Goal: Task Accomplishment & Management: Manage account settings

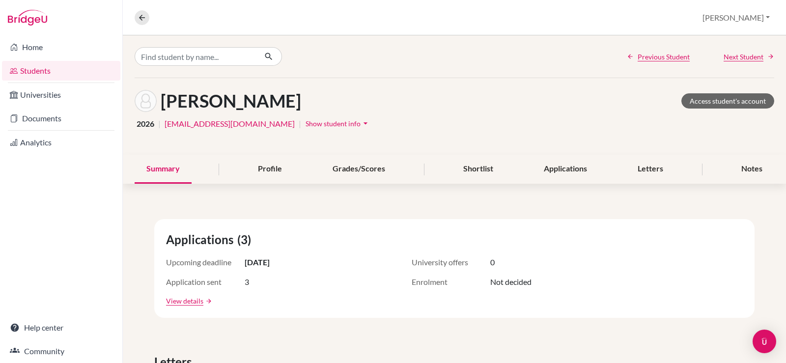
click at [305, 122] on span "Show student info" at bounding box center [332, 123] width 55 height 8
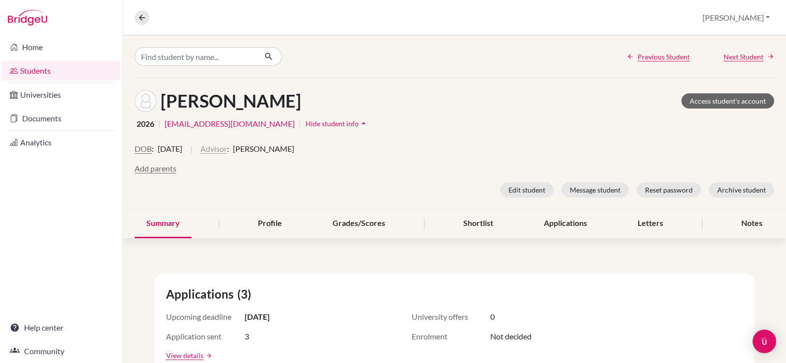
click at [227, 149] on button "Advisor" at bounding box center [213, 149] width 27 height 12
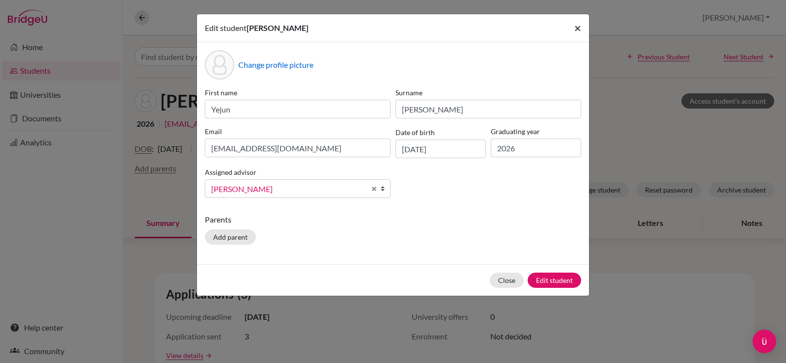
click at [575, 29] on span "×" at bounding box center [577, 28] width 7 height 14
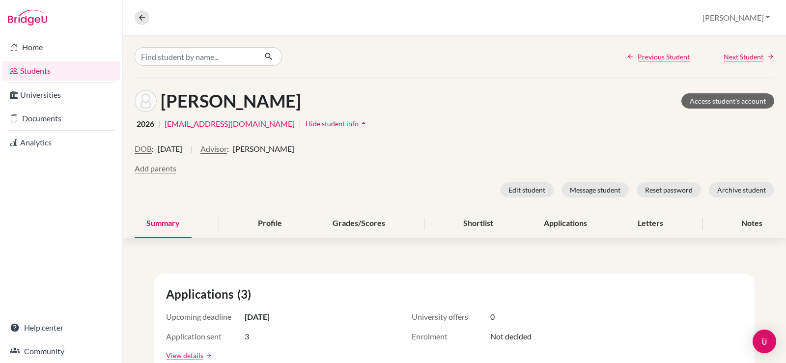
click at [34, 71] on link "Students" at bounding box center [61, 71] width 118 height 20
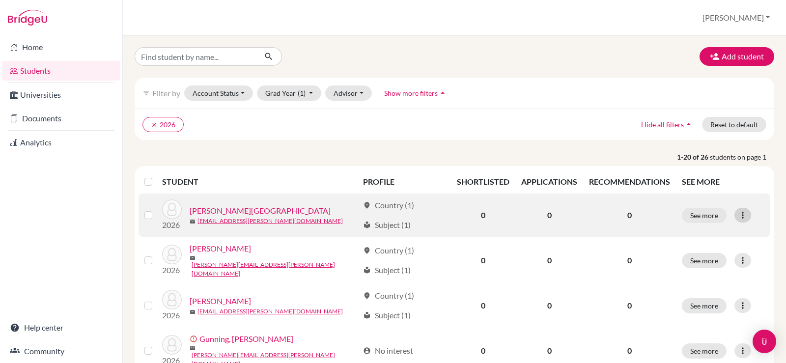
click at [739, 220] on div at bounding box center [742, 215] width 17 height 15
click at [717, 233] on button "Edit student" at bounding box center [694, 236] width 78 height 16
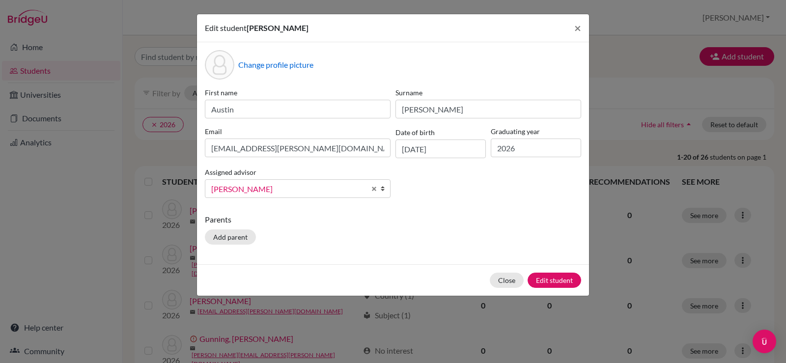
click at [311, 188] on span "Whitehead, John" at bounding box center [288, 189] width 154 height 13
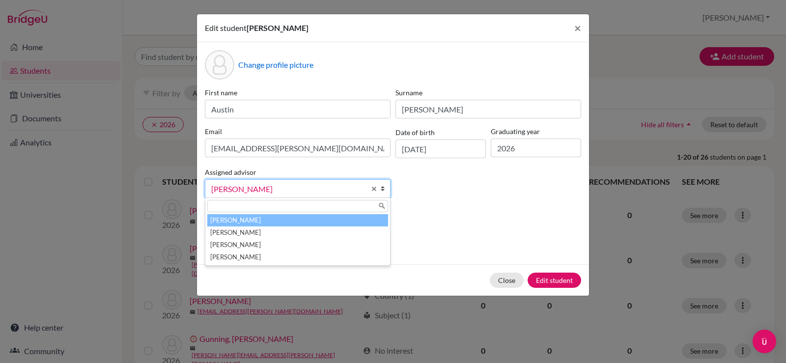
click at [286, 220] on li "Laylo, Trisha" at bounding box center [297, 220] width 181 height 12
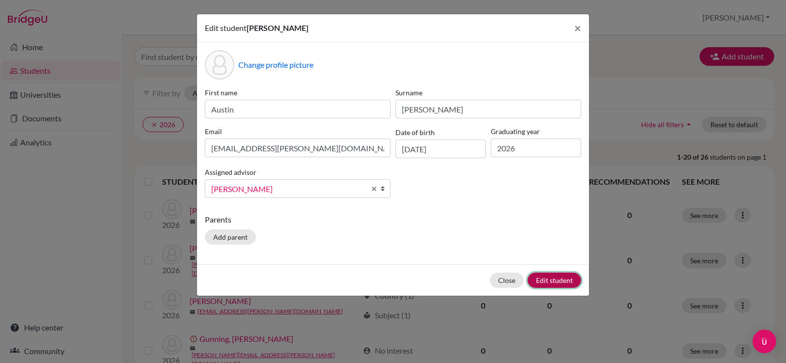
click at [548, 278] on button "Edit student" at bounding box center [554, 280] width 54 height 15
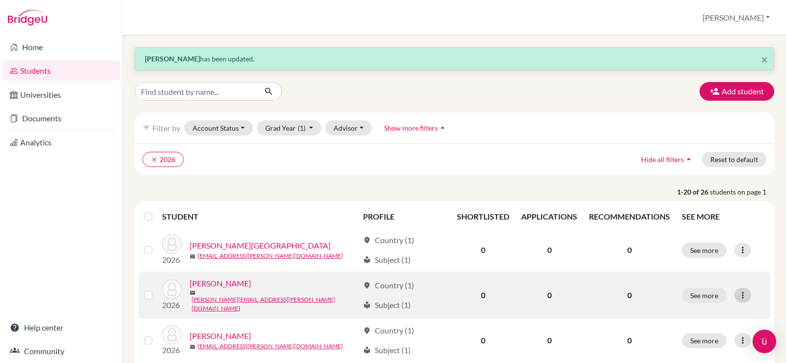
click at [738, 296] on icon at bounding box center [743, 295] width 10 height 10
click at [712, 311] on button "Edit student" at bounding box center [694, 314] width 78 height 16
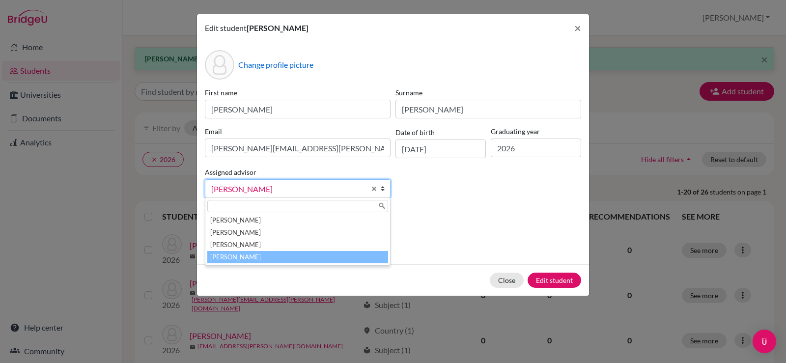
click at [328, 189] on span "Whitehead, John" at bounding box center [288, 189] width 154 height 13
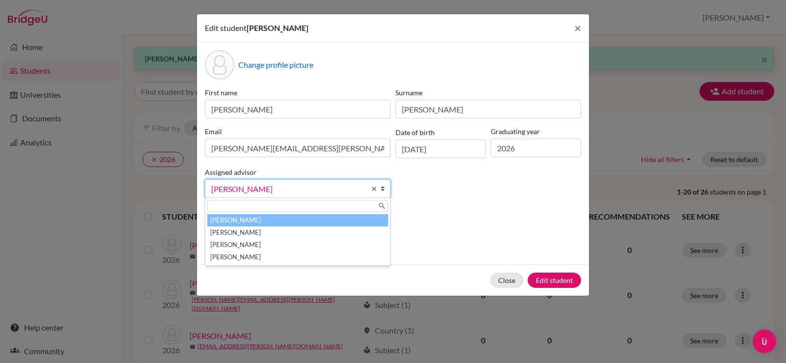
click at [306, 221] on li "[PERSON_NAME]" at bounding box center [297, 220] width 181 height 12
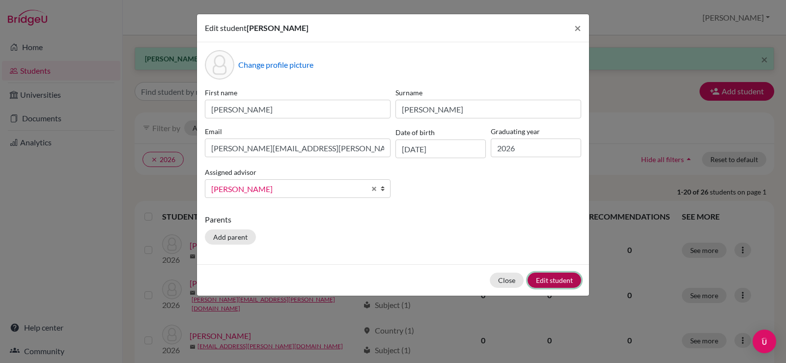
click at [546, 277] on button "Edit student" at bounding box center [554, 280] width 54 height 15
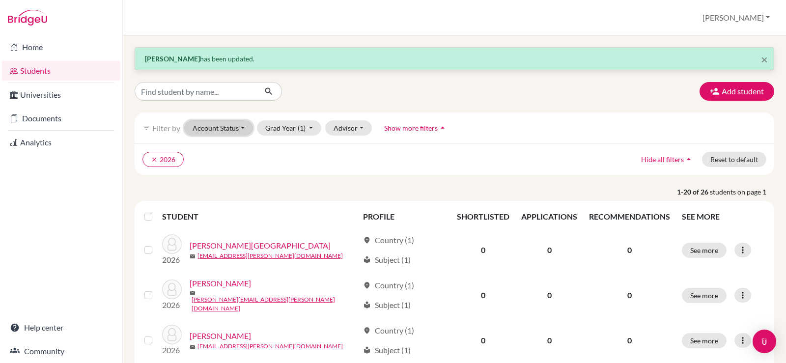
click at [223, 127] on button "Account Status" at bounding box center [218, 127] width 69 height 15
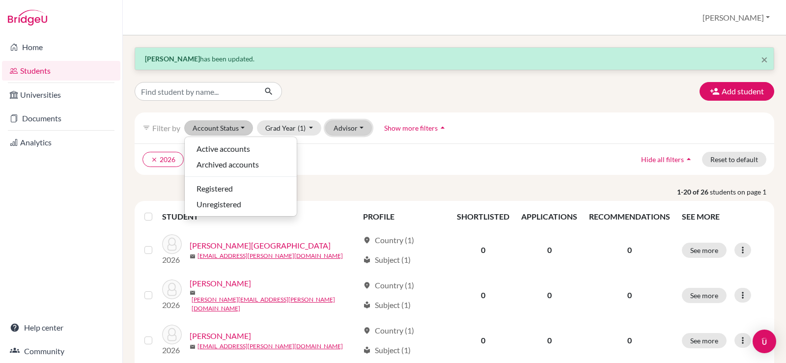
click at [338, 127] on button "Advisor" at bounding box center [348, 127] width 47 height 15
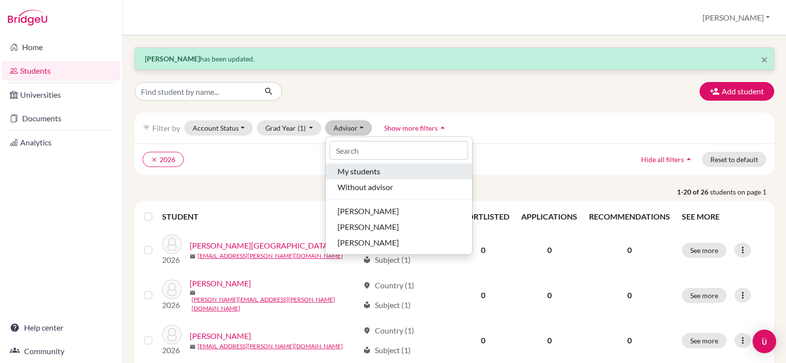
click at [364, 173] on span "My students" at bounding box center [358, 172] width 43 height 12
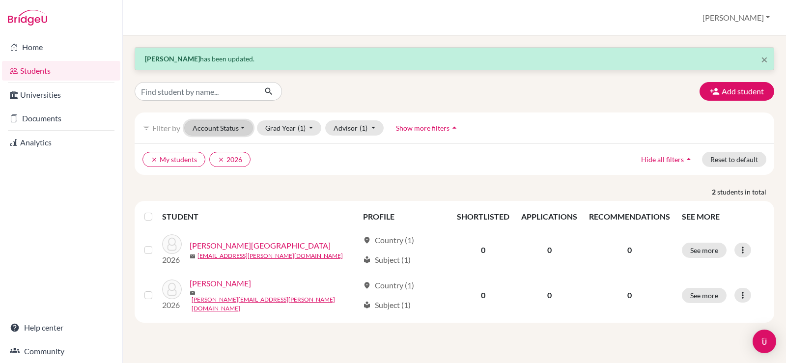
click at [208, 123] on button "Account Status" at bounding box center [218, 127] width 69 height 15
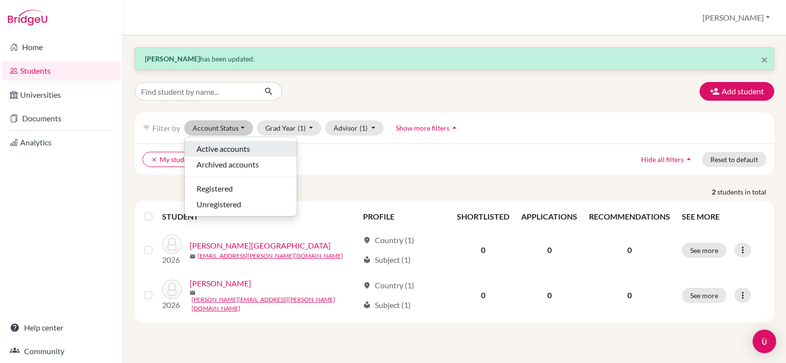
click at [218, 148] on span "Active accounts" at bounding box center [223, 149] width 54 height 12
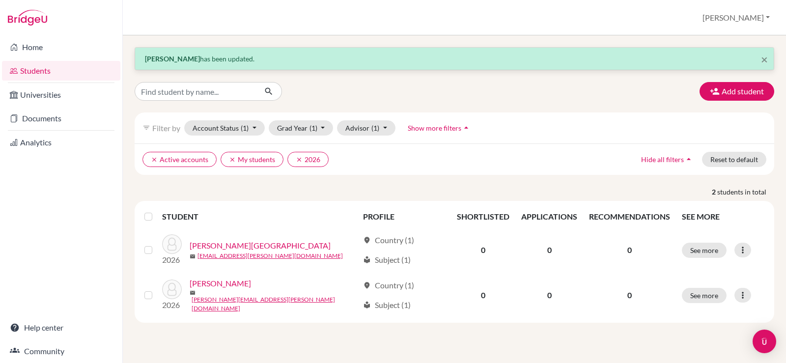
click at [34, 72] on link "Students" at bounding box center [61, 71] width 118 height 20
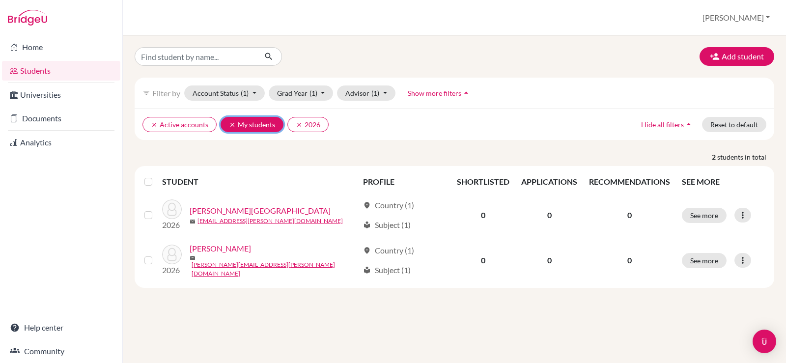
click at [229, 125] on icon "clear" at bounding box center [232, 124] width 7 height 7
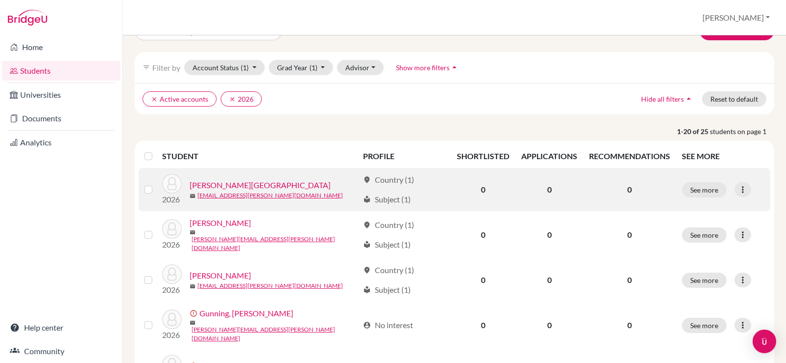
scroll to position [49, 0]
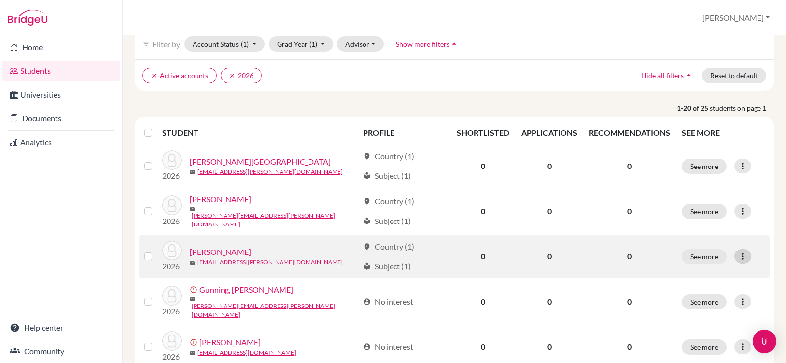
click at [738, 251] on icon at bounding box center [743, 256] width 10 height 10
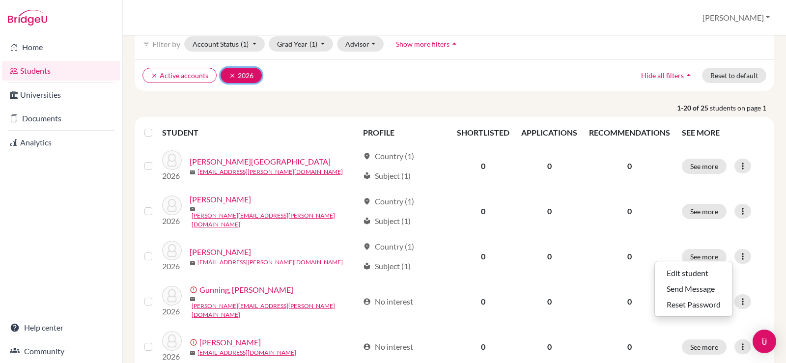
click at [248, 72] on button "clear 2026" at bounding box center [241, 75] width 41 height 15
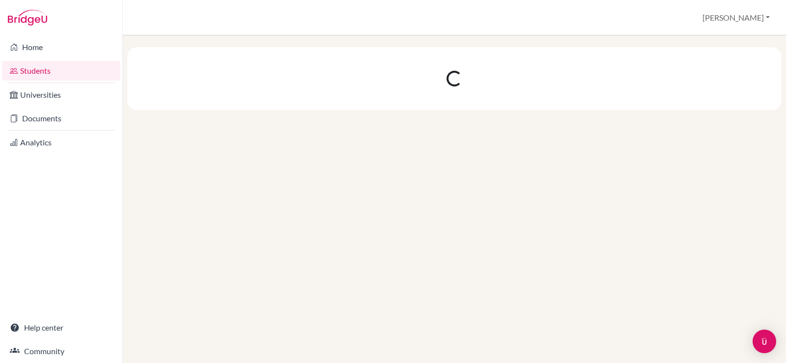
scroll to position [0, 0]
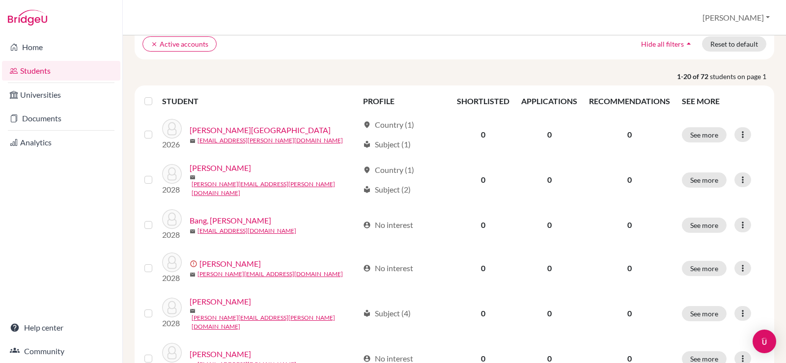
scroll to position [98, 0]
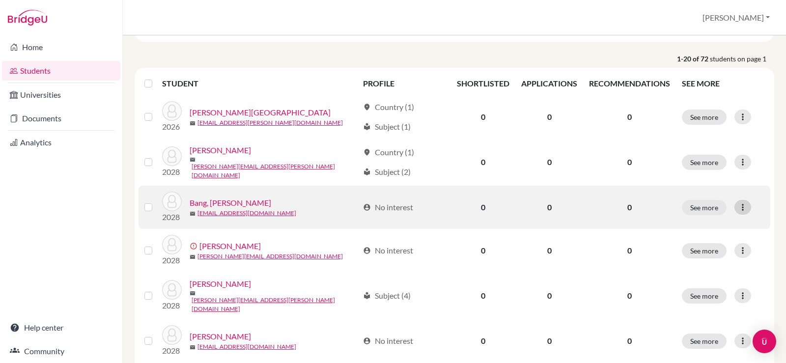
click at [741, 205] on icon at bounding box center [743, 207] width 10 height 10
click at [710, 224] on button "Edit student" at bounding box center [694, 224] width 78 height 16
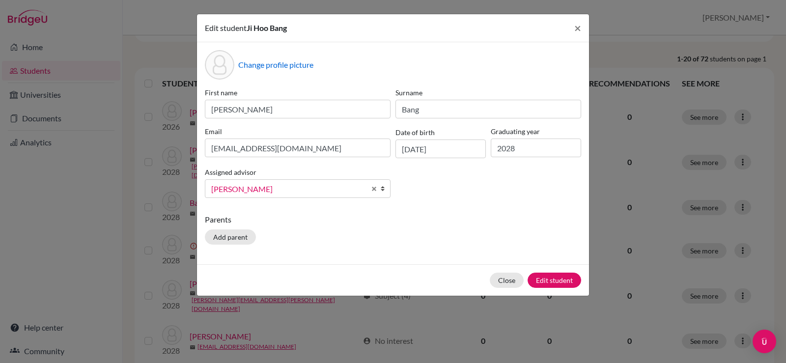
click at [271, 189] on span "Whitehead, John" at bounding box center [288, 189] width 154 height 13
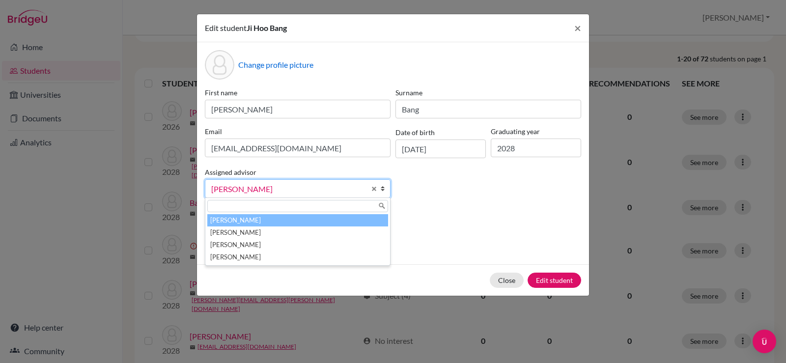
click at [278, 222] on li "Laylo, Trisha" at bounding box center [297, 220] width 181 height 12
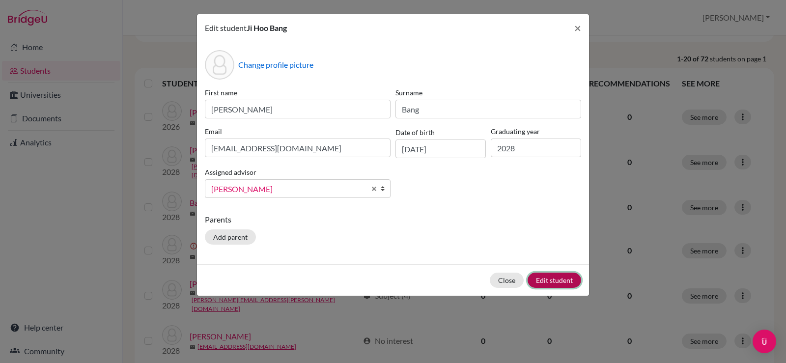
click at [555, 280] on button "Edit student" at bounding box center [554, 280] width 54 height 15
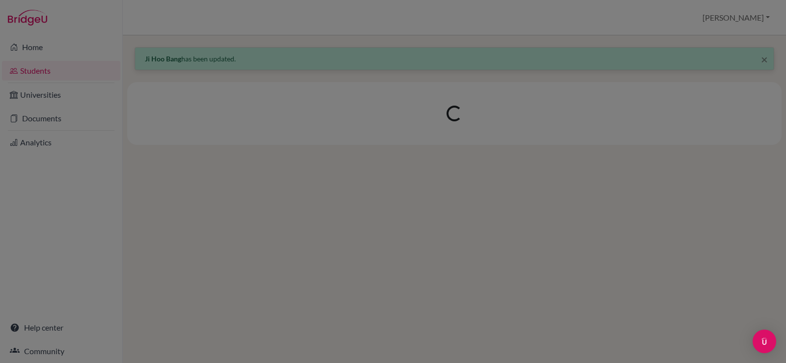
scroll to position [0, 0]
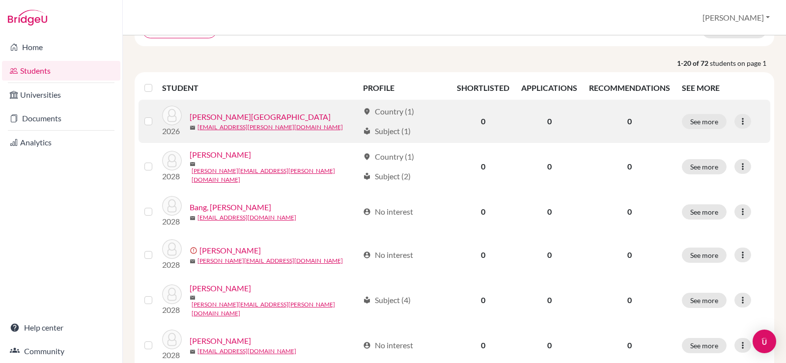
scroll to position [147, 0]
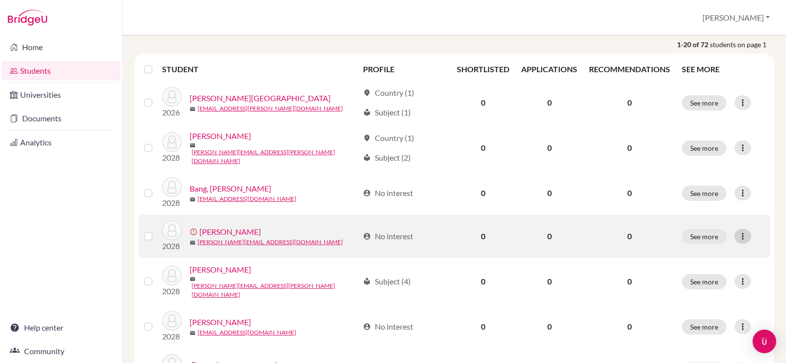
click at [738, 232] on icon at bounding box center [743, 236] width 10 height 10
click at [708, 253] on button "Edit student" at bounding box center [699, 253] width 89 height 16
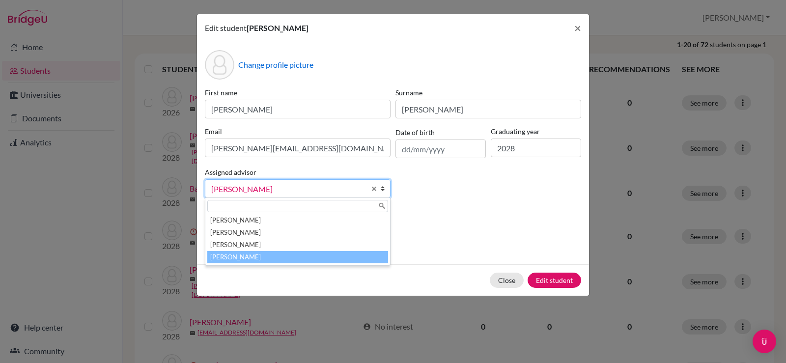
click at [307, 187] on span "Whitehead, John" at bounding box center [288, 189] width 154 height 13
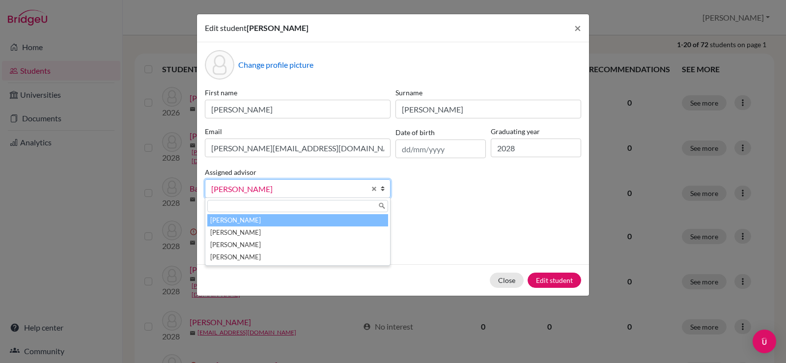
click at [294, 218] on li "Laylo, Trisha" at bounding box center [297, 220] width 181 height 12
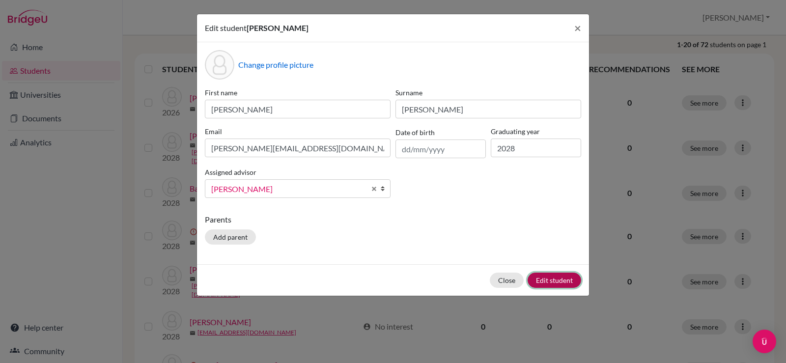
click at [560, 276] on button "Edit student" at bounding box center [554, 280] width 54 height 15
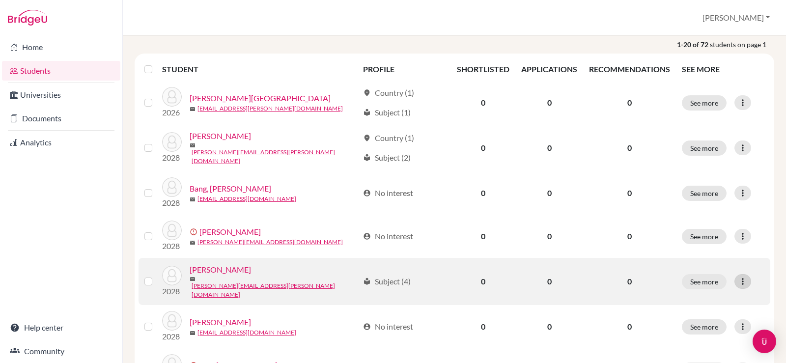
click at [735, 281] on div at bounding box center [742, 281] width 17 height 15
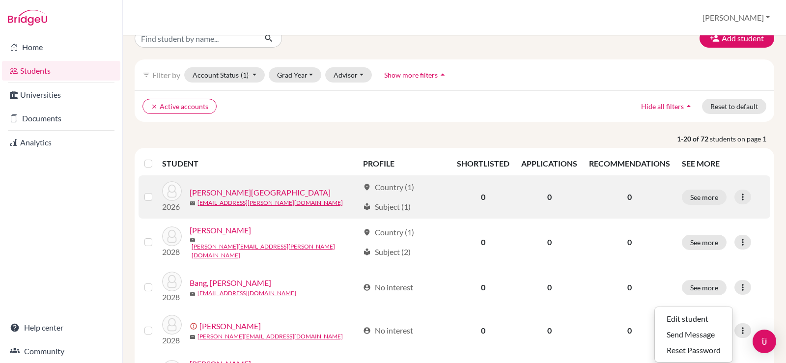
scroll to position [49, 0]
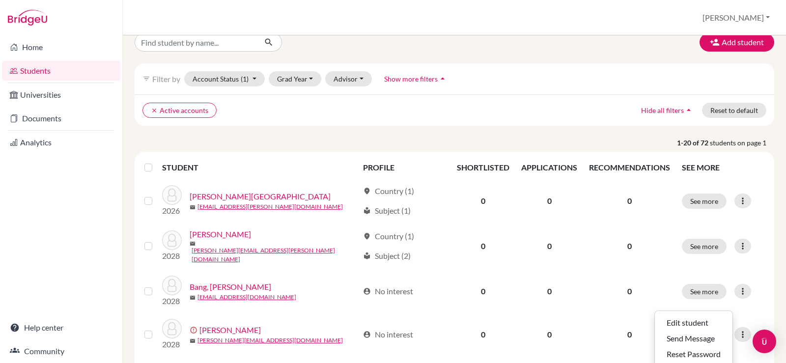
click at [422, 81] on span "Show more filters" at bounding box center [411, 79] width 54 height 8
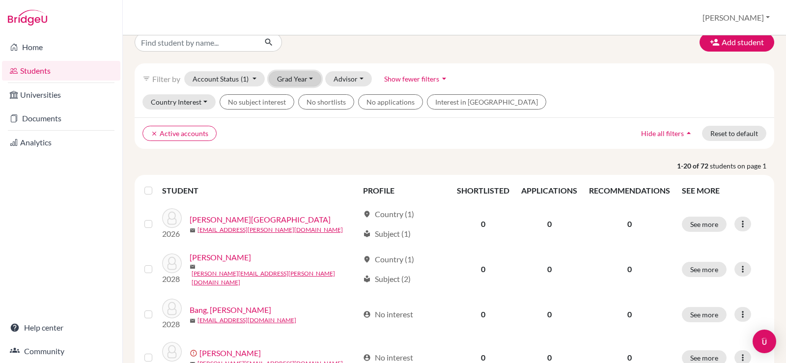
click at [304, 80] on button "Grad Year" at bounding box center [295, 78] width 53 height 15
click at [304, 129] on div "2026" at bounding box center [298, 131] width 34 height 12
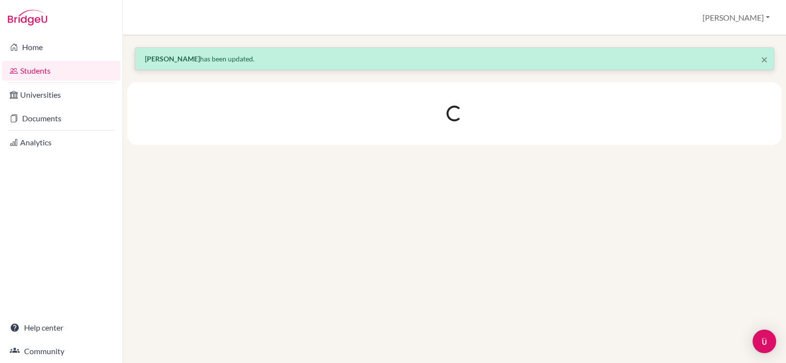
scroll to position [0, 0]
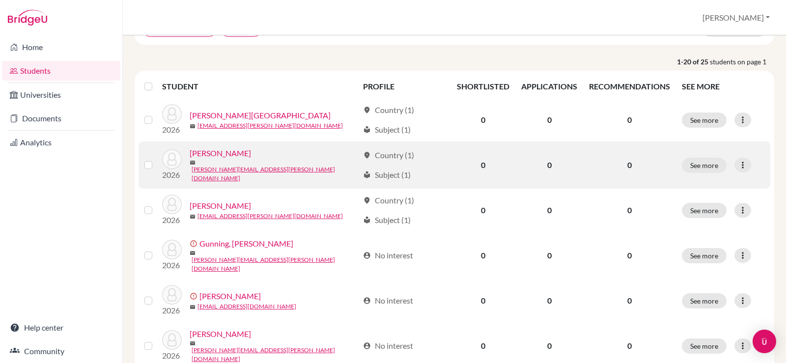
scroll to position [147, 0]
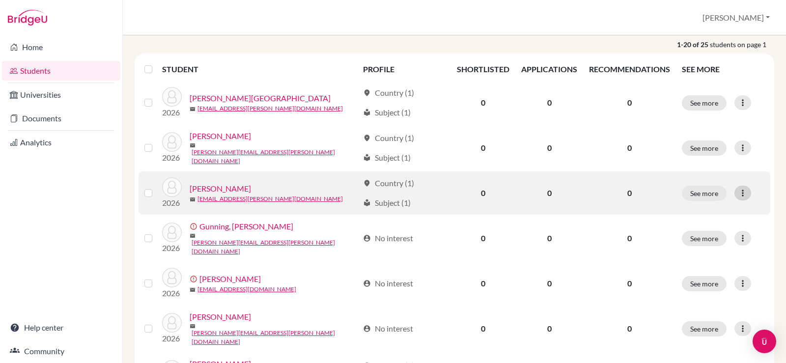
click at [741, 188] on icon at bounding box center [743, 193] width 10 height 10
click at [708, 206] on button "Edit student" at bounding box center [694, 210] width 78 height 16
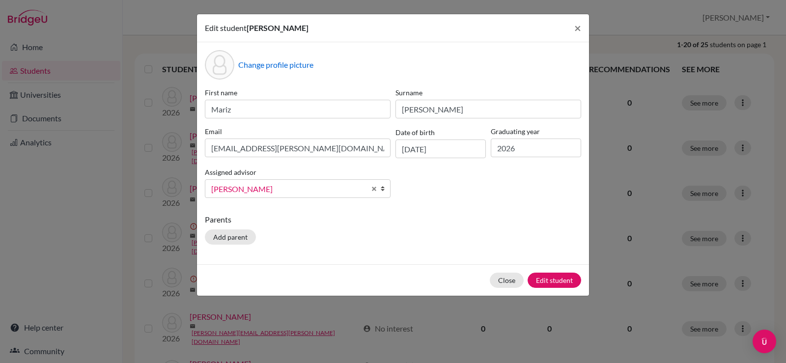
click at [328, 186] on span "Whitehead, John" at bounding box center [288, 189] width 154 height 13
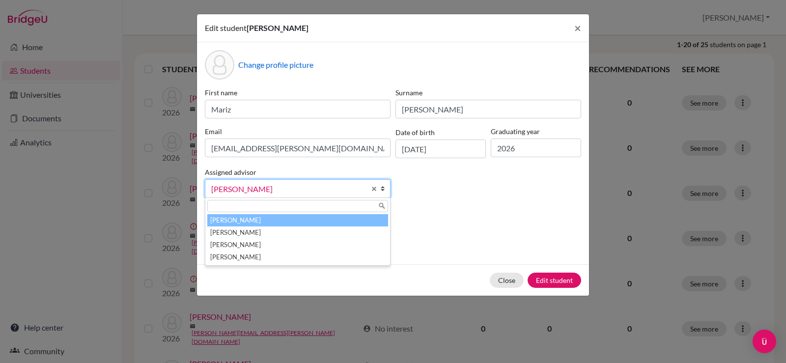
click at [310, 218] on li "Laylo, Trisha" at bounding box center [297, 220] width 181 height 12
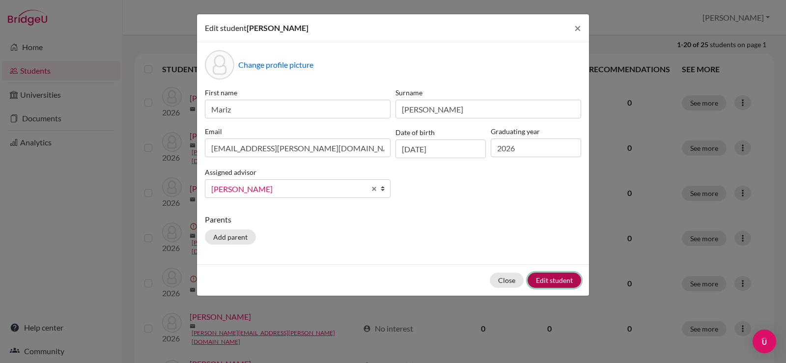
click at [552, 280] on button "Edit student" at bounding box center [554, 280] width 54 height 15
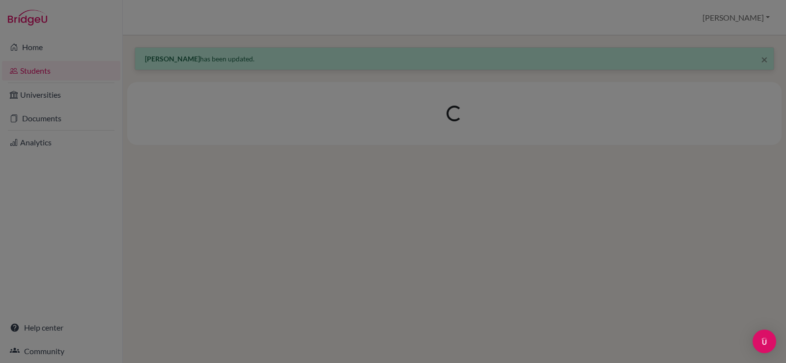
scroll to position [0, 0]
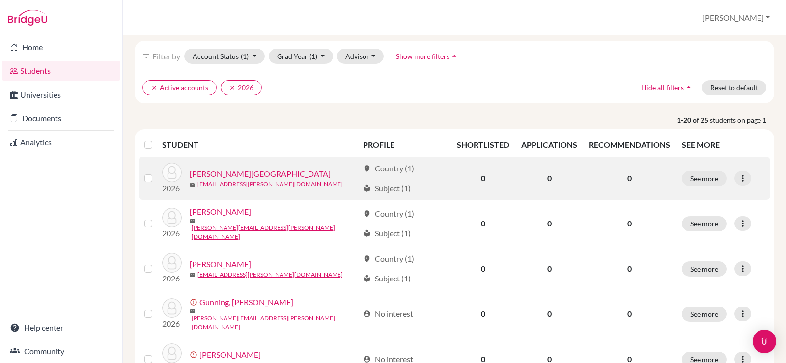
scroll to position [98, 0]
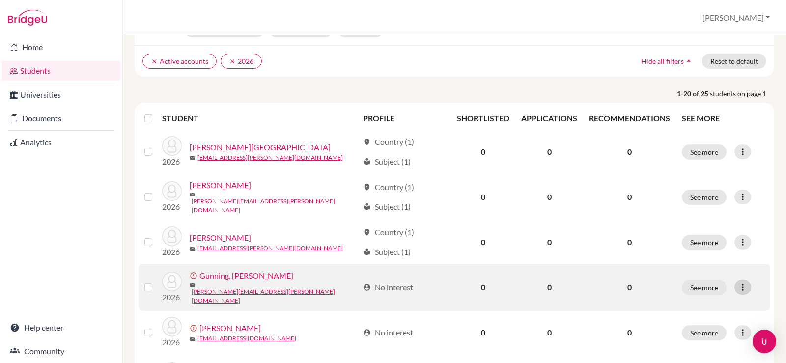
click at [738, 283] on icon at bounding box center [743, 287] width 10 height 10
click at [705, 301] on button "Edit student" at bounding box center [699, 302] width 89 height 16
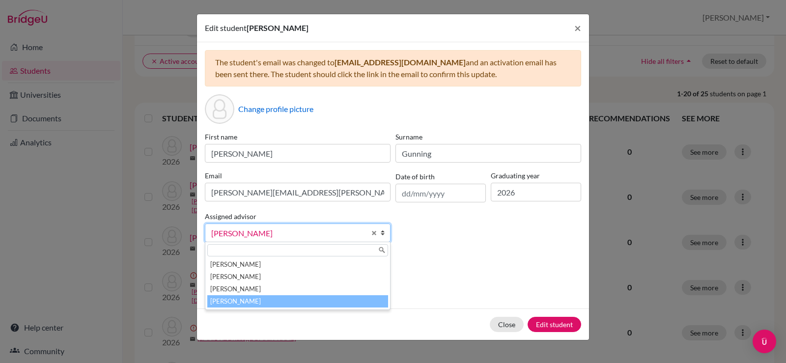
click at [274, 234] on span "Whitehead, John" at bounding box center [288, 233] width 154 height 13
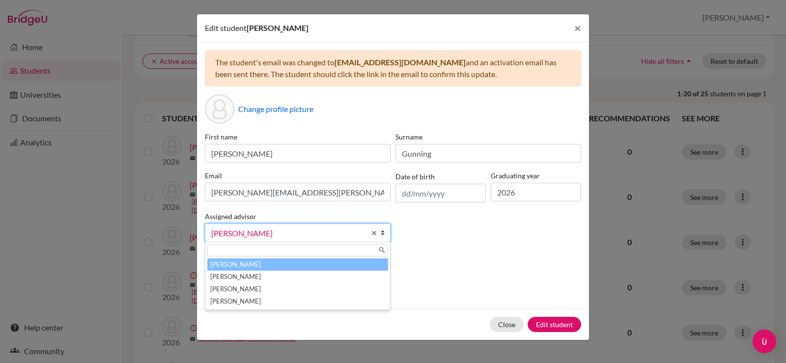
click at [262, 263] on li "Laylo, Trisha" at bounding box center [297, 264] width 181 height 12
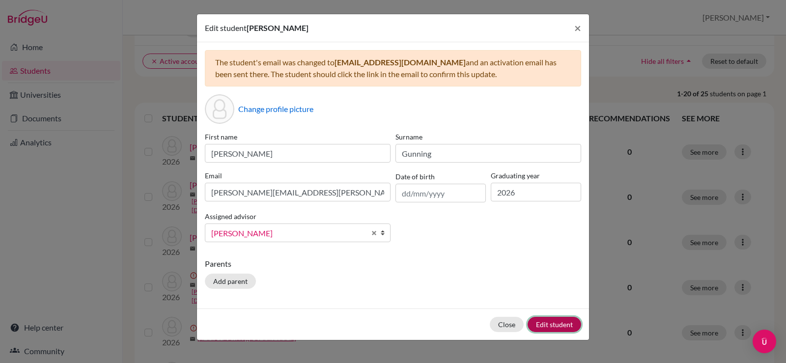
click at [552, 327] on button "Edit student" at bounding box center [554, 324] width 54 height 15
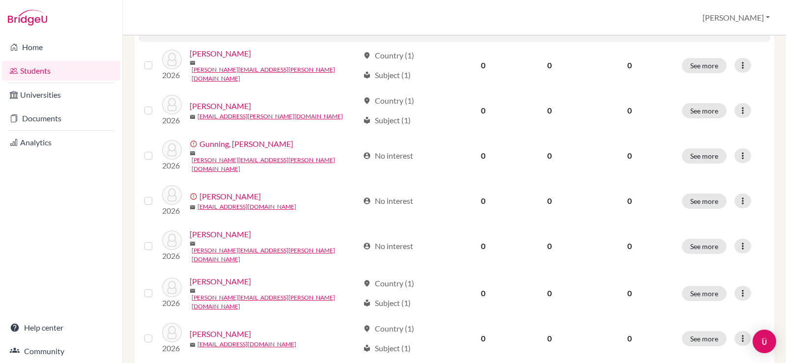
scroll to position [246, 0]
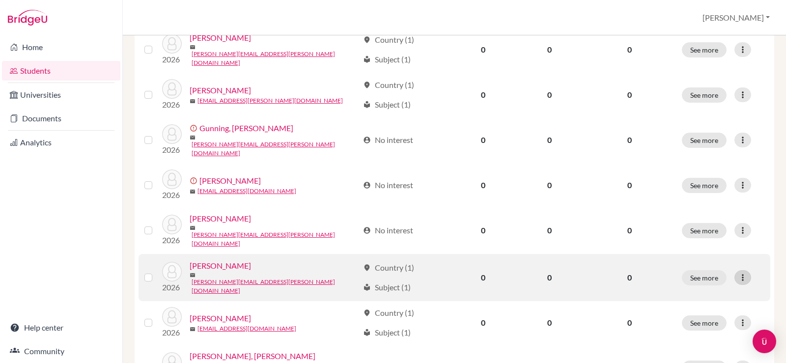
click at [738, 273] on icon at bounding box center [743, 278] width 10 height 10
click at [701, 282] on button "Edit student" at bounding box center [694, 285] width 78 height 16
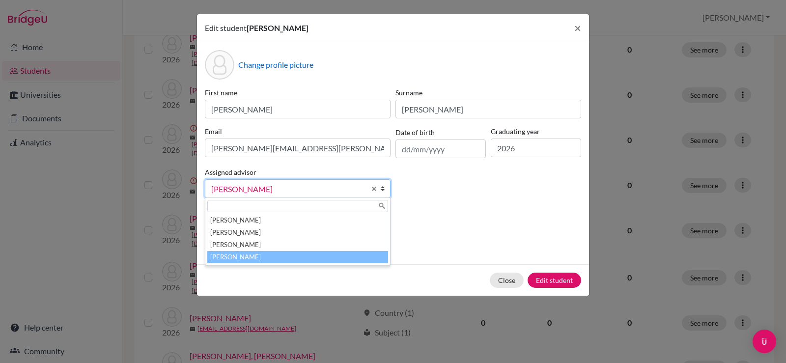
click at [261, 191] on span "Whitehead, John" at bounding box center [288, 189] width 154 height 13
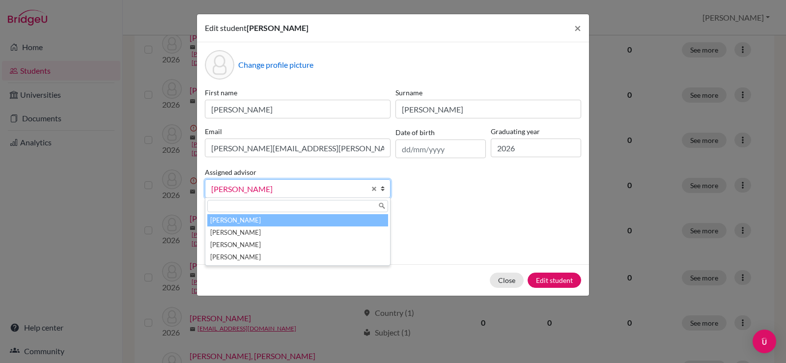
click at [259, 221] on li "Laylo, Trisha" at bounding box center [297, 220] width 181 height 12
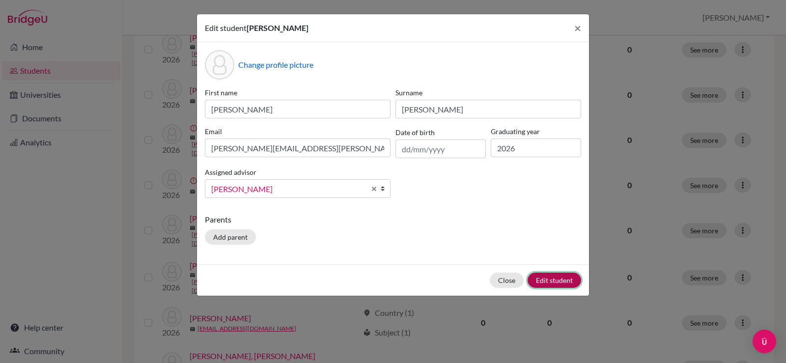
click at [571, 277] on button "Edit student" at bounding box center [554, 280] width 54 height 15
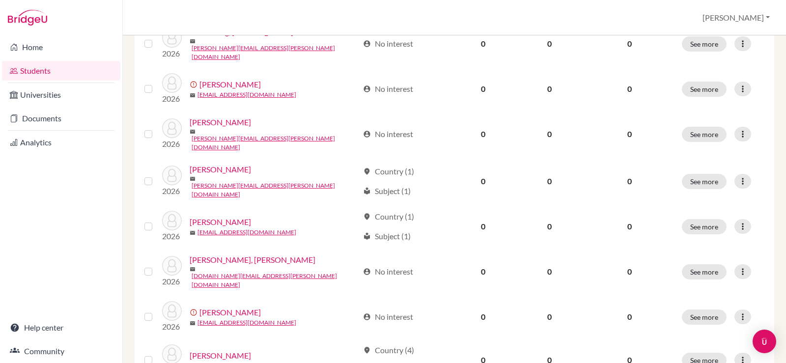
scroll to position [344, 0]
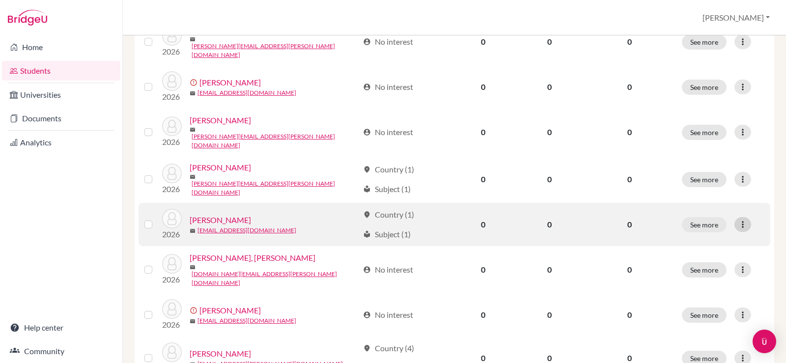
click at [738, 220] on icon at bounding box center [743, 225] width 10 height 10
click at [696, 233] on button "Edit student" at bounding box center [694, 230] width 78 height 16
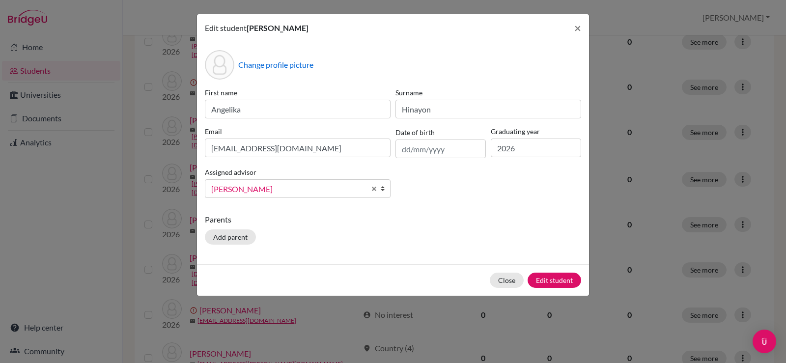
click at [270, 196] on link "Whitehead, John" at bounding box center [298, 188] width 186 height 19
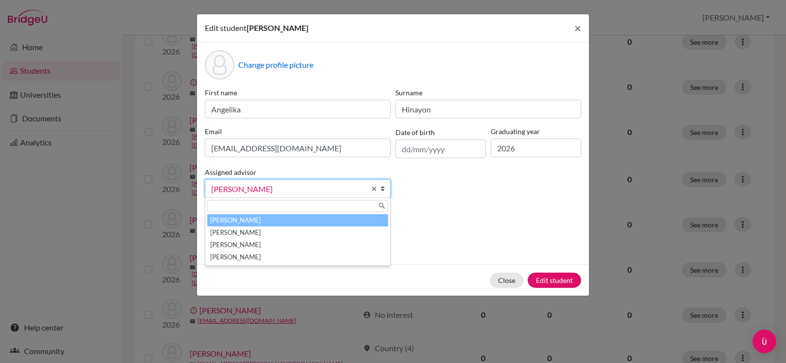
click at [272, 220] on li "Laylo, Trisha" at bounding box center [297, 220] width 181 height 12
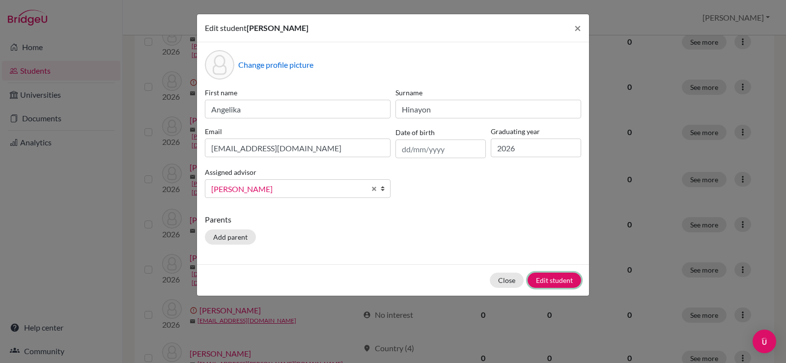
click at [574, 281] on button "Edit student" at bounding box center [554, 280] width 54 height 15
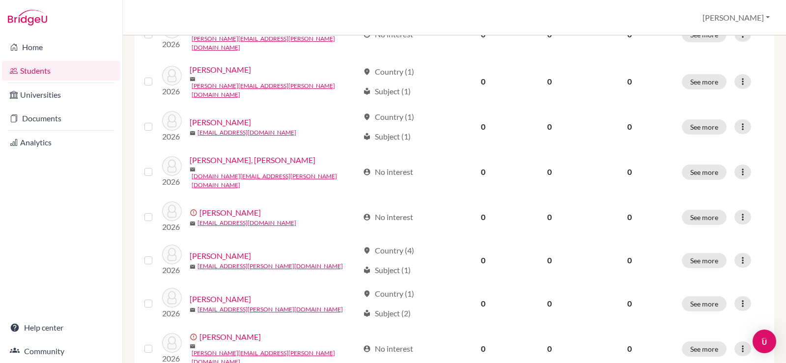
scroll to position [442, 0]
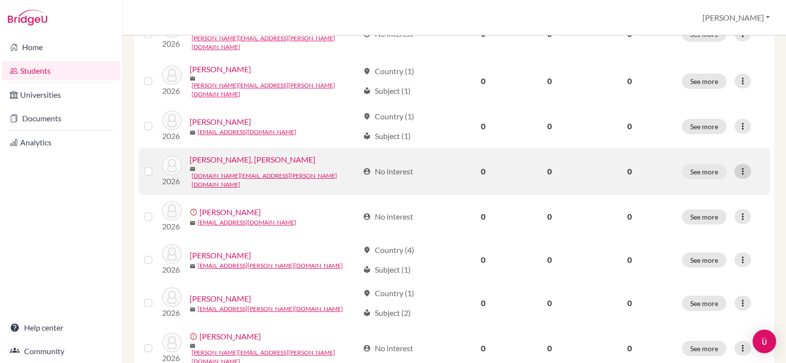
click at [740, 167] on icon at bounding box center [743, 172] width 10 height 10
click at [707, 169] on button "Edit student" at bounding box center [694, 175] width 78 height 16
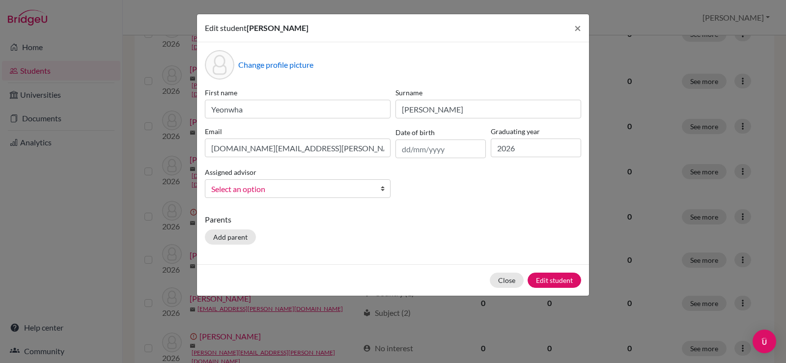
click at [303, 186] on span "Select an option" at bounding box center [291, 189] width 160 height 13
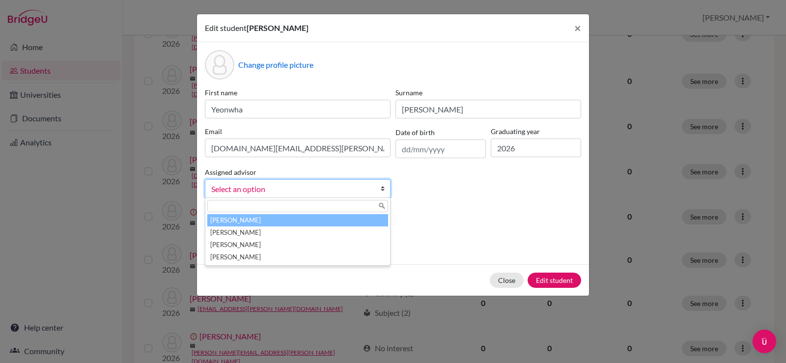
click at [296, 222] on li "Laylo, Trisha" at bounding box center [297, 220] width 181 height 12
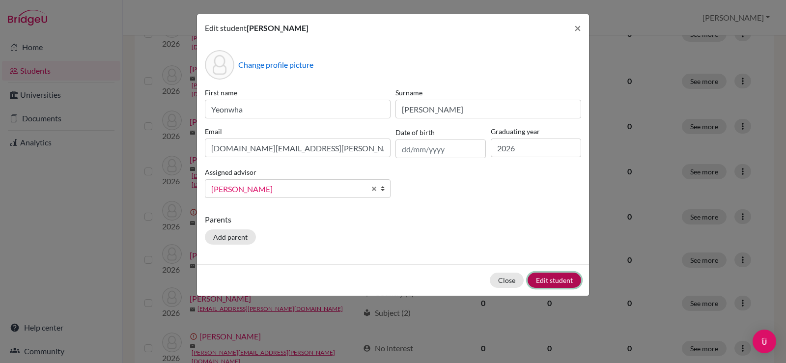
click at [553, 278] on button "Edit student" at bounding box center [554, 280] width 54 height 15
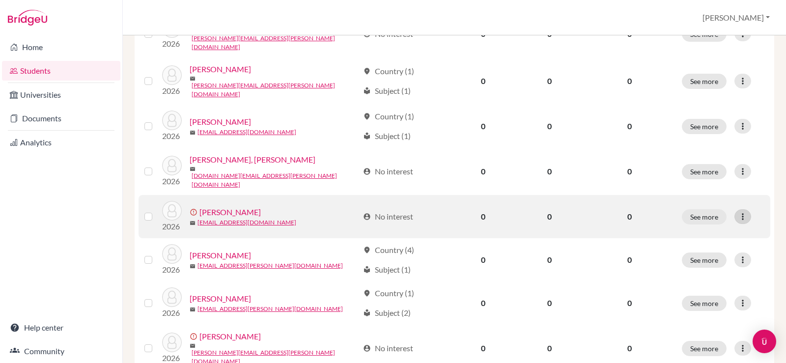
click at [738, 212] on icon at bounding box center [743, 217] width 10 height 10
click at [706, 217] on button "Edit student" at bounding box center [699, 218] width 89 height 16
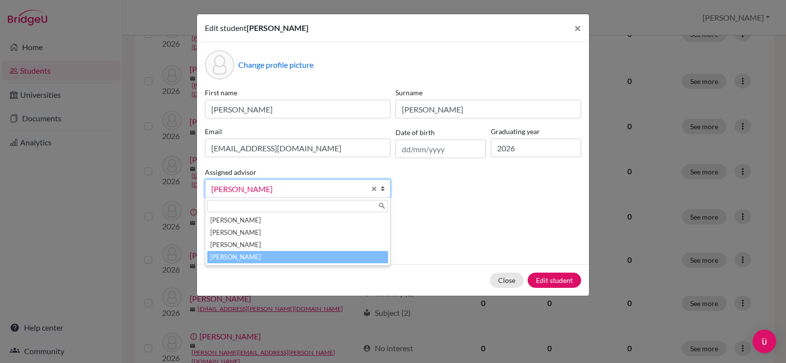
click at [322, 196] on link "Whitehead, John" at bounding box center [298, 188] width 186 height 19
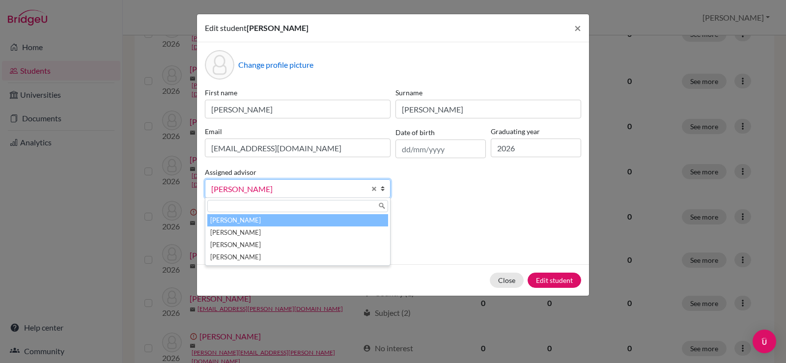
click at [318, 217] on li "Laylo, Trisha" at bounding box center [297, 220] width 181 height 12
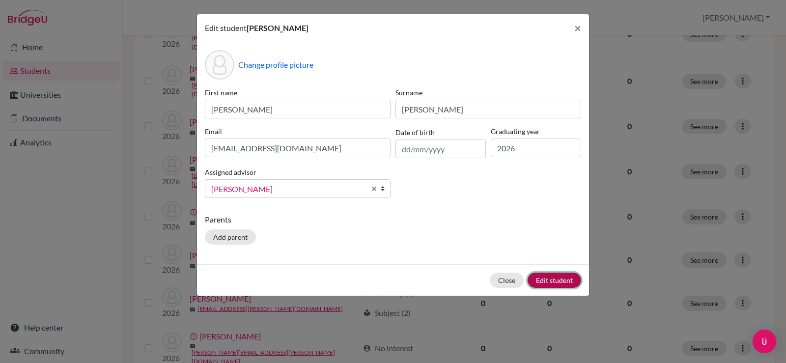
click at [552, 278] on button "Edit student" at bounding box center [554, 280] width 54 height 15
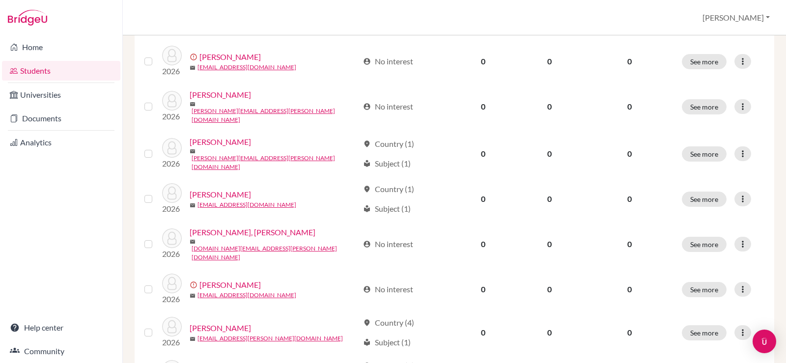
scroll to position [393, 0]
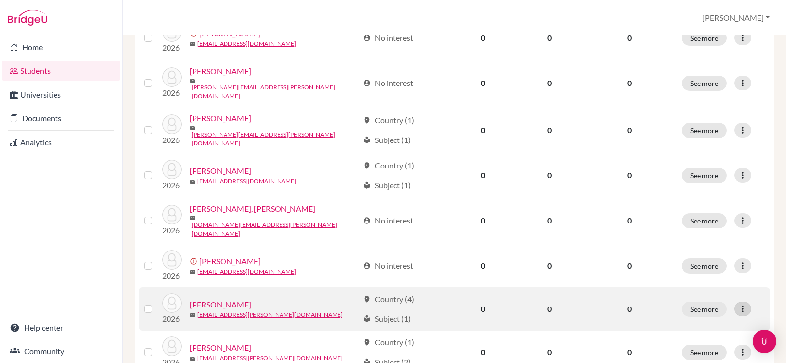
click at [740, 304] on icon at bounding box center [743, 309] width 10 height 10
click at [696, 308] on button "Edit student" at bounding box center [694, 310] width 78 height 16
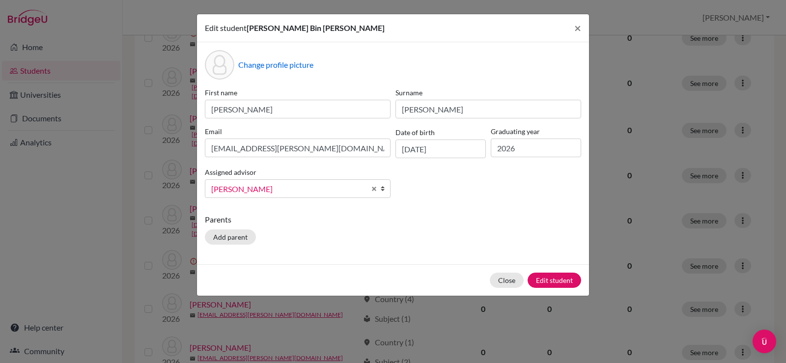
click at [287, 193] on span "Whitehead, John" at bounding box center [288, 189] width 154 height 13
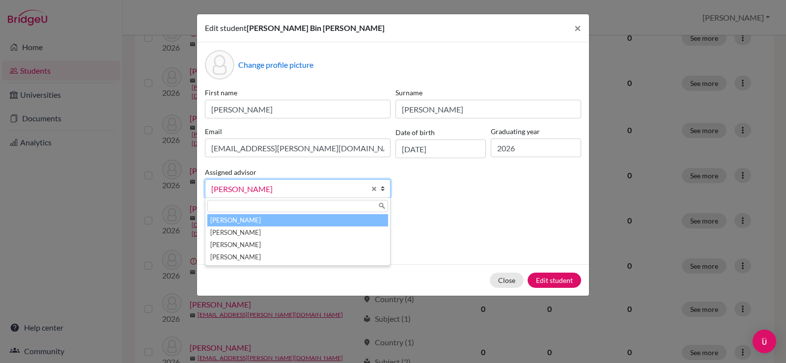
click at [283, 220] on li "Laylo, Trisha" at bounding box center [297, 220] width 181 height 12
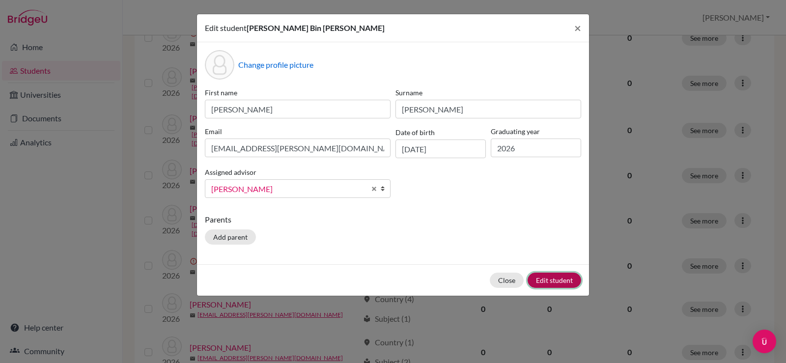
click at [564, 284] on button "Edit student" at bounding box center [554, 280] width 54 height 15
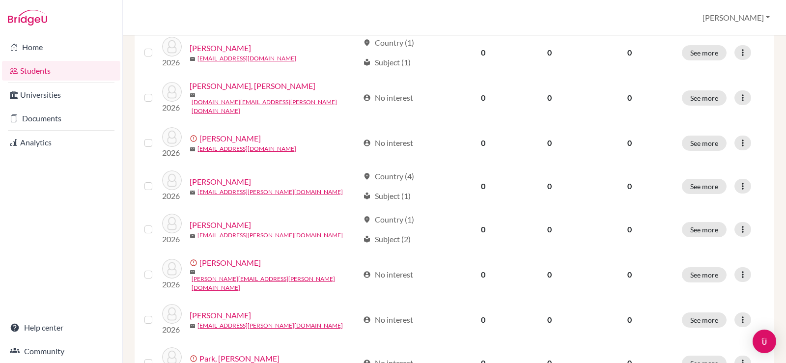
scroll to position [540, 0]
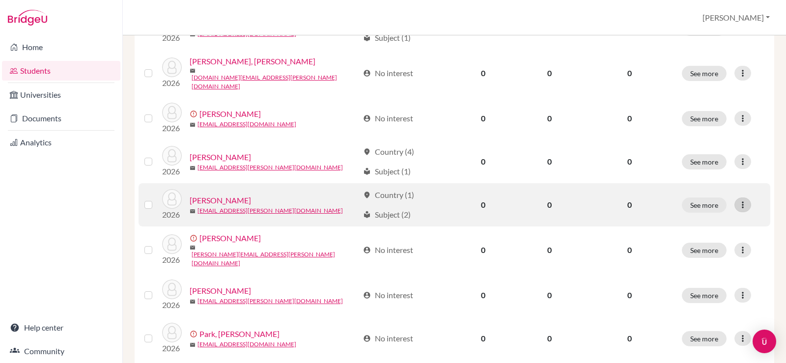
click at [738, 200] on icon at bounding box center [743, 205] width 10 height 10
click at [706, 206] on button "Edit student" at bounding box center [694, 206] width 78 height 16
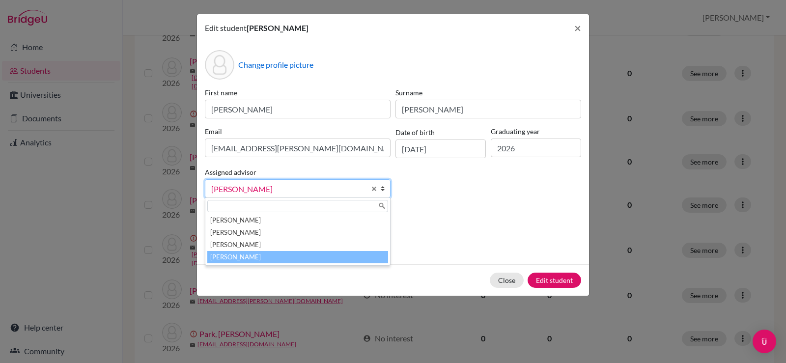
click at [317, 190] on span "Whitehead, John" at bounding box center [288, 189] width 154 height 13
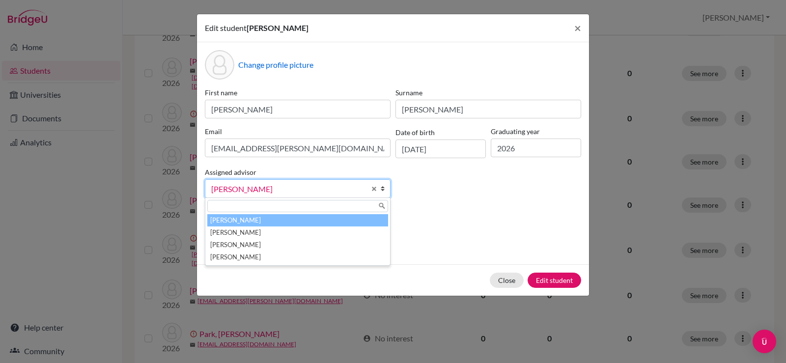
click at [310, 217] on li "Laylo, Trisha" at bounding box center [297, 220] width 181 height 12
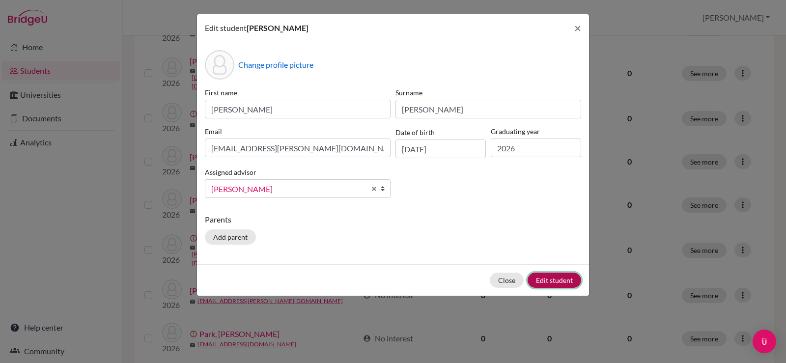
click at [543, 278] on button "Edit student" at bounding box center [554, 280] width 54 height 15
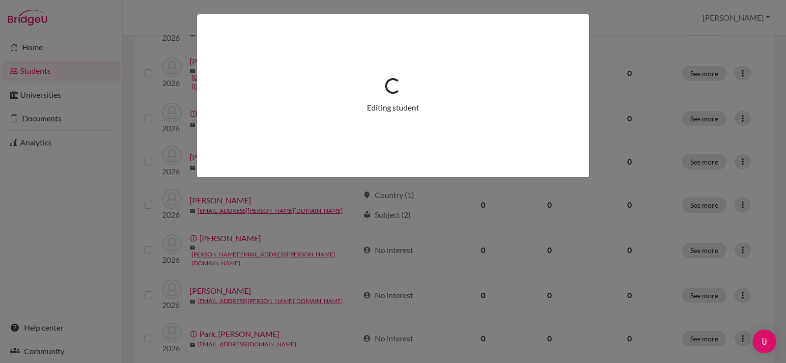
scroll to position [0, 0]
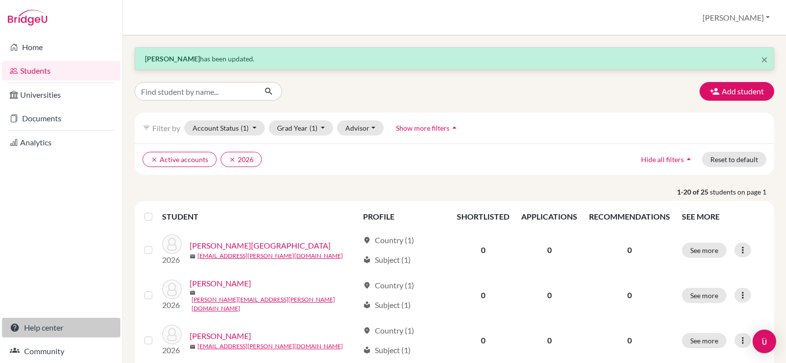
click at [45, 328] on link "Help center" at bounding box center [61, 328] width 118 height 20
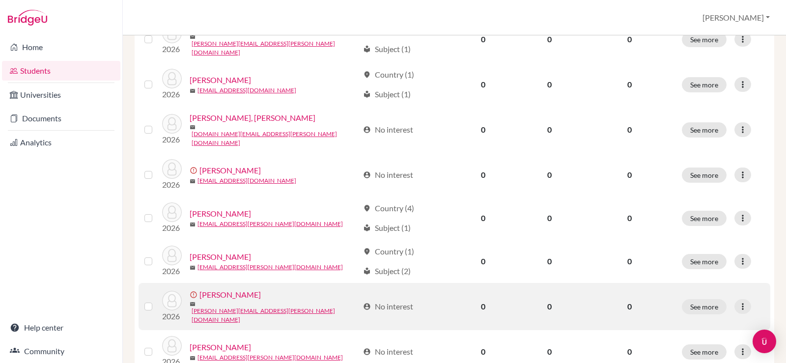
scroll to position [540, 0]
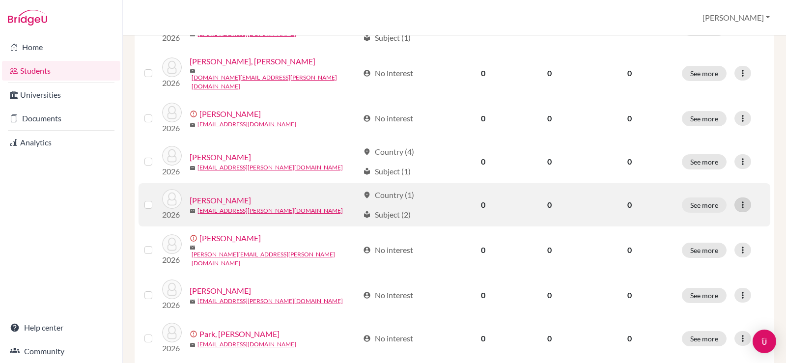
click at [738, 200] on icon at bounding box center [743, 205] width 10 height 10
click at [705, 205] on button "Edit student" at bounding box center [694, 206] width 78 height 16
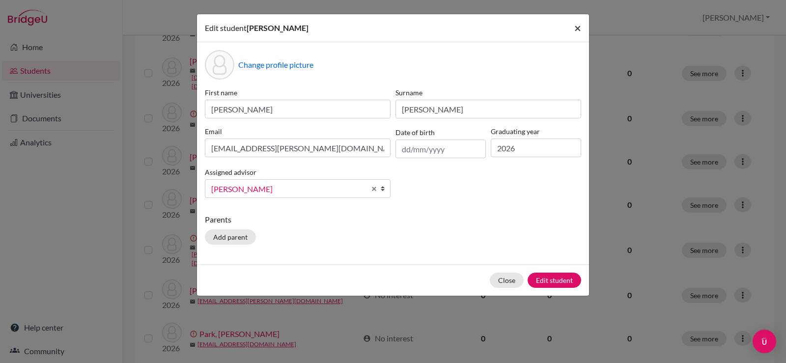
click at [575, 31] on span "×" at bounding box center [577, 28] width 7 height 14
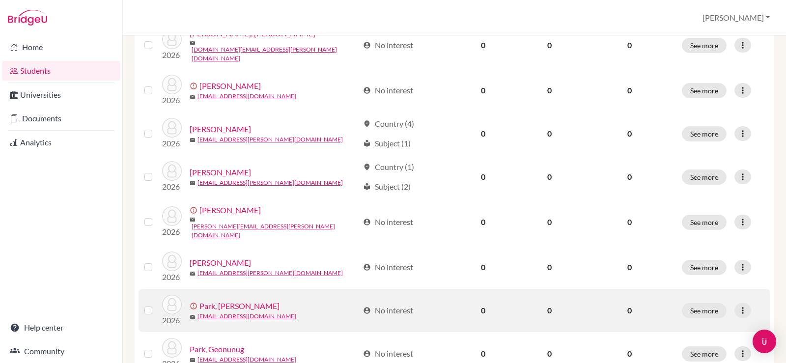
scroll to position [589, 0]
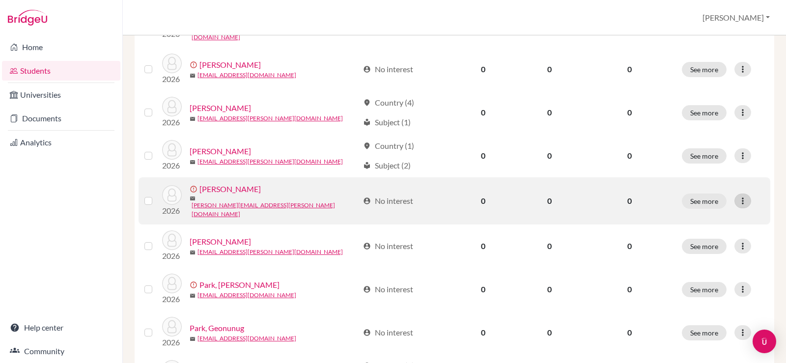
click at [734, 194] on div at bounding box center [742, 201] width 17 height 15
click at [714, 201] on button "Edit student" at bounding box center [699, 200] width 89 height 16
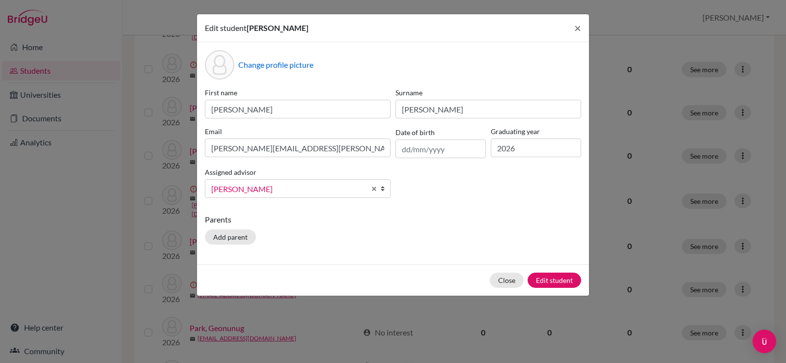
click at [286, 194] on span "Whitehead, John" at bounding box center [288, 189] width 154 height 13
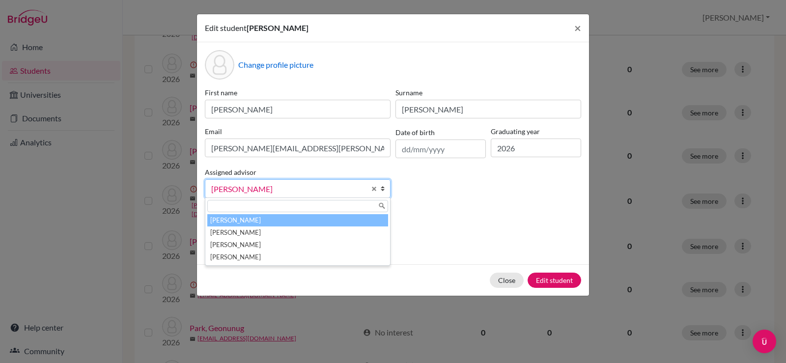
click at [283, 222] on li "Laylo, Trisha" at bounding box center [297, 220] width 181 height 12
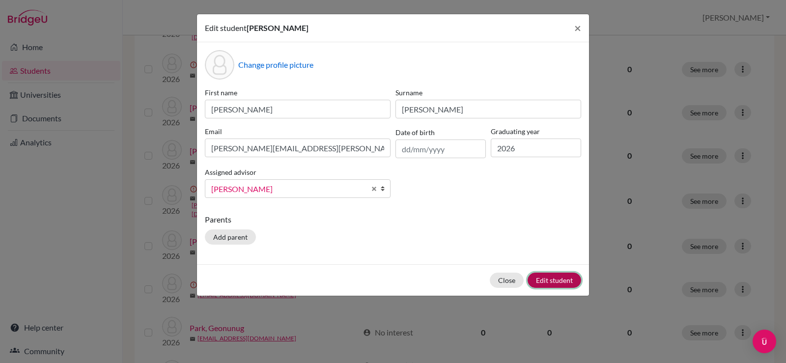
click at [552, 281] on button "Edit student" at bounding box center [554, 280] width 54 height 15
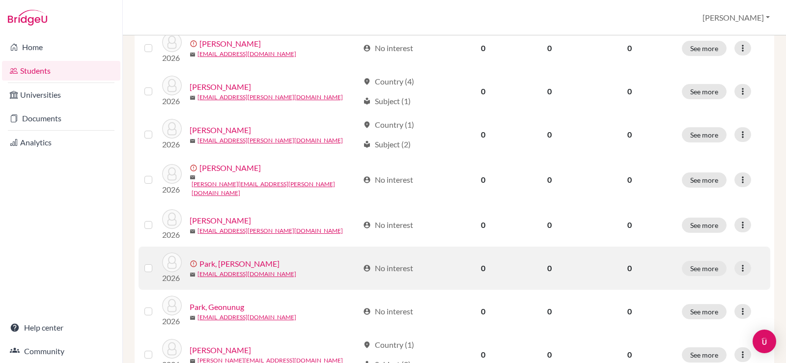
scroll to position [639, 0]
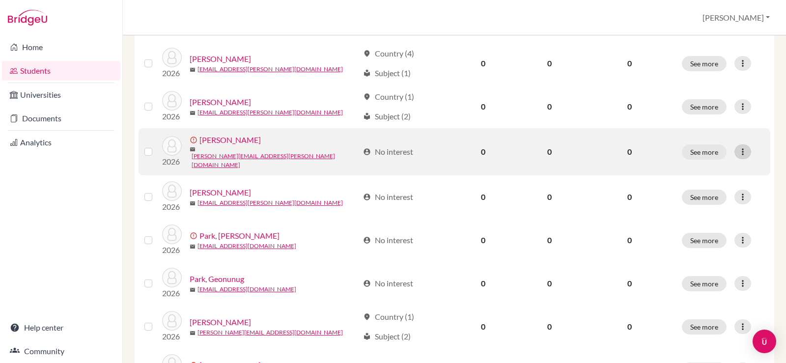
click at [741, 147] on icon at bounding box center [743, 152] width 10 height 10
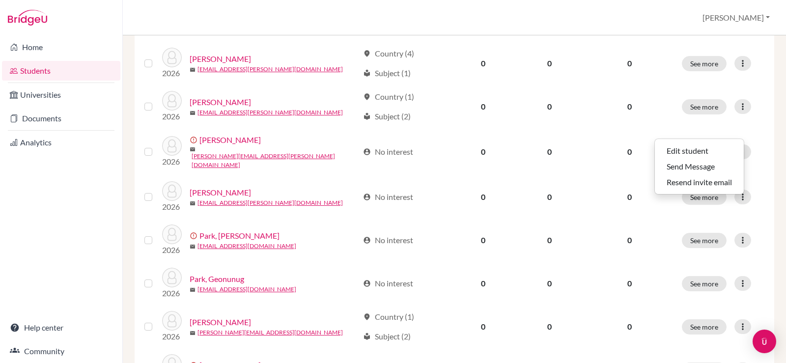
click at [764, 172] on div "STUDENT PROFILE SHORTLISTED APPLICATIONS RECOMMENDATIONS SEE MORE 2026 Ayles, A…" at bounding box center [454, 21] width 639 height 919
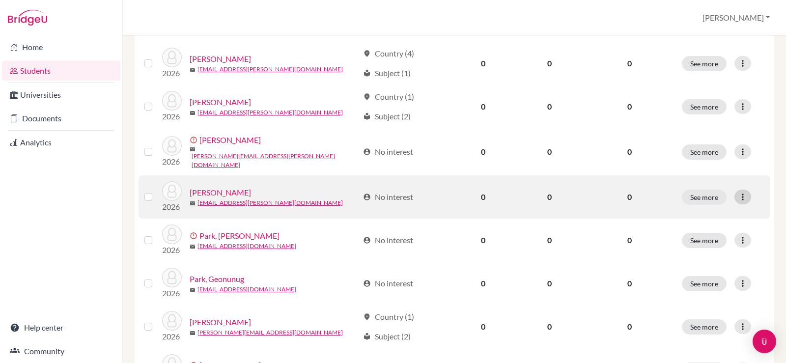
click at [739, 192] on icon at bounding box center [743, 197] width 10 height 10
click at [707, 193] on button "Edit student" at bounding box center [694, 194] width 78 height 16
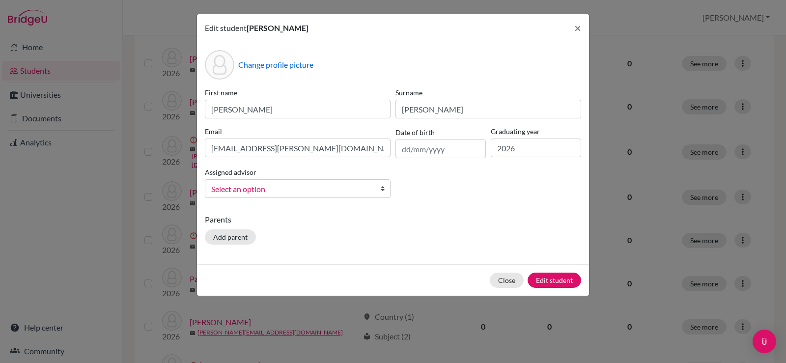
click at [287, 189] on span "Select an option" at bounding box center [291, 189] width 160 height 13
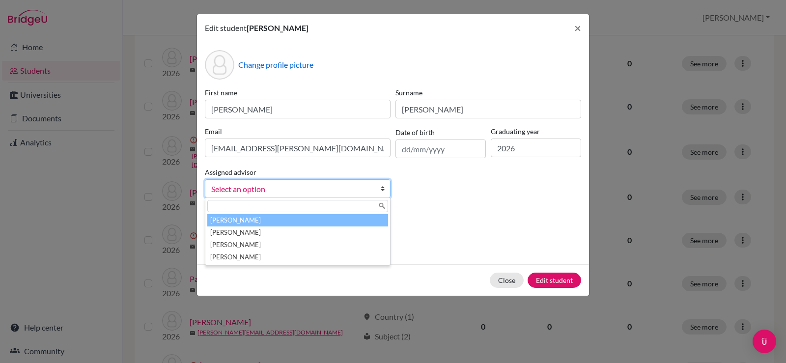
click at [273, 217] on li "Laylo, Trisha" at bounding box center [297, 220] width 181 height 12
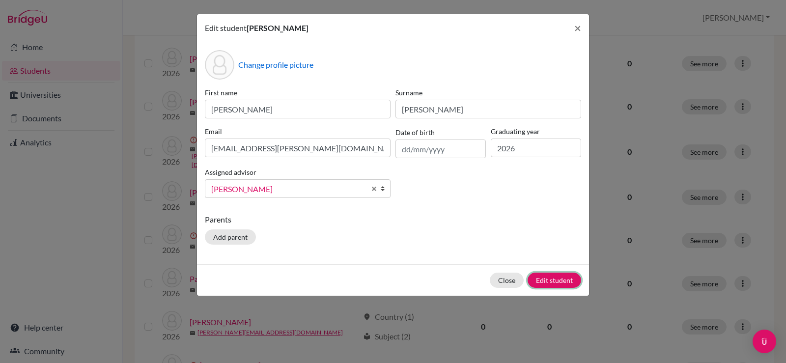
click at [561, 274] on button "Edit student" at bounding box center [554, 280] width 54 height 15
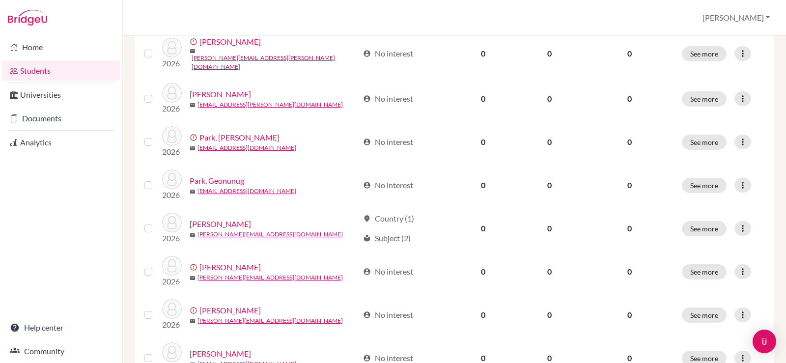
scroll to position [796, 0]
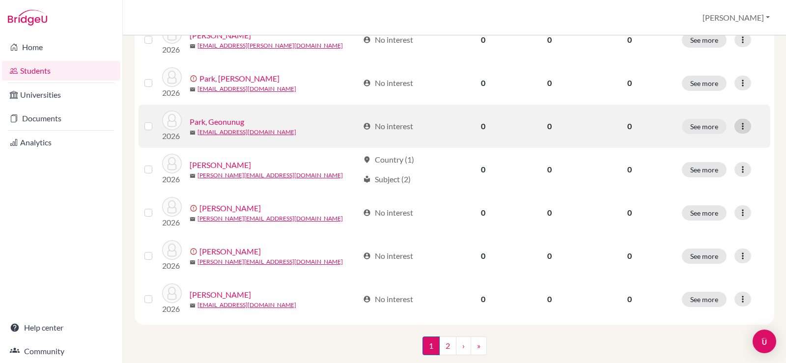
click at [738, 121] on icon at bounding box center [743, 126] width 10 height 10
click at [705, 121] on button "Edit student" at bounding box center [694, 123] width 78 height 16
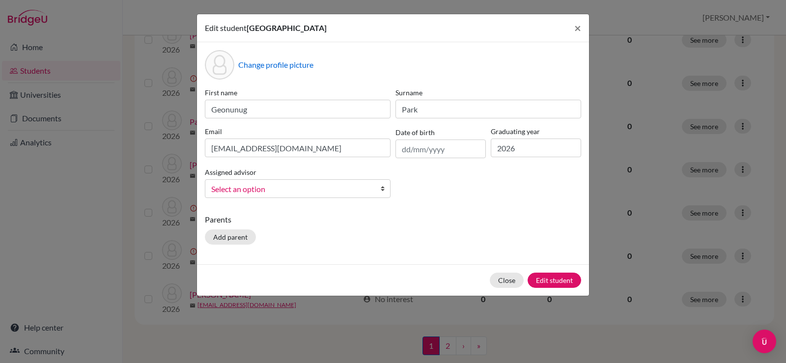
click at [295, 187] on span "Select an option" at bounding box center [291, 189] width 160 height 13
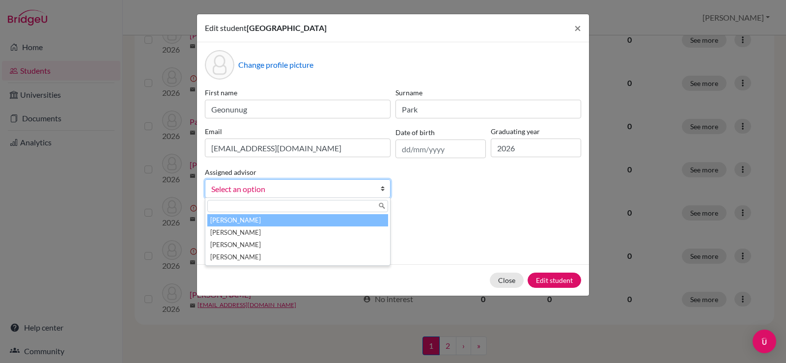
click at [270, 223] on li "Laylo, Trisha" at bounding box center [297, 220] width 181 height 12
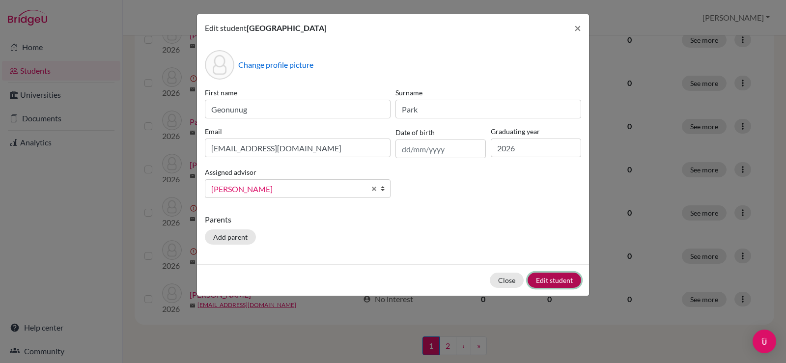
click at [566, 280] on button "Edit student" at bounding box center [554, 280] width 54 height 15
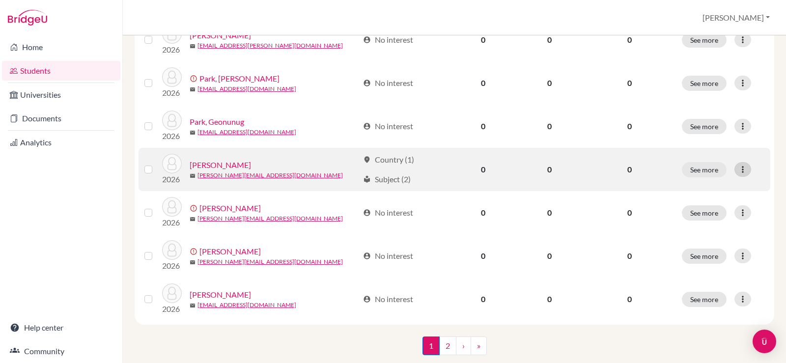
click at [738, 165] on icon at bounding box center [743, 170] width 10 height 10
click at [701, 168] on button "Edit student" at bounding box center [694, 167] width 78 height 16
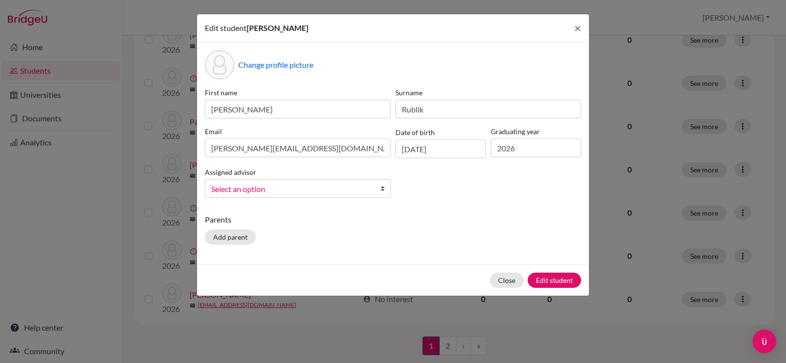
click at [258, 196] on link "Select an option" at bounding box center [298, 188] width 186 height 19
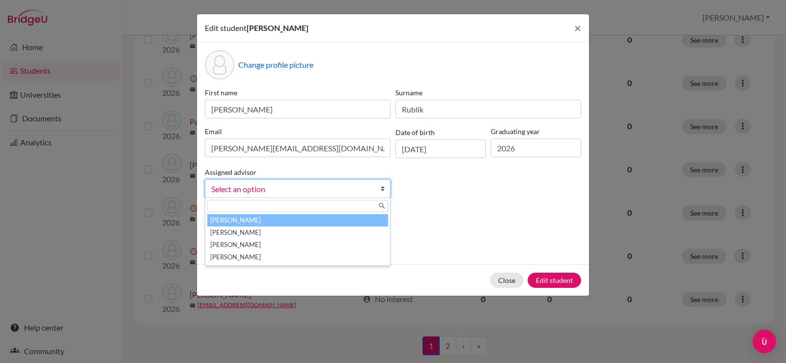
click at [252, 217] on li "Laylo, Trisha" at bounding box center [297, 220] width 181 height 12
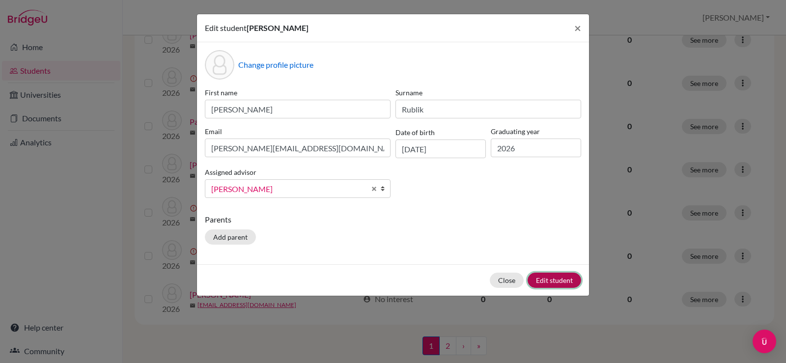
click at [555, 285] on button "Edit student" at bounding box center [554, 280] width 54 height 15
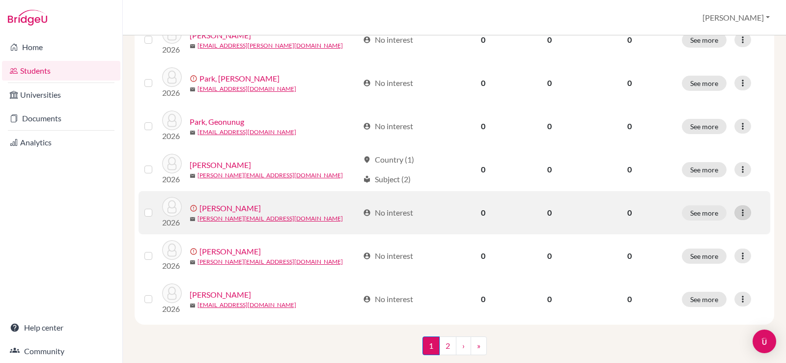
click at [738, 208] on icon at bounding box center [743, 213] width 10 height 10
click at [686, 205] on button "Edit student" at bounding box center [699, 210] width 89 height 16
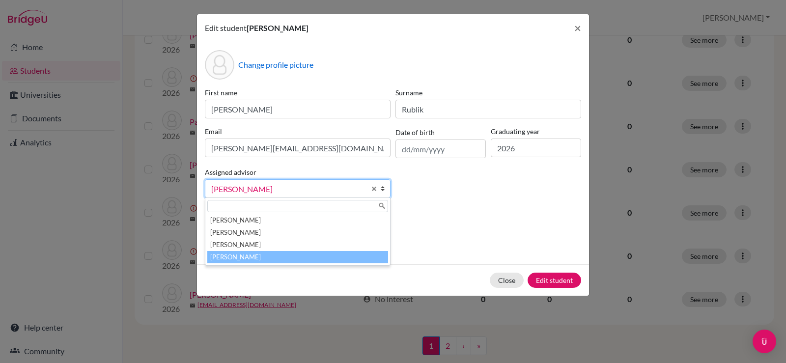
click at [275, 191] on span "Whitehead, John" at bounding box center [288, 189] width 154 height 13
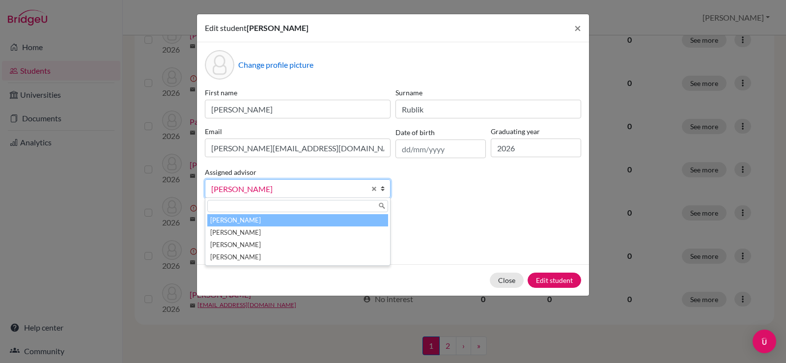
click at [268, 225] on li "Laylo, Trisha" at bounding box center [297, 220] width 181 height 12
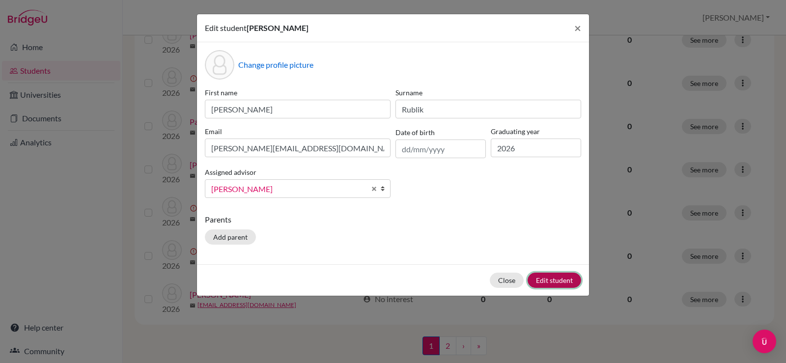
click at [562, 282] on button "Edit student" at bounding box center [554, 280] width 54 height 15
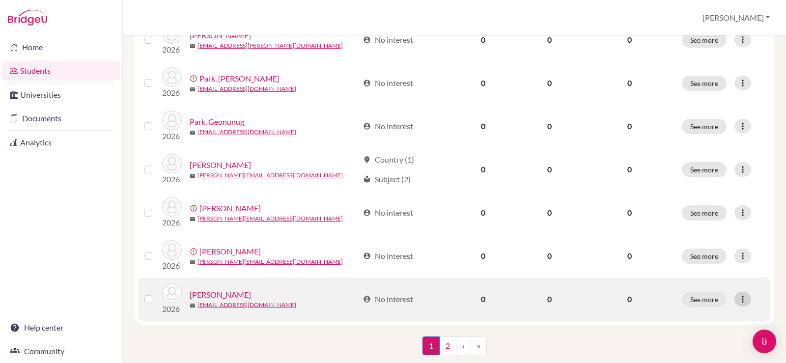
click at [738, 294] on icon at bounding box center [743, 299] width 10 height 10
click at [708, 297] on button "Edit student" at bounding box center [694, 296] width 78 height 16
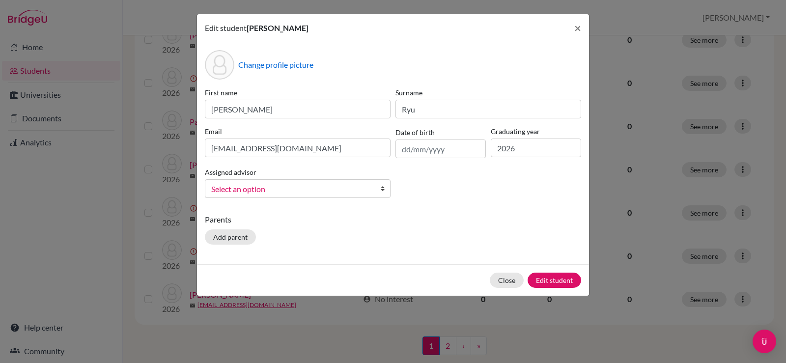
click at [258, 185] on span "Select an option" at bounding box center [291, 189] width 160 height 13
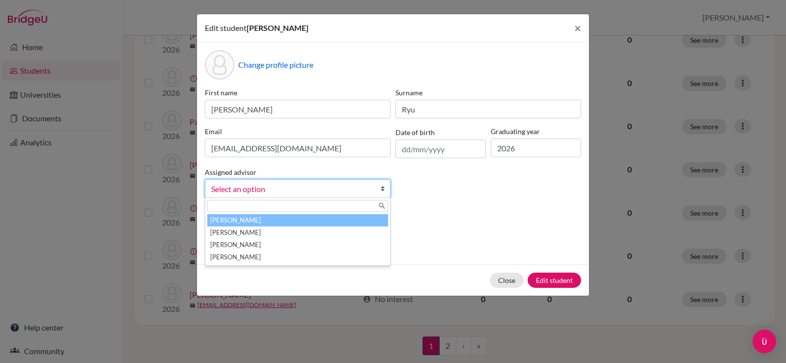
click at [252, 222] on li "Laylo, Trisha" at bounding box center [297, 220] width 181 height 12
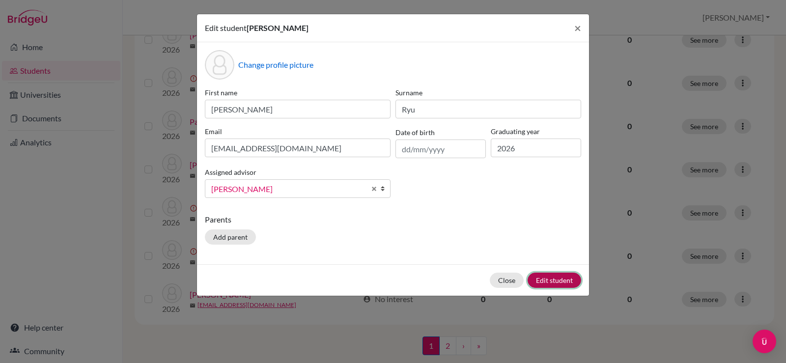
click at [548, 278] on button "Edit student" at bounding box center [554, 280] width 54 height 15
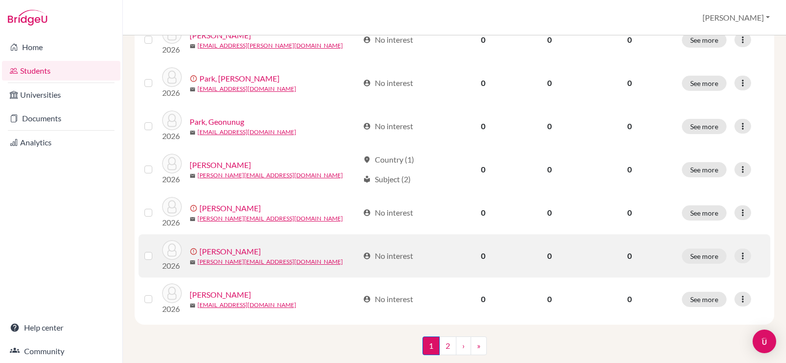
drag, startPoint x: 206, startPoint y: 236, endPoint x: 728, endPoint y: 238, distance: 521.6
click at [728, 249] on div "See more Edit student Send Message Resend invite email" at bounding box center [723, 256] width 83 height 15
click at [696, 249] on button "See more" at bounding box center [704, 256] width 45 height 15
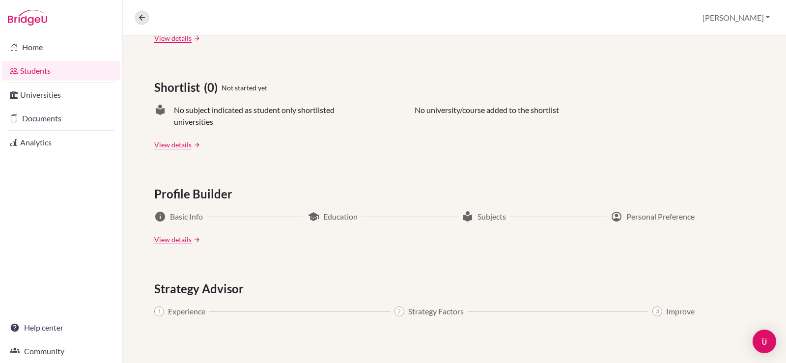
scroll to position [501, 0]
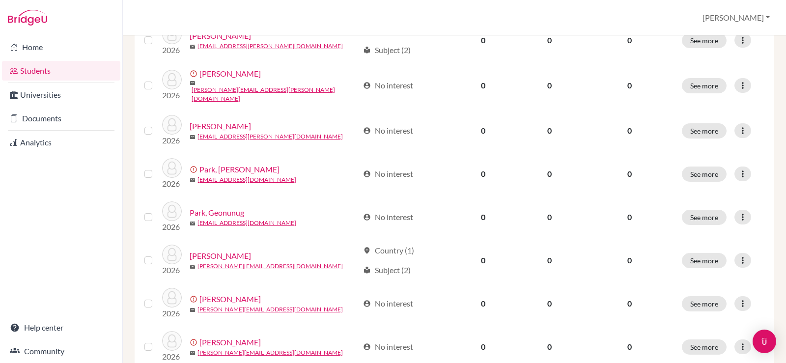
scroll to position [761, 0]
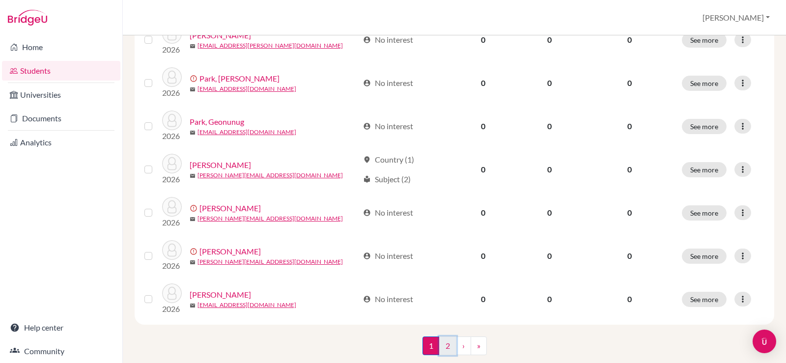
click at [447, 336] on link "2" at bounding box center [447, 345] width 17 height 19
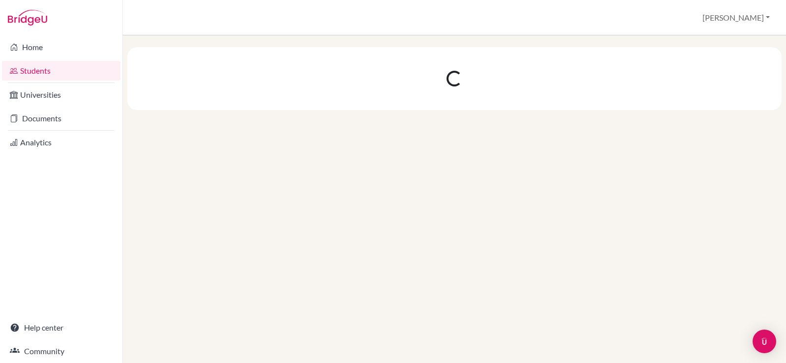
scroll to position [0, 0]
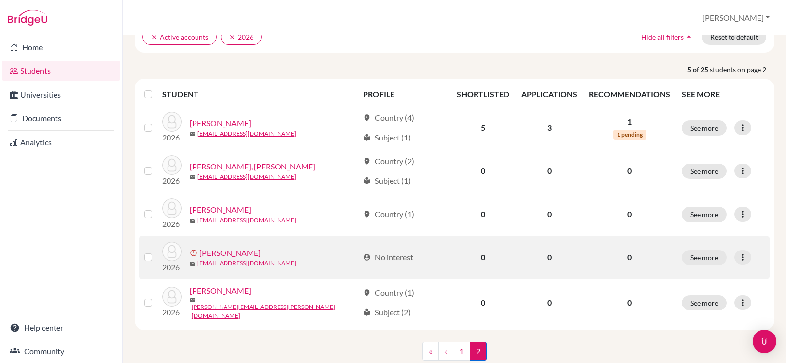
scroll to position [112, 0]
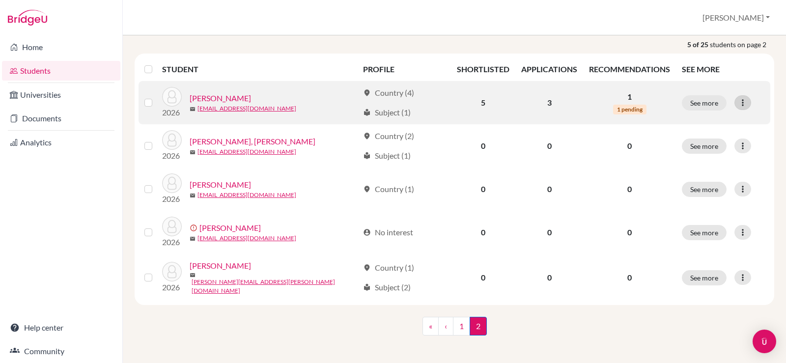
click at [738, 101] on icon at bounding box center [743, 103] width 10 height 10
click at [708, 123] on button "Edit student" at bounding box center [694, 123] width 78 height 16
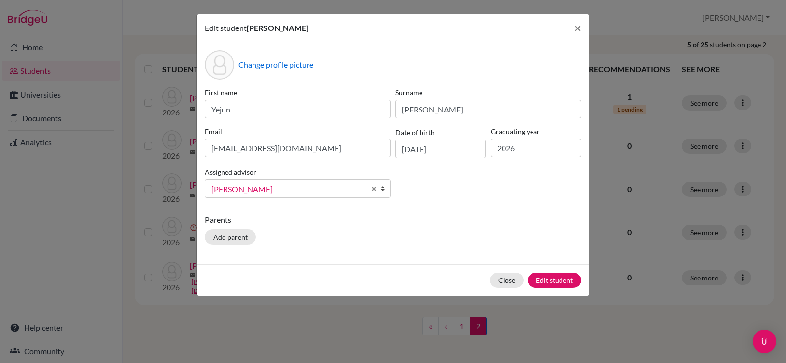
click at [294, 189] on span "Whitehead, John" at bounding box center [288, 189] width 154 height 13
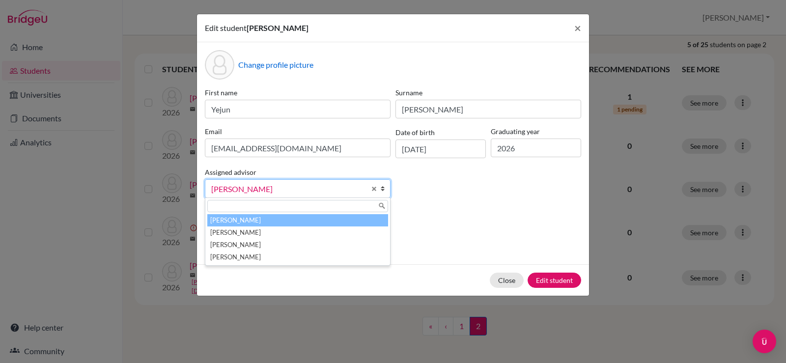
click at [273, 221] on li "Laylo, Trisha" at bounding box center [297, 220] width 181 height 12
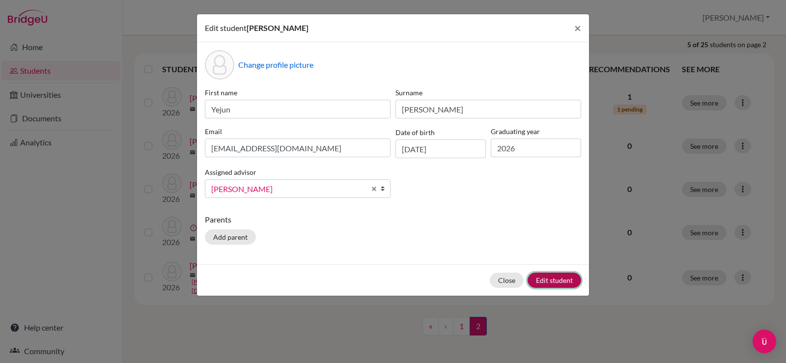
click at [538, 277] on button "Edit student" at bounding box center [554, 280] width 54 height 15
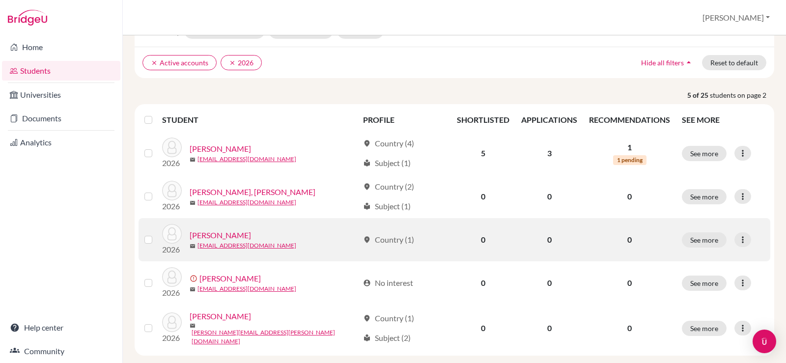
scroll to position [98, 0]
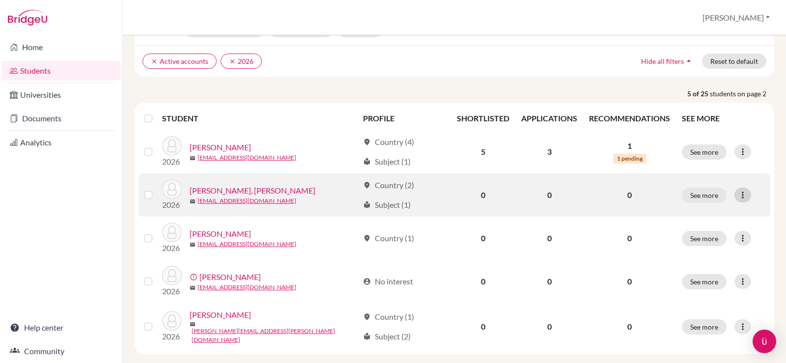
click at [738, 195] on icon at bounding box center [743, 195] width 10 height 10
click at [719, 217] on button "Edit student" at bounding box center [694, 216] width 78 height 16
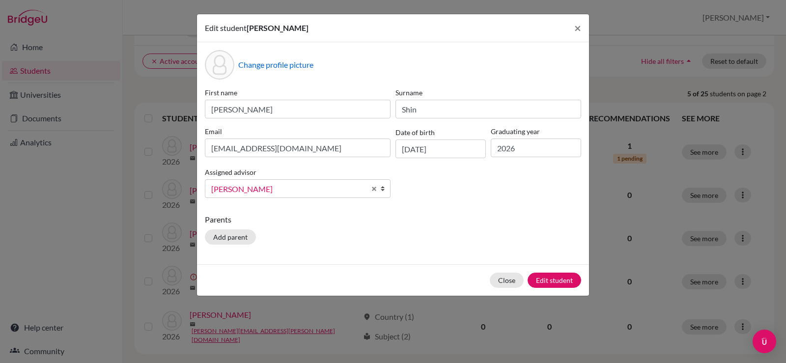
click at [334, 190] on span "Whitehead, John" at bounding box center [288, 189] width 154 height 13
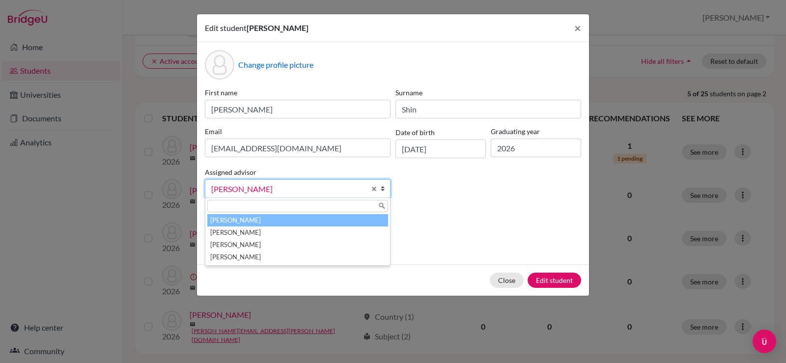
click at [323, 215] on li "Laylo, Trisha" at bounding box center [297, 220] width 181 height 12
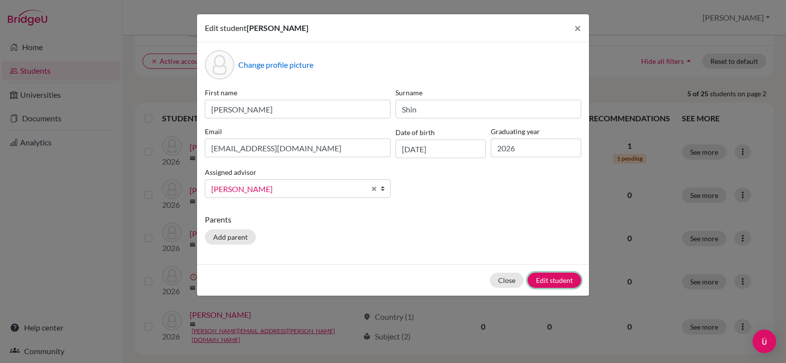
click at [538, 278] on button "Edit student" at bounding box center [554, 280] width 54 height 15
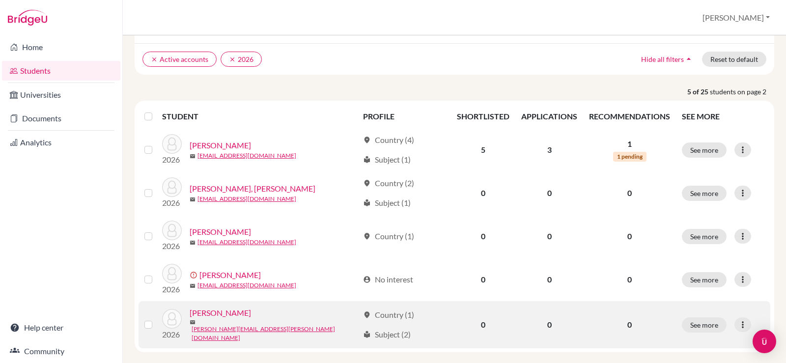
scroll to position [147, 0]
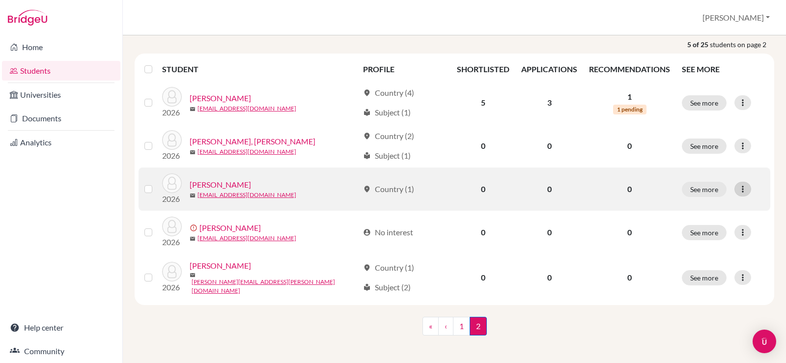
click at [738, 191] on icon at bounding box center [743, 189] width 10 height 10
click at [714, 205] on button "Edit student" at bounding box center [694, 210] width 78 height 16
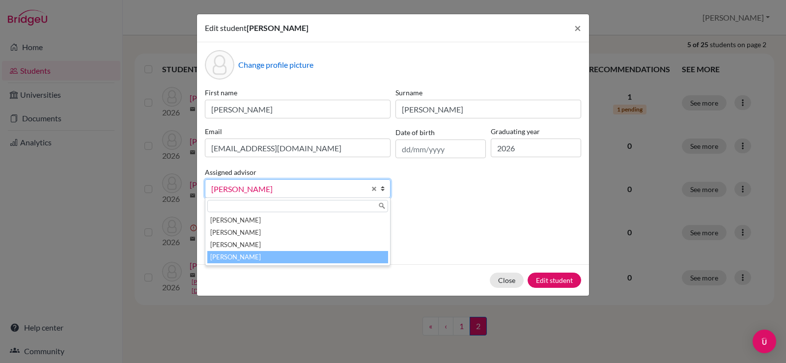
click at [321, 186] on span "Whitehead, John" at bounding box center [288, 189] width 154 height 13
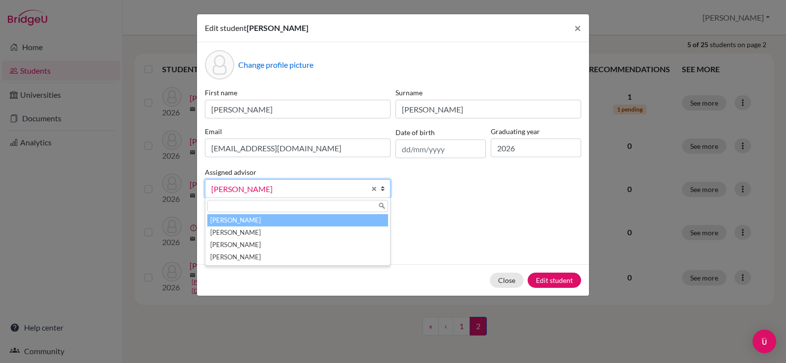
click at [296, 222] on li "Laylo, Trisha" at bounding box center [297, 220] width 181 height 12
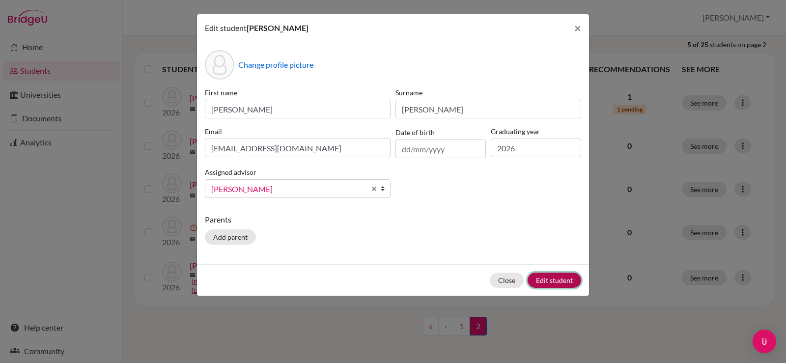
click at [545, 283] on button "Edit student" at bounding box center [554, 280] width 54 height 15
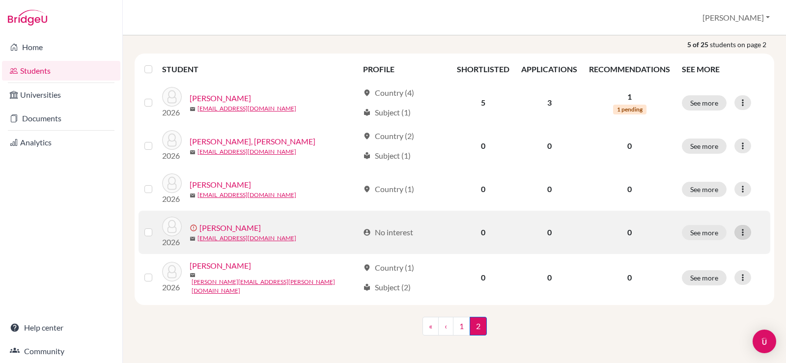
click at [738, 230] on icon at bounding box center [743, 232] width 10 height 10
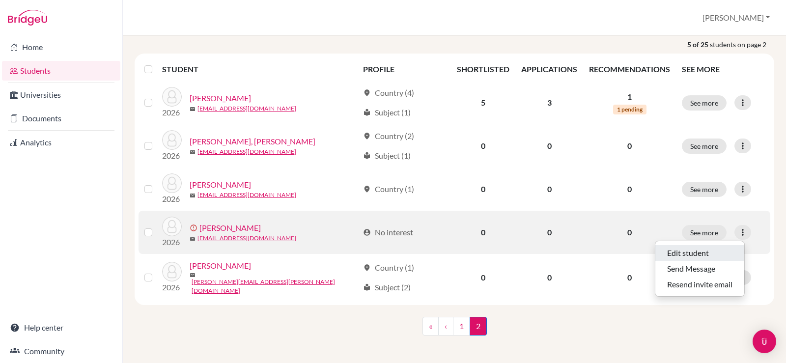
click at [718, 248] on button "Edit student" at bounding box center [699, 253] width 89 height 16
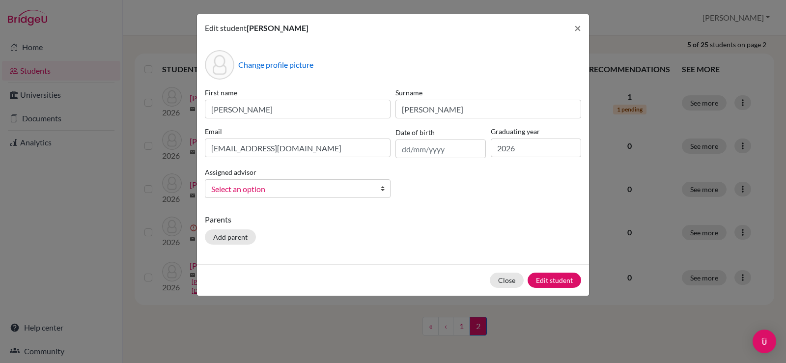
click at [292, 190] on span "Select an option" at bounding box center [291, 189] width 160 height 13
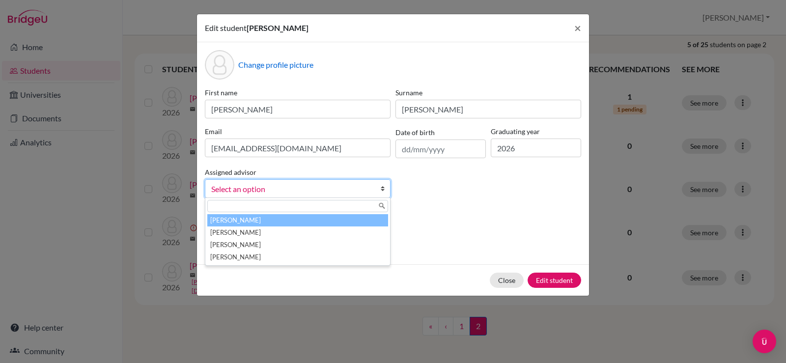
click at [288, 222] on li "Laylo, Trisha" at bounding box center [297, 220] width 181 height 12
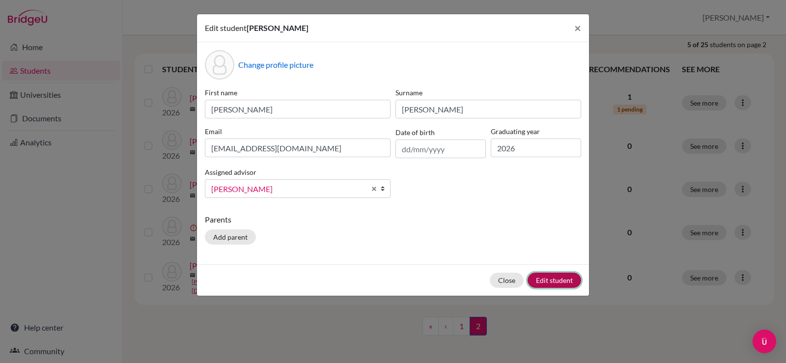
click at [556, 278] on button "Edit student" at bounding box center [554, 280] width 54 height 15
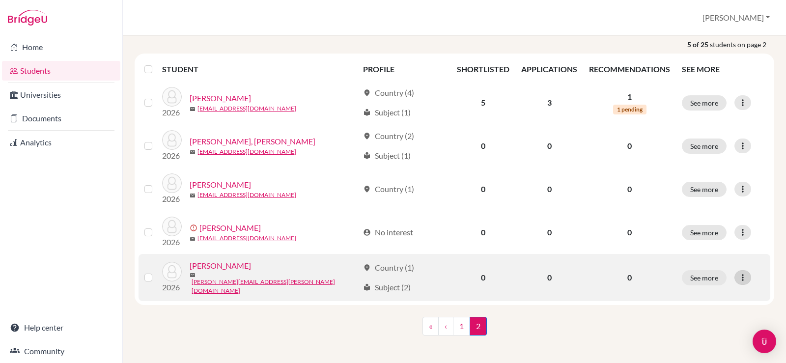
click at [738, 276] on icon at bounding box center [743, 278] width 10 height 10
click at [718, 292] on button "Edit student" at bounding box center [694, 296] width 78 height 16
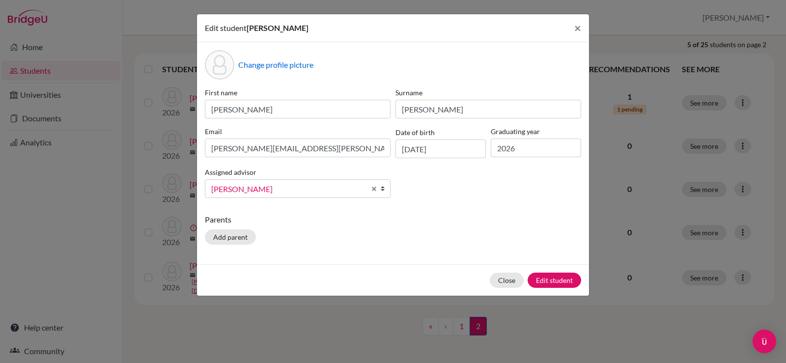
click at [317, 183] on span "Whitehead, John" at bounding box center [288, 189] width 154 height 13
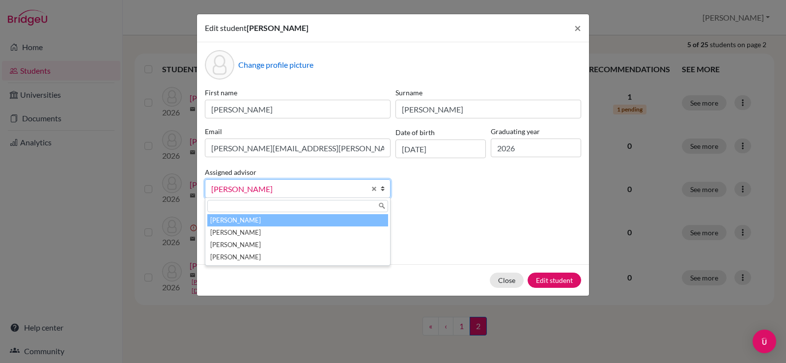
click at [305, 216] on li "Laylo, Trisha" at bounding box center [297, 220] width 181 height 12
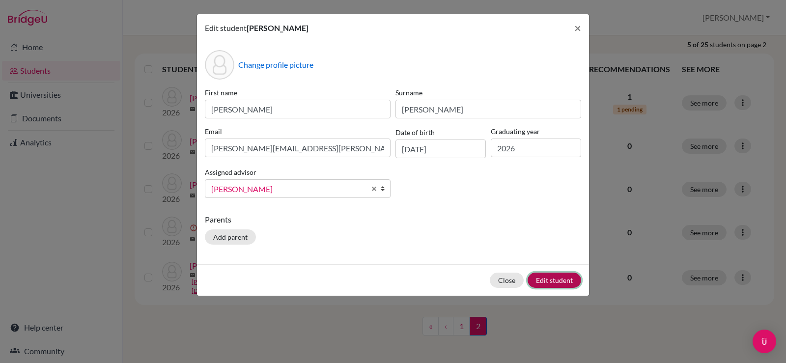
click at [536, 278] on button "Edit student" at bounding box center [554, 280] width 54 height 15
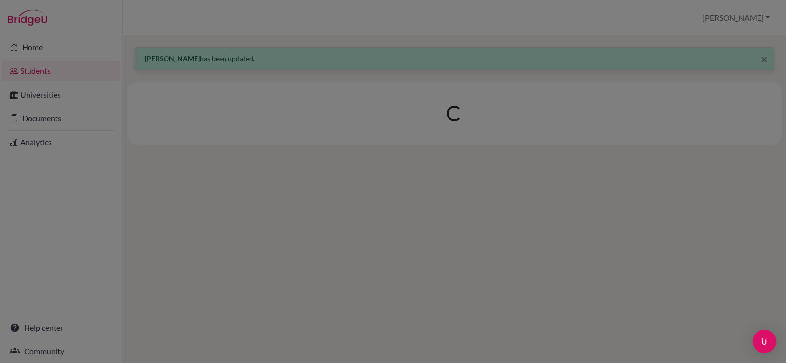
scroll to position [0, 0]
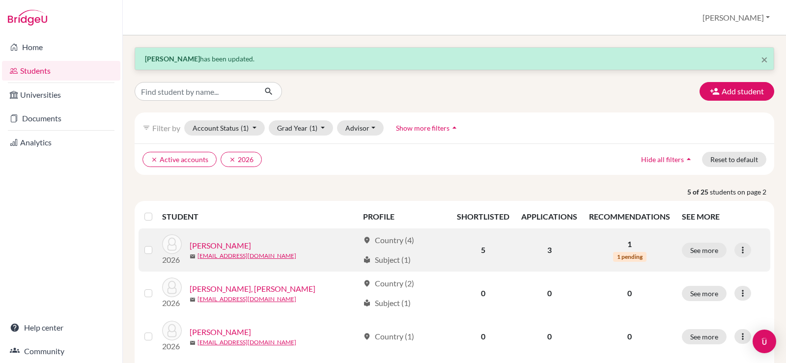
click at [199, 245] on link "Seo, Yejun" at bounding box center [220, 246] width 61 height 12
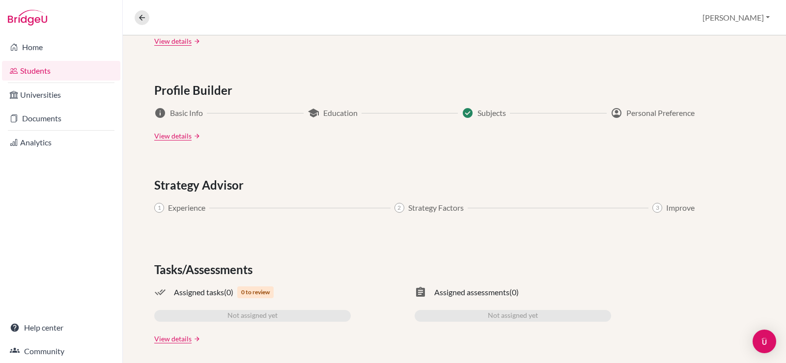
scroll to position [501, 0]
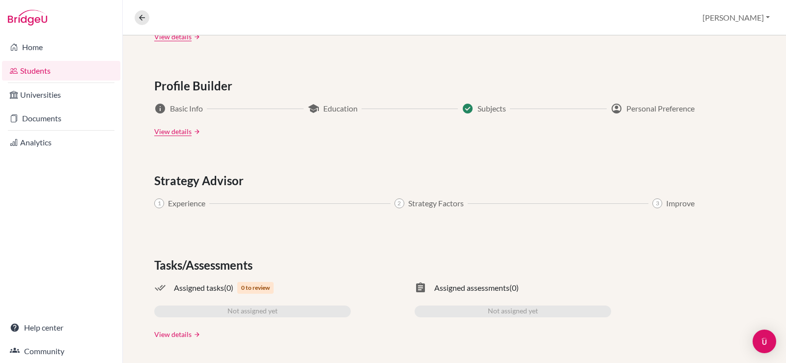
click at [184, 332] on link "View details" at bounding box center [172, 334] width 37 height 10
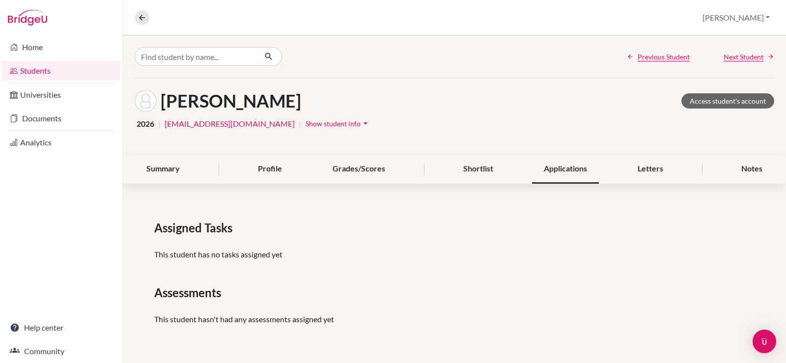
click at [567, 165] on div "Applications" at bounding box center [565, 169] width 67 height 29
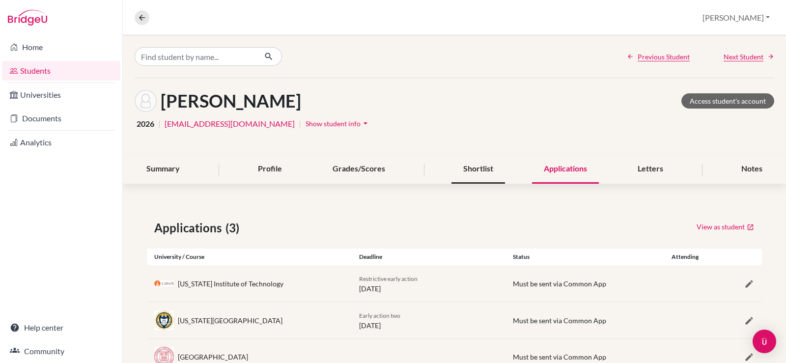
click at [478, 174] on div "Shortlist" at bounding box center [478, 169] width 54 height 29
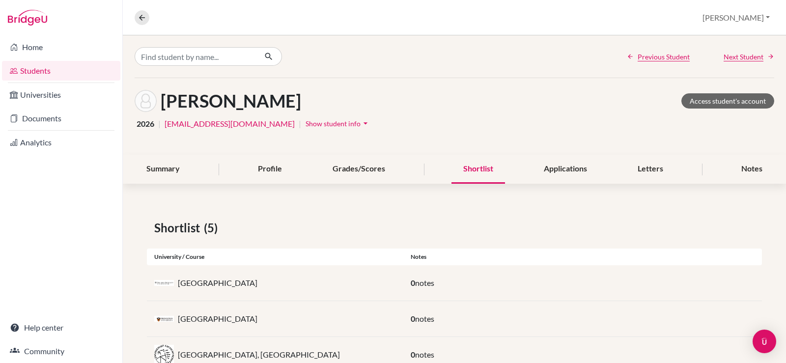
scroll to position [98, 0]
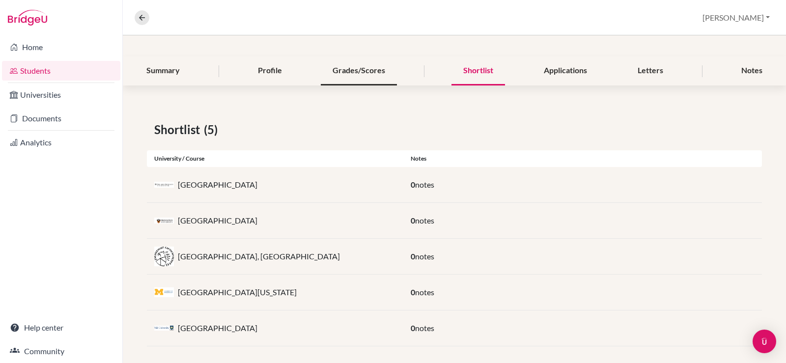
click at [366, 67] on div "Grades/Scores" at bounding box center [359, 70] width 76 height 29
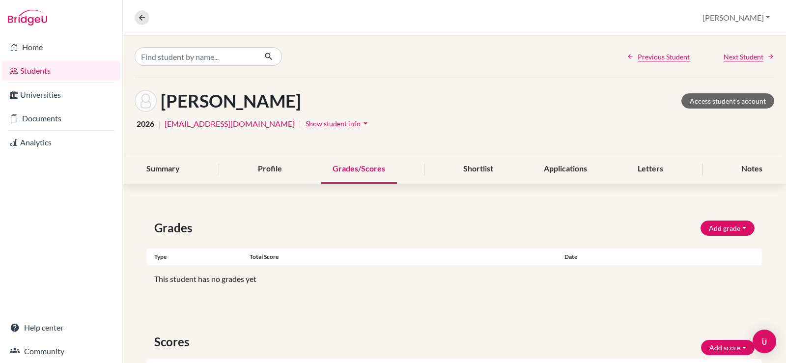
click at [241, 177] on div "Summary Profile Grades/Scores Shortlist Applications Letters Notes" at bounding box center [454, 169] width 639 height 29
click at [278, 173] on div "Profile" at bounding box center [270, 169] width 48 height 29
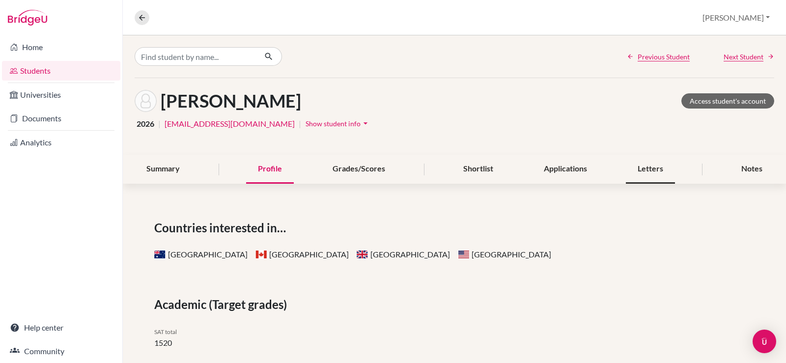
click at [656, 172] on div "Letters" at bounding box center [650, 169] width 49 height 29
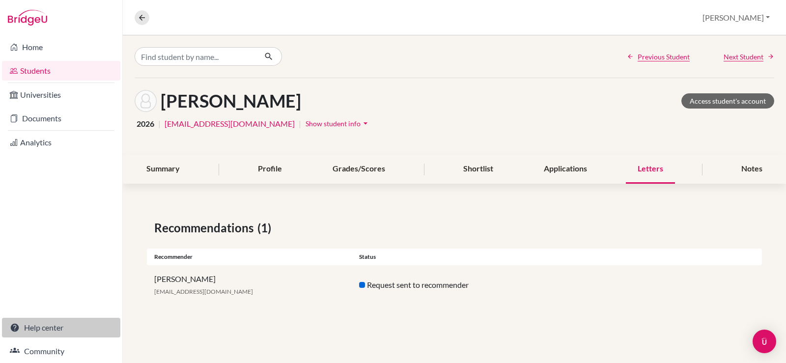
click at [46, 327] on link "Help center" at bounding box center [61, 328] width 118 height 20
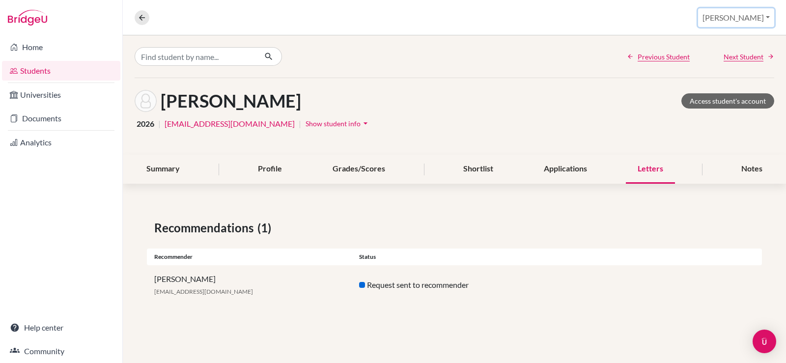
click at [758, 19] on button "Trisha" at bounding box center [736, 17] width 76 height 19
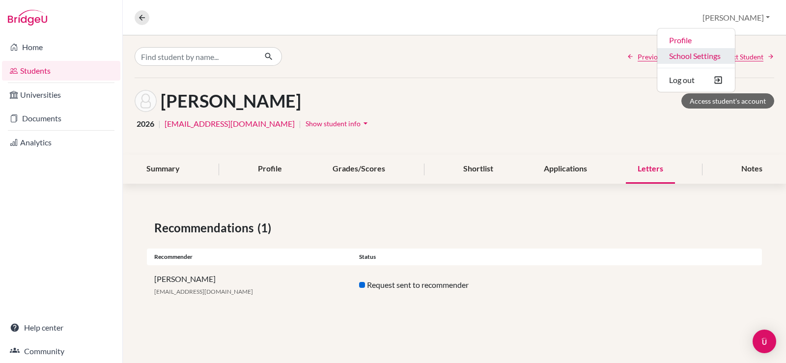
click at [734, 53] on link "School Settings" at bounding box center [696, 56] width 78 height 16
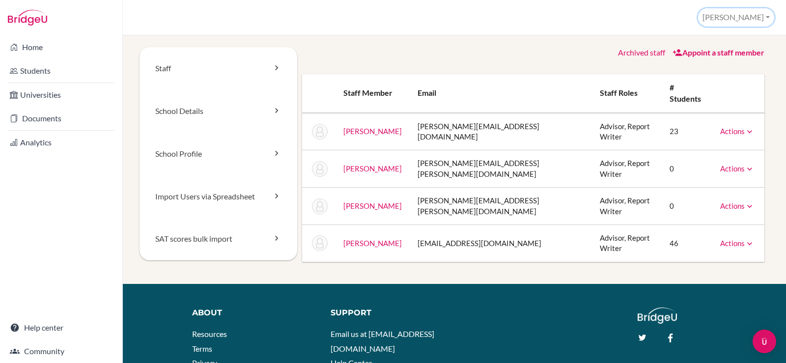
click at [746, 18] on button "[PERSON_NAME]" at bounding box center [736, 17] width 76 height 18
click at [732, 239] on link "Actions" at bounding box center [737, 243] width 34 height 9
click at [741, 19] on button "[PERSON_NAME]" at bounding box center [736, 17] width 76 height 18
click at [731, 39] on link "Profile" at bounding box center [735, 40] width 78 height 16
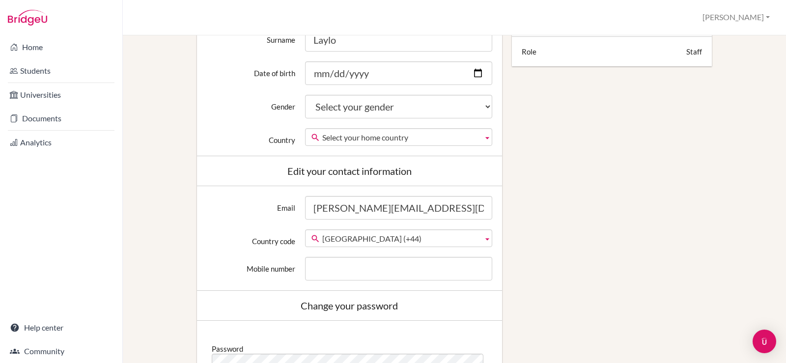
scroll to position [246, 0]
click at [474, 73] on input "Date of birth" at bounding box center [398, 72] width 187 height 24
type input "[DATE]"
click at [361, 107] on select "Select your gender [DEMOGRAPHIC_DATA] [DEMOGRAPHIC_DATA] Neither" at bounding box center [398, 106] width 187 height 24
select select "[DEMOGRAPHIC_DATA]"
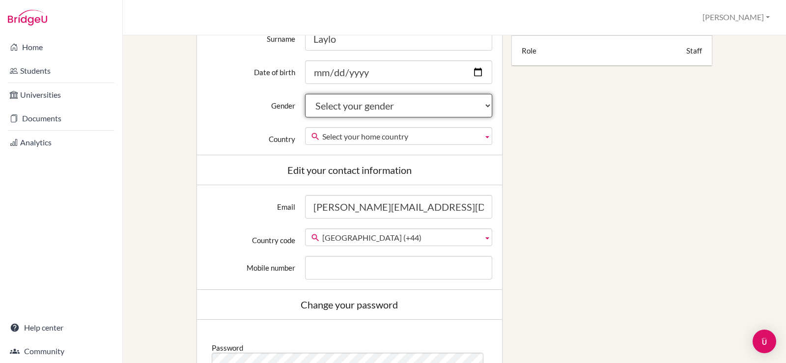
click at [305, 94] on select "Select your gender [DEMOGRAPHIC_DATA] [DEMOGRAPHIC_DATA] Neither" at bounding box center [398, 106] width 187 height 24
click at [351, 138] on span "Select your home country" at bounding box center [400, 137] width 157 height 18
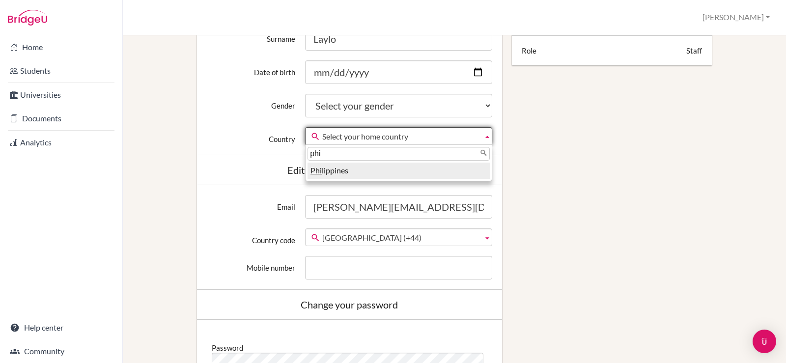
type input "phi"
click at [352, 173] on li "Phi lippines" at bounding box center [398, 171] width 182 height 16
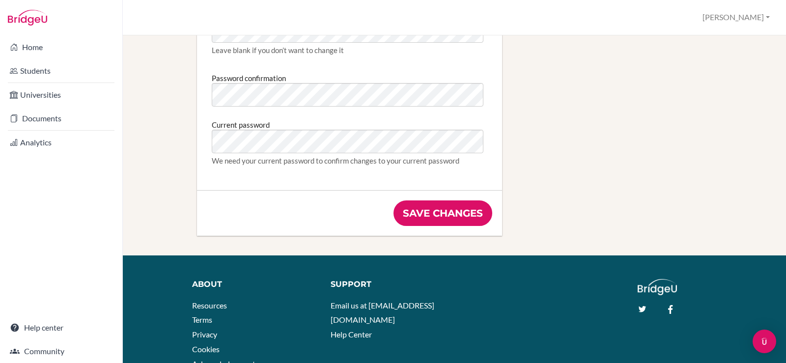
scroll to position [589, 0]
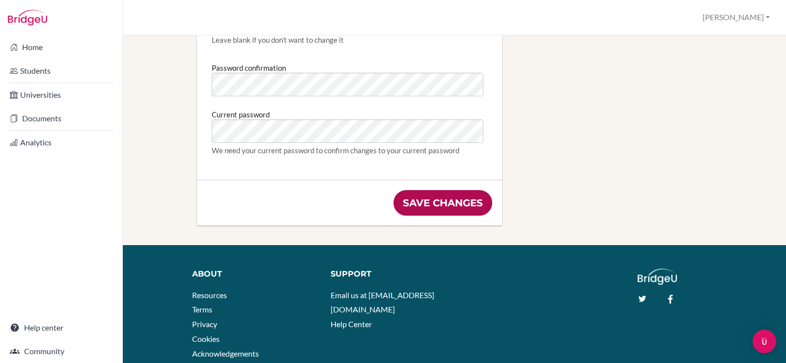
click at [464, 196] on input "Save changes" at bounding box center [442, 203] width 99 height 26
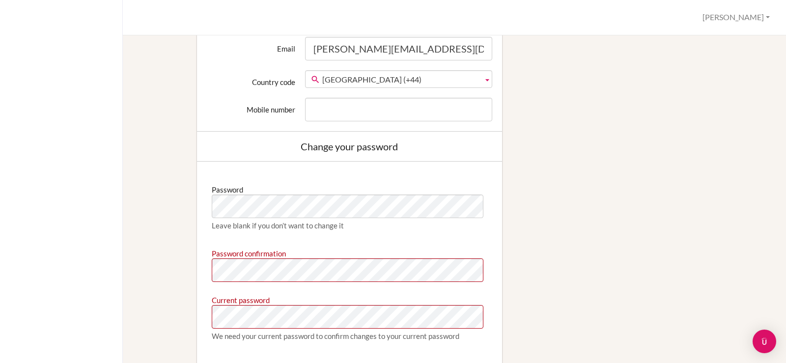
scroll to position [589, 0]
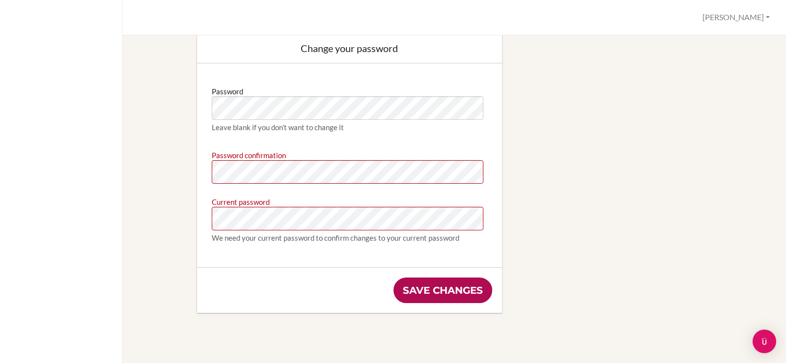
click at [448, 280] on input "Save changes" at bounding box center [442, 291] width 99 height 26
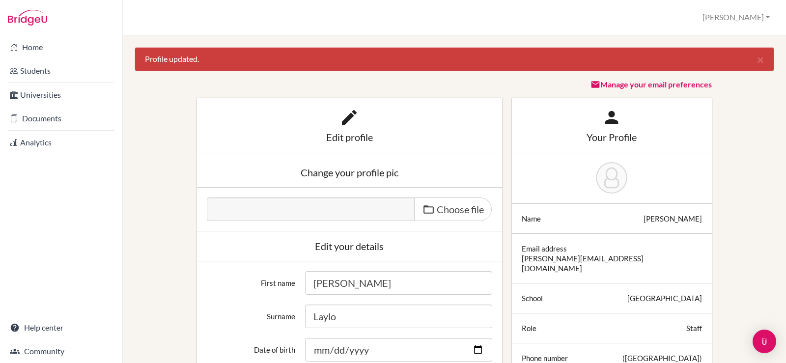
click at [618, 86] on link "Manage your email preferences" at bounding box center [650, 84] width 121 height 9
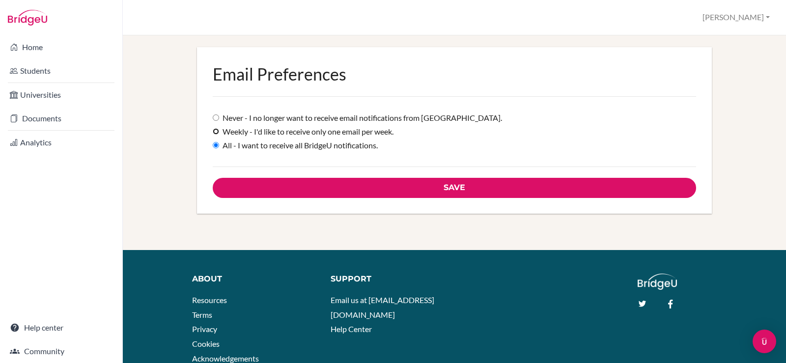
click at [214, 132] on input "Weekly - I'd like to receive only one email per week." at bounding box center [216, 131] width 6 height 6
radio input "true"
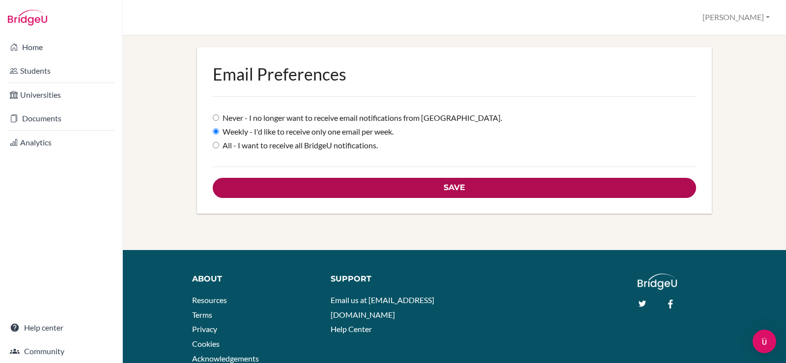
click at [332, 189] on input "Save" at bounding box center [454, 188] width 483 height 20
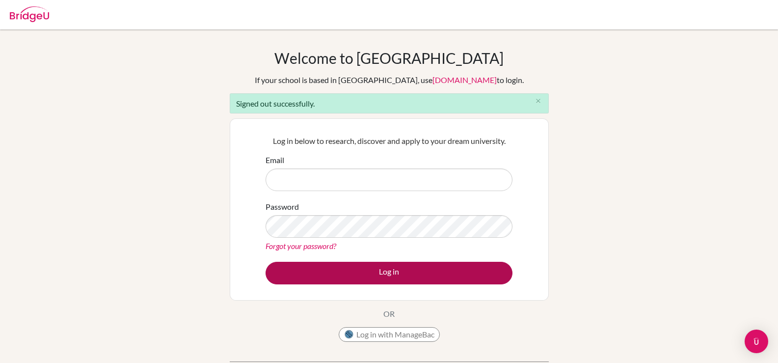
type input "[PERSON_NAME][EMAIL_ADDRESS][DOMAIN_NAME]"
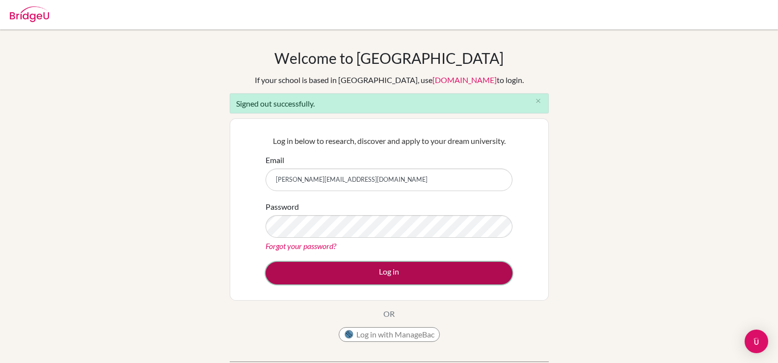
click at [453, 273] on button "Log in" at bounding box center [389, 273] width 247 height 23
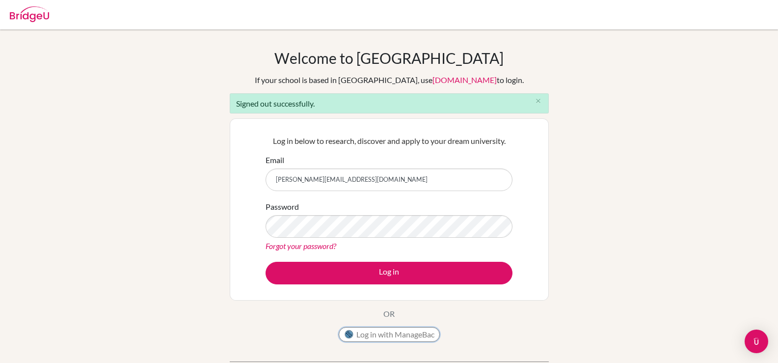
click at [399, 336] on button "Log in with ManageBac" at bounding box center [389, 334] width 101 height 15
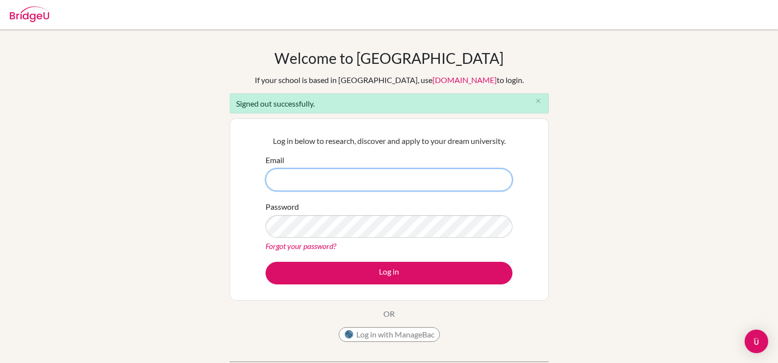
type input "[PERSON_NAME][EMAIL_ADDRESS][DOMAIN_NAME]"
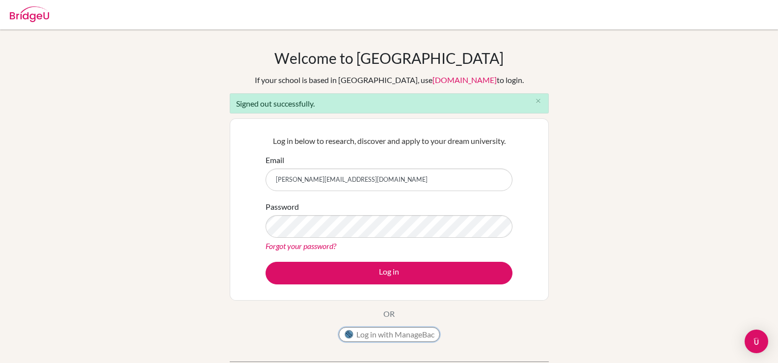
click at [412, 338] on button "Log in with ManageBac" at bounding box center [389, 334] width 101 height 15
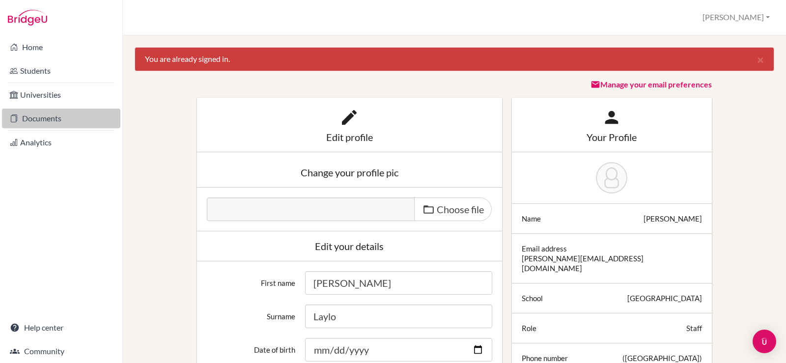
click at [34, 112] on link "Documents" at bounding box center [61, 119] width 118 height 20
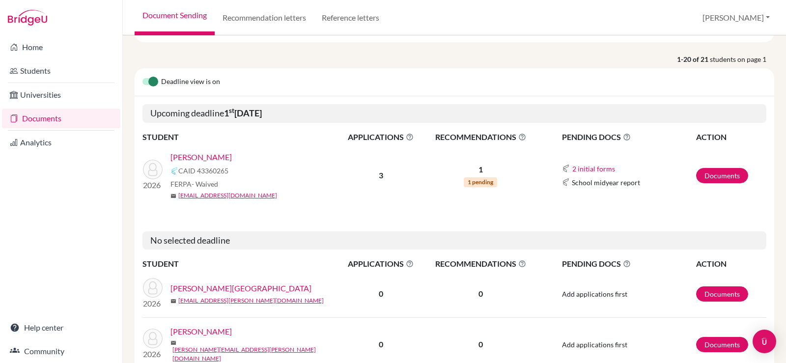
scroll to position [98, 0]
click at [572, 167] on button "2 initial forms" at bounding box center [594, 168] width 44 height 11
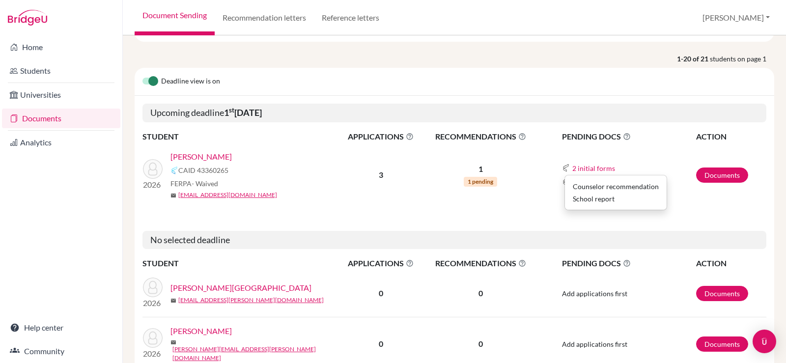
click at [579, 194] on div "Counselor recommendation" at bounding box center [616, 199] width 86 height 10
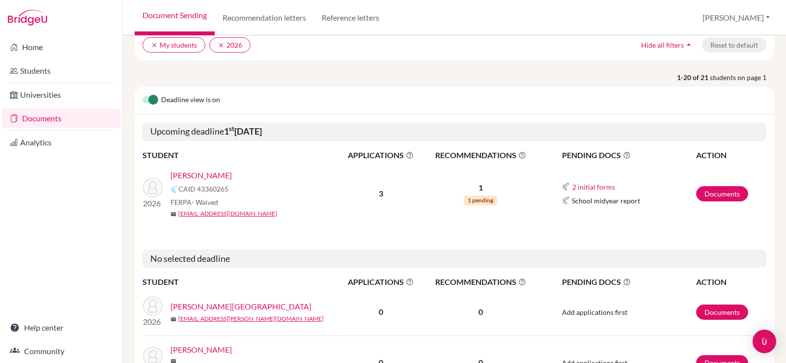
scroll to position [49, 0]
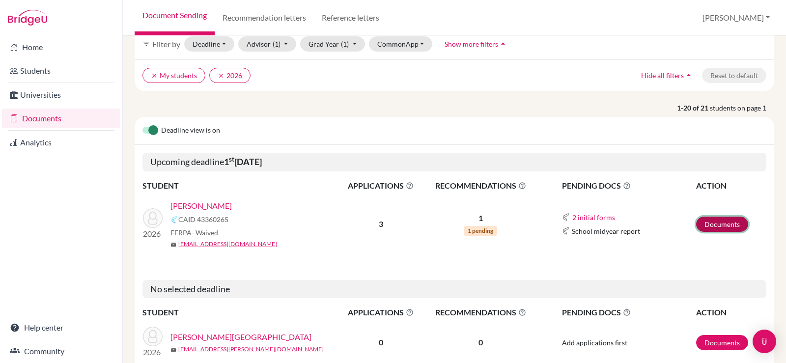
click at [705, 224] on link "Documents" at bounding box center [722, 224] width 52 height 15
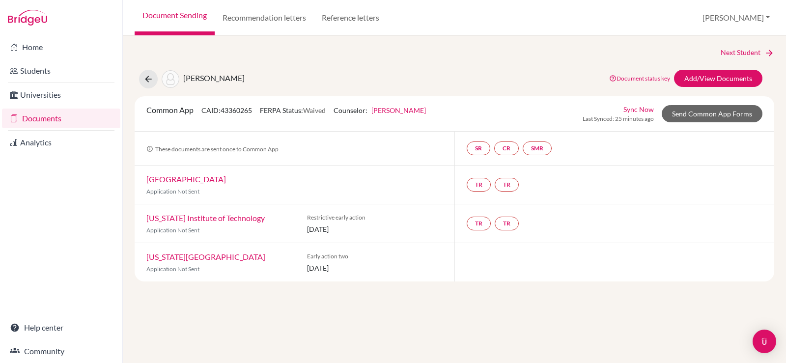
click at [381, 108] on link "[PERSON_NAME]" at bounding box center [398, 110] width 55 height 8
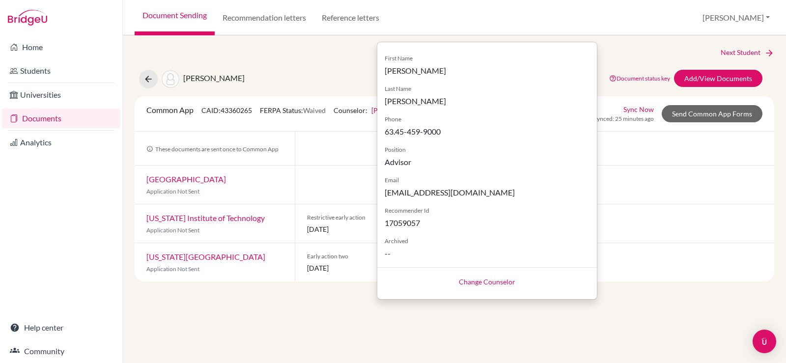
click at [490, 282] on link "Change Counselor" at bounding box center [487, 282] width 56 height 8
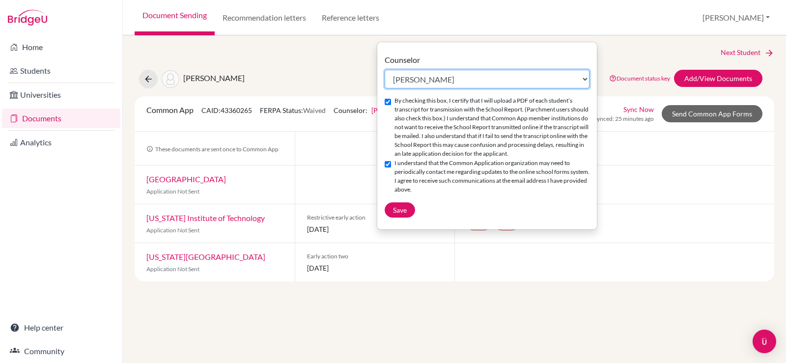
click at [431, 79] on select "Select counselor Trisha Laylo James Mckone Katrina Musni John Whitehead" at bounding box center [487, 79] width 205 height 19
select select "446603"
click at [385, 70] on select "Select counselor Trisha Laylo James Mckone Katrina Musni John Whitehead" at bounding box center [487, 79] width 205 height 19
checkbox input "false"
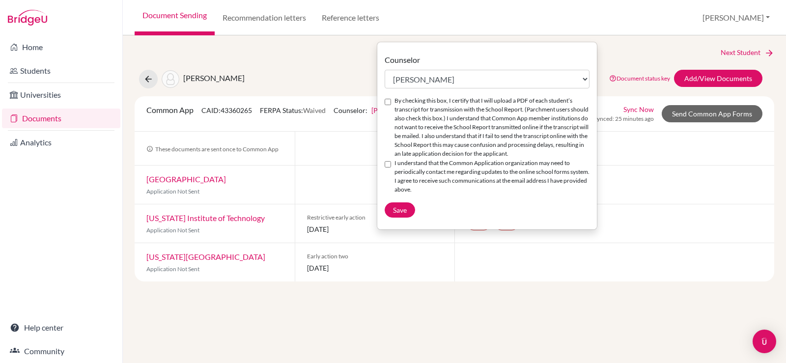
click at [389, 105] on input "By checking this box, I certify that I will upload a PDF of each student’s tran…" at bounding box center [388, 102] width 6 height 6
checkbox input "true"
click at [389, 161] on input "I understand that the Common Application organization may need to periodically …" at bounding box center [388, 164] width 6 height 6
checkbox input "true"
click at [389, 101] on input "By checking this box, I certify that I will upload a PDF of each student’s tran…" at bounding box center [388, 102] width 6 height 6
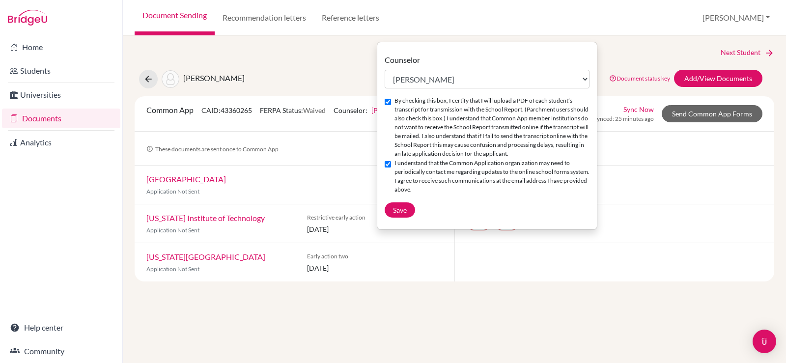
checkbox input "false"
click at [390, 163] on input "I understand that the Common Application organization may need to periodically …" at bounding box center [388, 164] width 6 height 6
checkbox input "false"
click at [404, 210] on span "Save" at bounding box center [400, 210] width 14 height 8
click at [386, 104] on input "By checking this box, I certify that I will upload a PDF of each student’s tran…" at bounding box center [388, 102] width 6 height 6
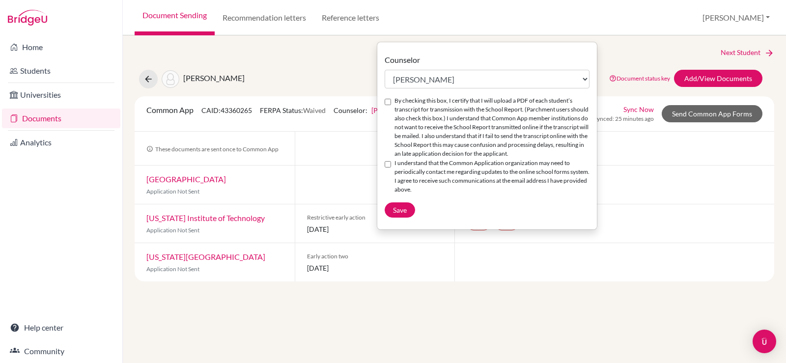
checkbox input "true"
click at [385, 162] on input "I understand that the Common Application organization may need to periodically …" at bounding box center [388, 164] width 6 height 6
checkbox input "true"
click at [393, 203] on button "Save" at bounding box center [400, 209] width 30 height 15
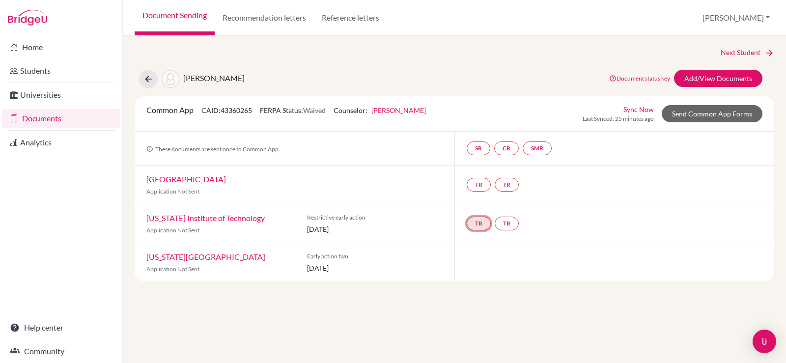
click at [486, 223] on link "TR" at bounding box center [479, 224] width 24 height 14
click at [507, 223] on link "TR" at bounding box center [507, 224] width 24 height 14
click at [588, 194] on div "TR TR" at bounding box center [614, 185] width 320 height 38
click at [523, 149] on link "SR" at bounding box center [537, 148] width 29 height 14
click at [483, 103] on h3 "School report" at bounding box center [477, 101] width 57 height 18
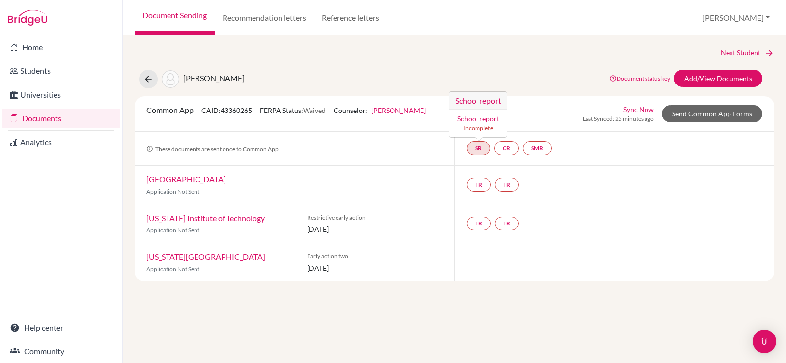
click at [484, 120] on link "School report" at bounding box center [478, 118] width 42 height 8
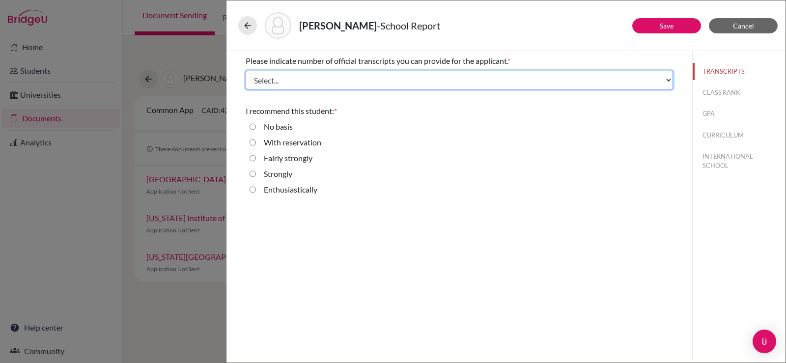
click at [427, 86] on select "Select... 1 2 3 4" at bounding box center [459, 80] width 427 height 19
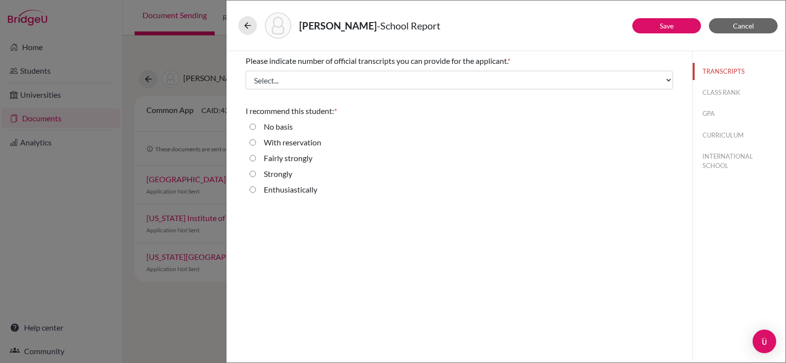
click at [486, 30] on div "Seo, Yejun - School Report" at bounding box center [505, 25] width 535 height 27
click at [240, 26] on button at bounding box center [247, 25] width 19 height 19
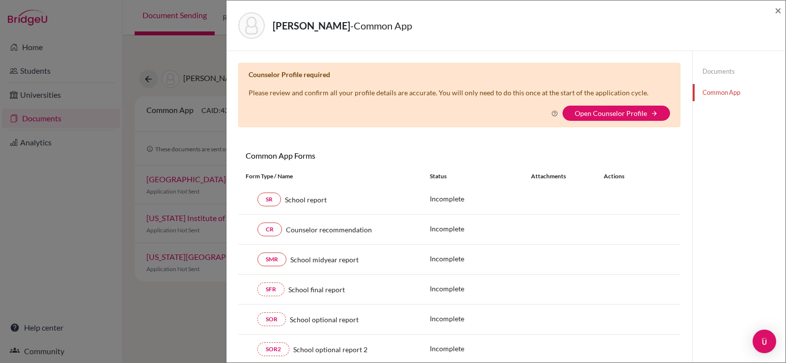
click at [727, 92] on link "Common App" at bounding box center [739, 92] width 93 height 17
click at [777, 9] on span "×" at bounding box center [778, 10] width 7 height 14
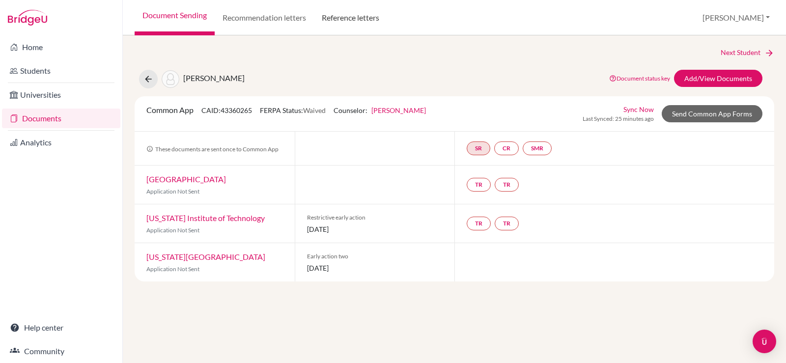
click at [351, 16] on link "Reference letters" at bounding box center [350, 17] width 73 height 35
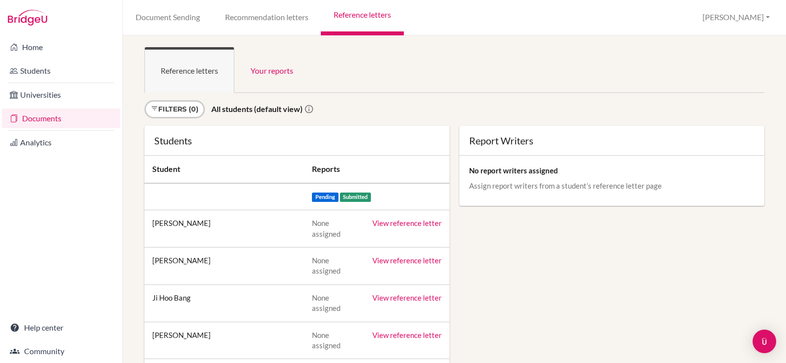
click at [255, 21] on link "Recommendation letters" at bounding box center [266, 17] width 109 height 35
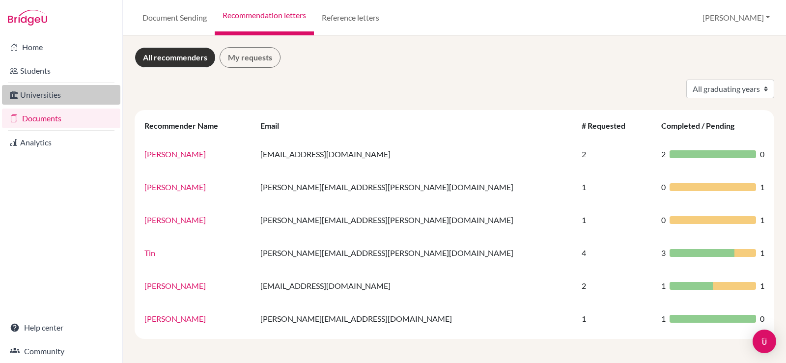
click at [26, 95] on link "Universities" at bounding box center [61, 95] width 118 height 20
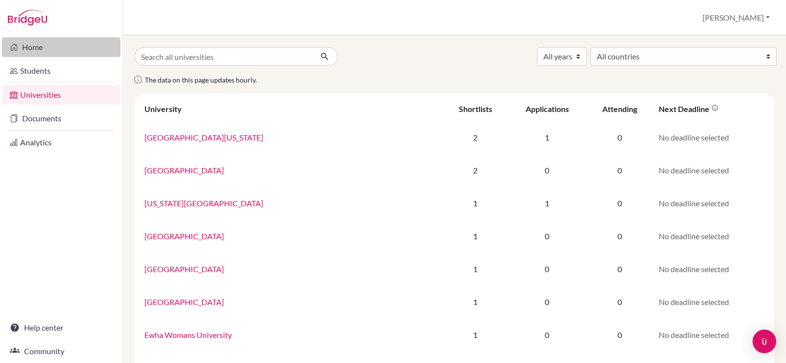
click at [39, 47] on link "Home" at bounding box center [61, 47] width 118 height 20
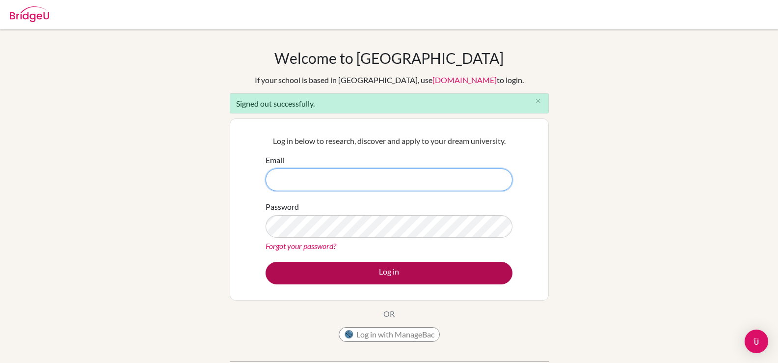
type input "[PERSON_NAME][EMAIL_ADDRESS][DOMAIN_NAME]"
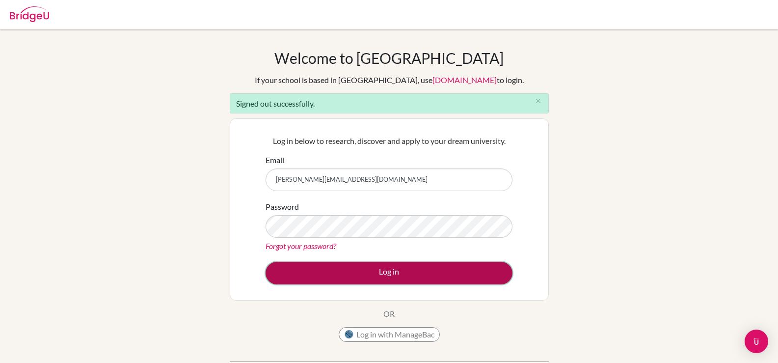
click at [374, 267] on button "Log in" at bounding box center [389, 273] width 247 height 23
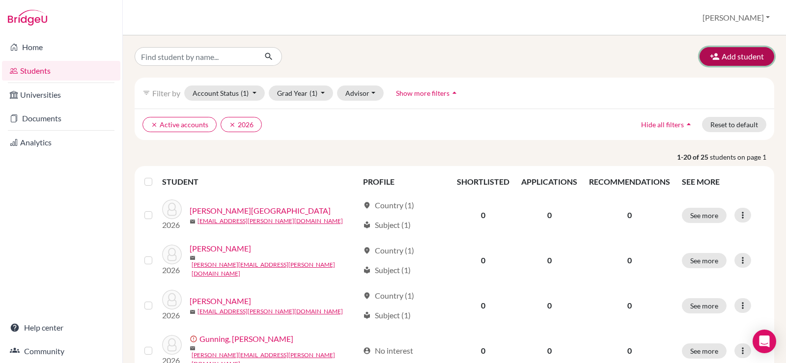
click at [734, 60] on button "Add student" at bounding box center [736, 56] width 75 height 19
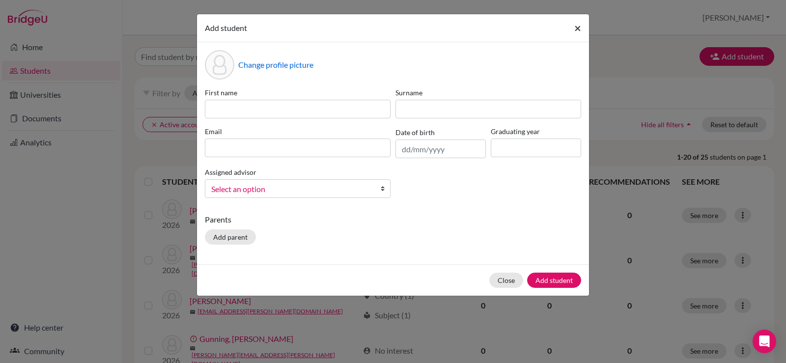
click at [580, 27] on span "×" at bounding box center [577, 28] width 7 height 14
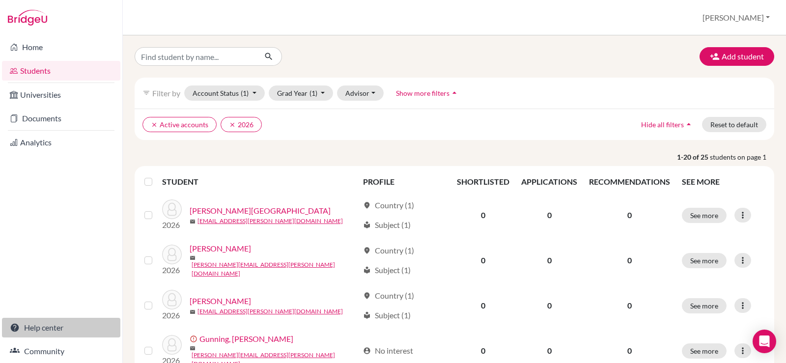
click at [46, 324] on link "Help center" at bounding box center [61, 328] width 118 height 20
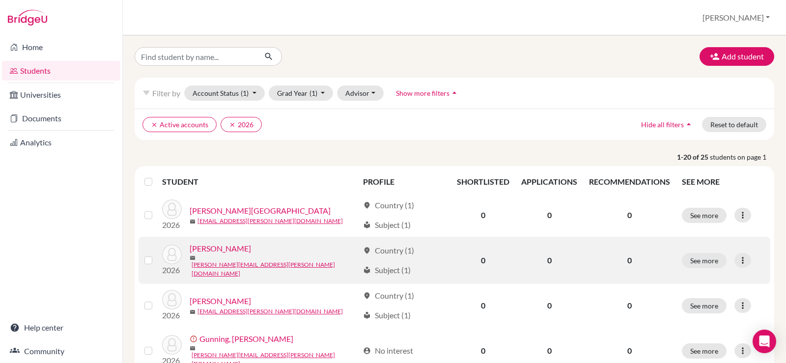
click at [222, 252] on link "Christensen, Sophia" at bounding box center [220, 249] width 61 height 12
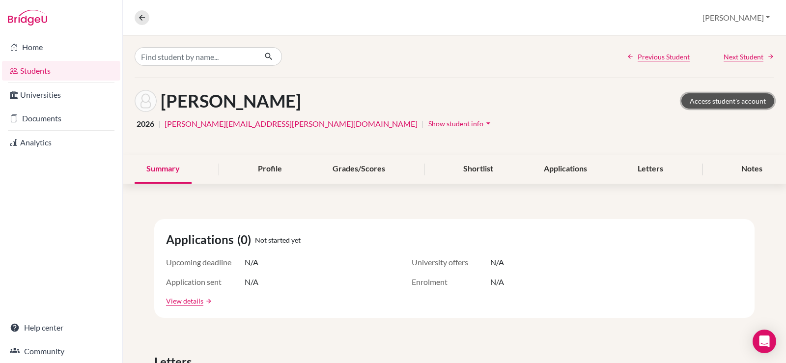
click at [715, 98] on link "Access student's account" at bounding box center [727, 100] width 93 height 15
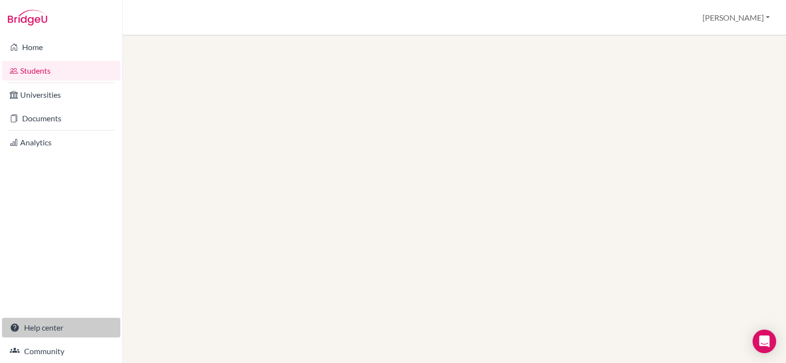
click at [19, 326] on icon at bounding box center [15, 328] width 10 height 10
click at [26, 70] on link "Students" at bounding box center [61, 71] width 118 height 20
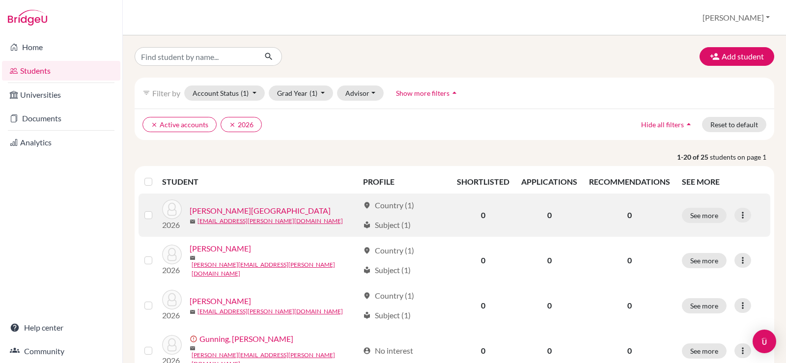
click at [212, 210] on link "[PERSON_NAME][GEOGRAPHIC_DATA]" at bounding box center [260, 211] width 141 height 12
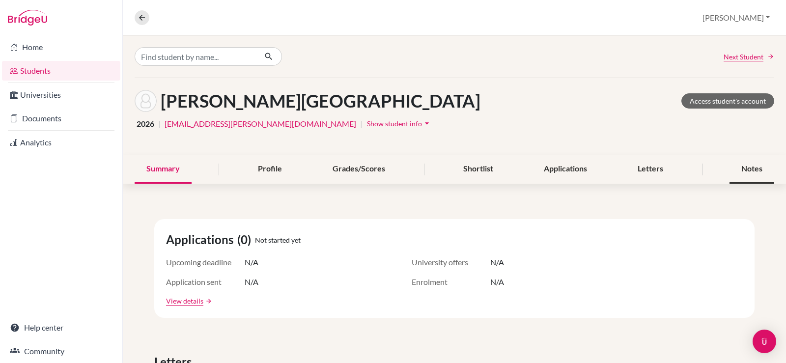
click at [747, 172] on div "Notes" at bounding box center [751, 169] width 45 height 29
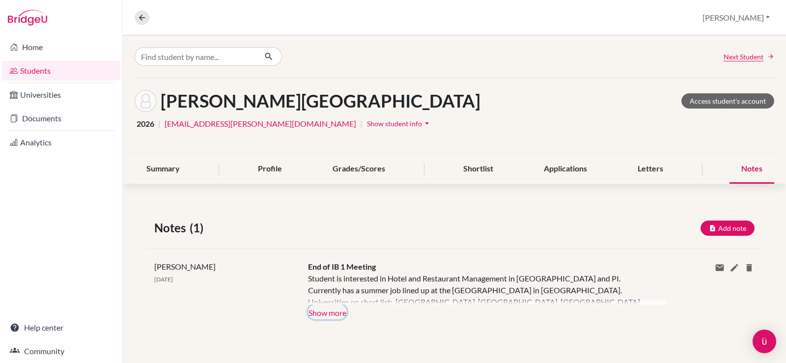
click at [335, 313] on button "Show more" at bounding box center [327, 312] width 39 height 15
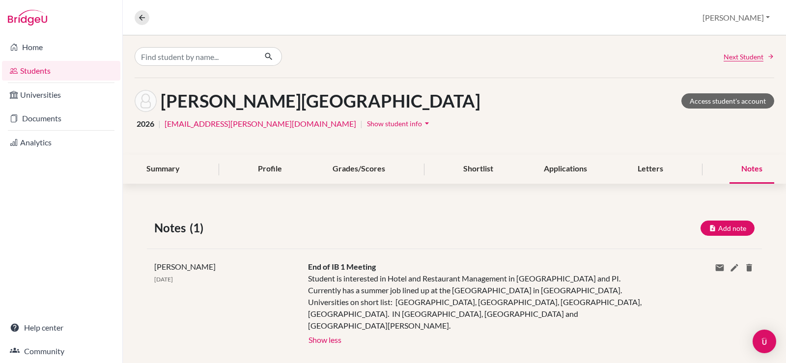
scroll to position [7, 0]
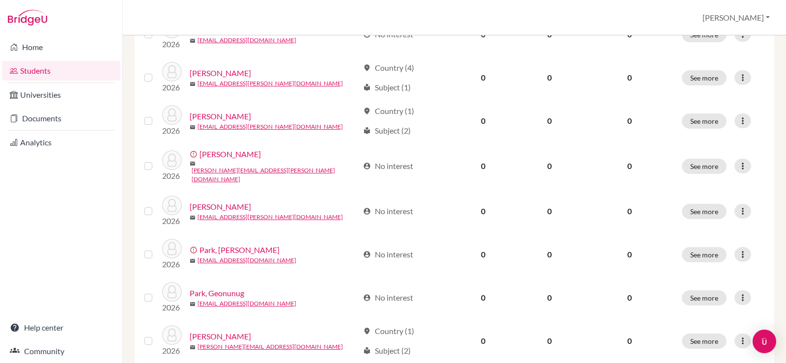
scroll to position [761, 0]
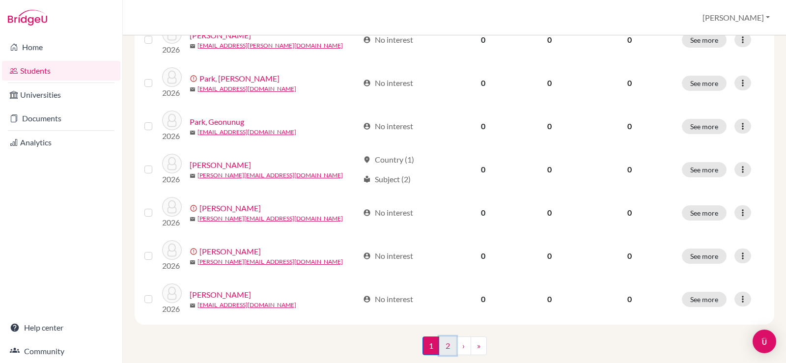
click at [442, 336] on link "2" at bounding box center [447, 345] width 17 height 19
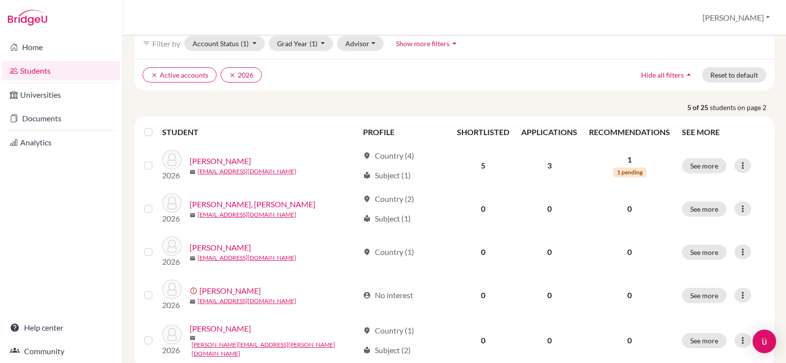
scroll to position [112, 0]
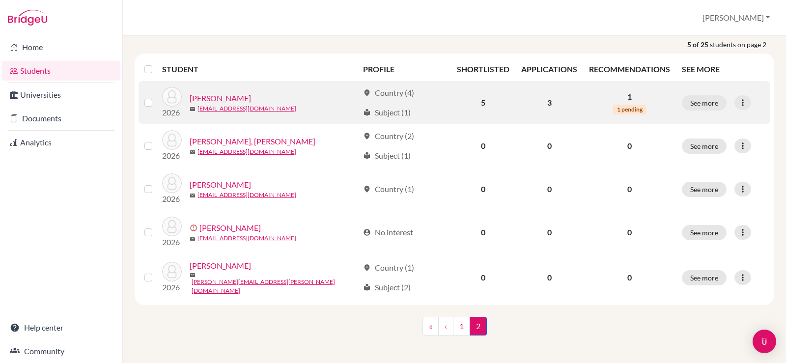
click at [212, 97] on link "Seo, Yejun" at bounding box center [220, 98] width 61 height 12
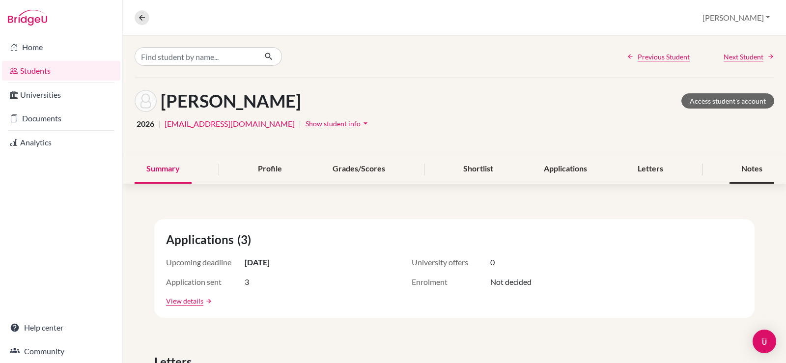
click at [752, 169] on div "Notes" at bounding box center [751, 169] width 45 height 29
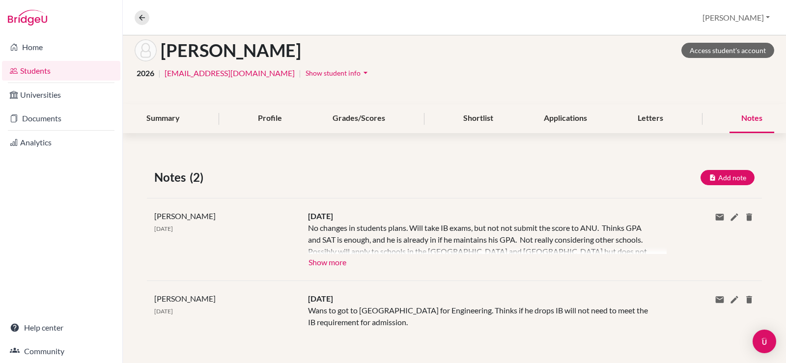
scroll to position [51, 0]
click at [344, 261] on button "Show more" at bounding box center [327, 260] width 39 height 15
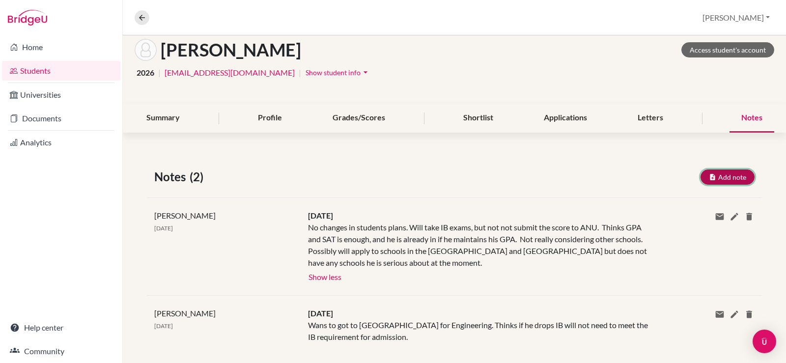
click at [712, 175] on button "Add note" at bounding box center [727, 176] width 54 height 15
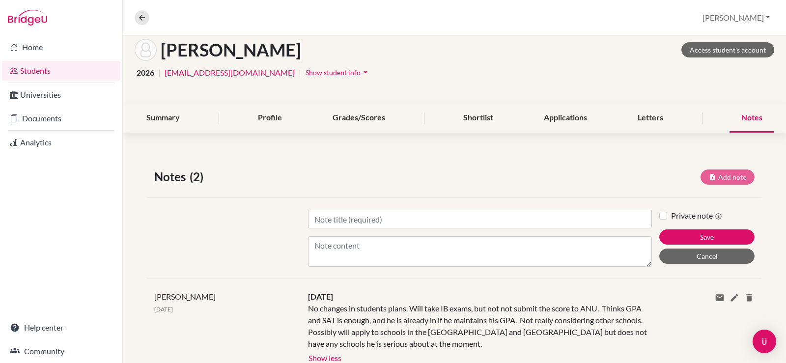
click at [672, 214] on label "Private note" at bounding box center [696, 216] width 51 height 12
click at [667, 214] on input "Private note" at bounding box center [663, 215] width 8 height 10
checkbox input "true"
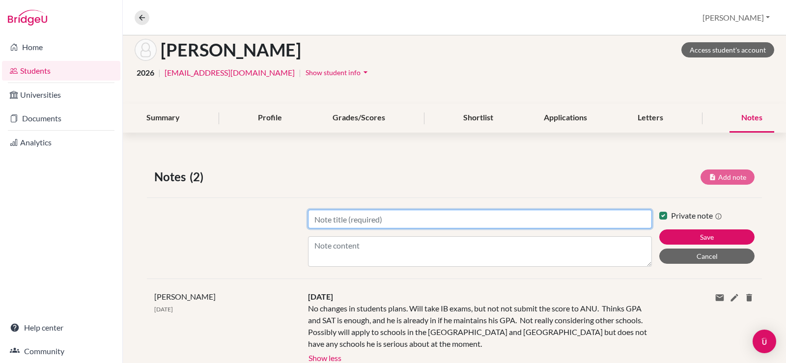
click at [466, 225] on input "Title" at bounding box center [480, 219] width 344 height 19
type input "August 22, 2025"
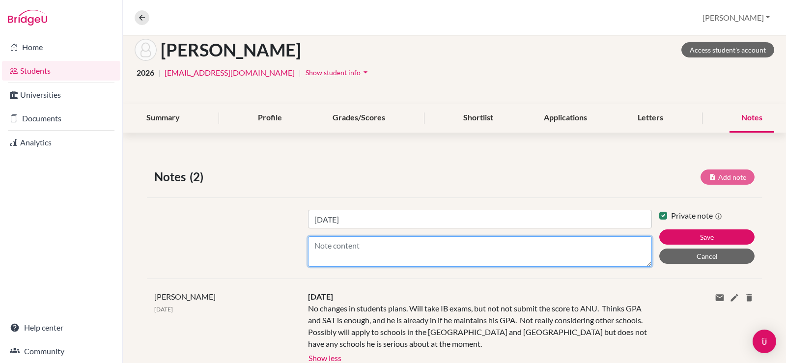
click at [429, 248] on textarea "Content" at bounding box center [480, 251] width 344 height 30
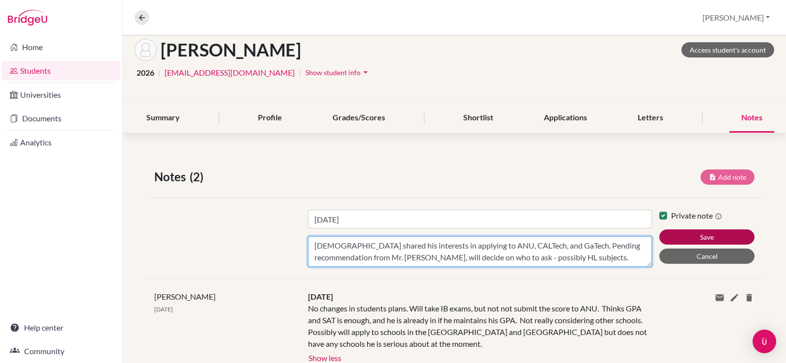
type textarea "Yejun shared his interests in applying to ANU, CALTech, and GaTech. Pending rec…"
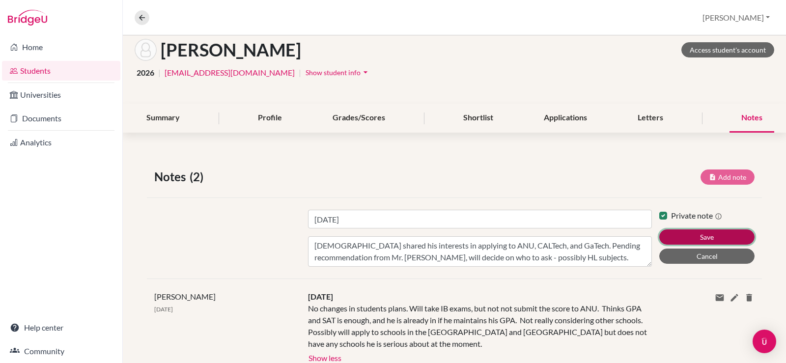
click at [716, 234] on button "Save" at bounding box center [706, 236] width 95 height 15
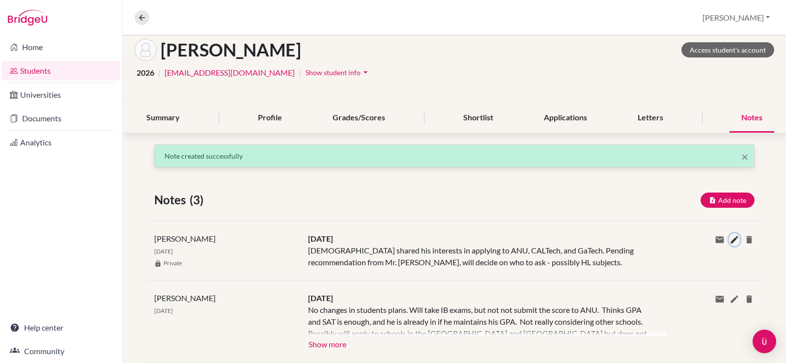
click at [729, 243] on icon at bounding box center [734, 240] width 10 height 10
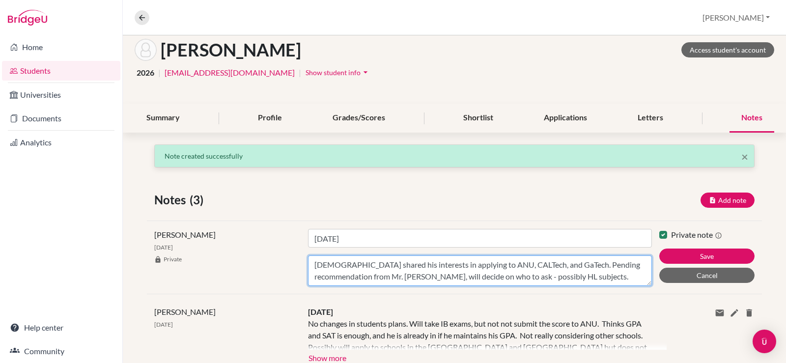
click at [481, 264] on textarea "Yejun shared his interests in applying to ANU, CALTech, and GaTech. Pending rec…" at bounding box center [480, 270] width 344 height 30
click at [481, 266] on textarea "Yejun shared his interests in applying to ANU, CALTech, and GaTech. Pending rec…" at bounding box center [480, 270] width 344 height 30
click at [528, 283] on textarea "Yejun shared his interests in applying to ANU, CalTech, and GaTech. Pending rec…" at bounding box center [480, 270] width 344 height 30
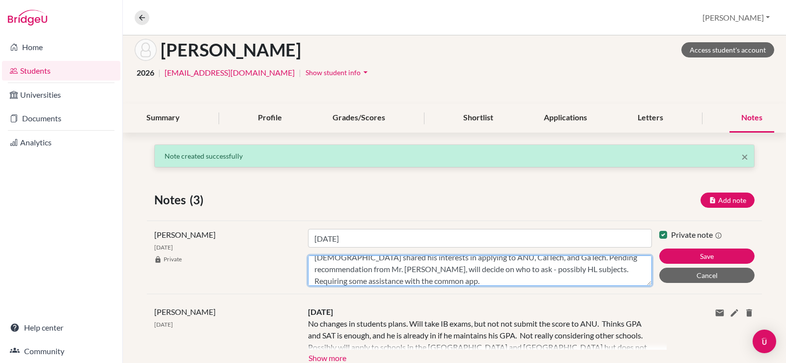
scroll to position [19, 0]
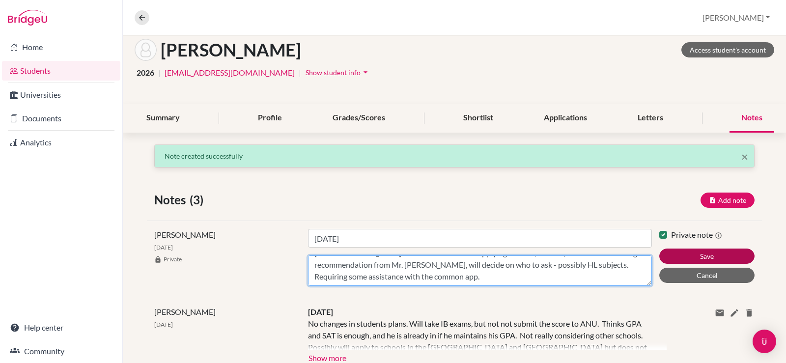
type textarea "Yejun shared his interests in applying to ANU, CalTech, and GaTech. Pending rec…"
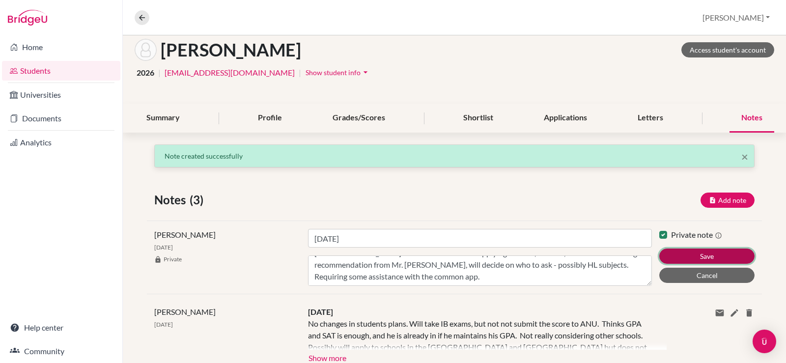
click at [686, 251] on button "Save" at bounding box center [706, 256] width 95 height 15
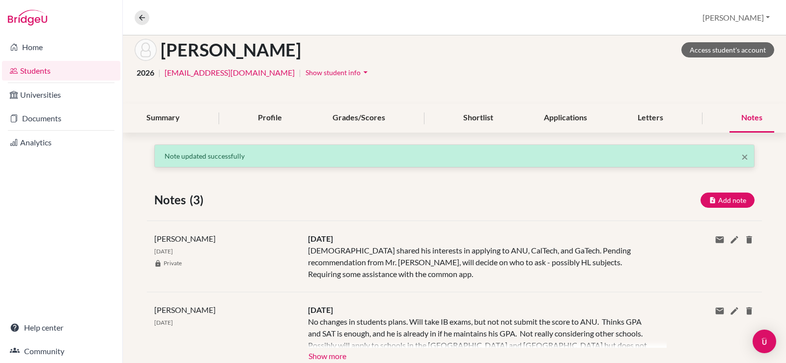
scroll to position [100, 0]
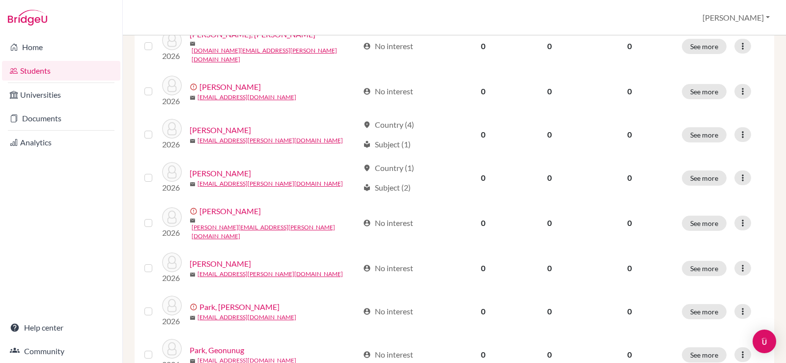
scroll to position [761, 0]
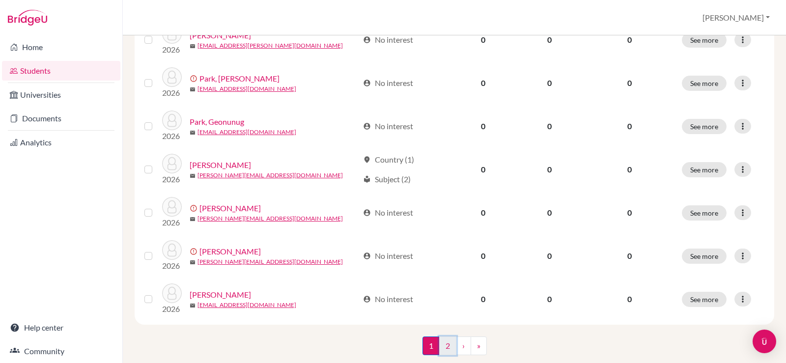
click at [444, 336] on link "2" at bounding box center [447, 345] width 17 height 19
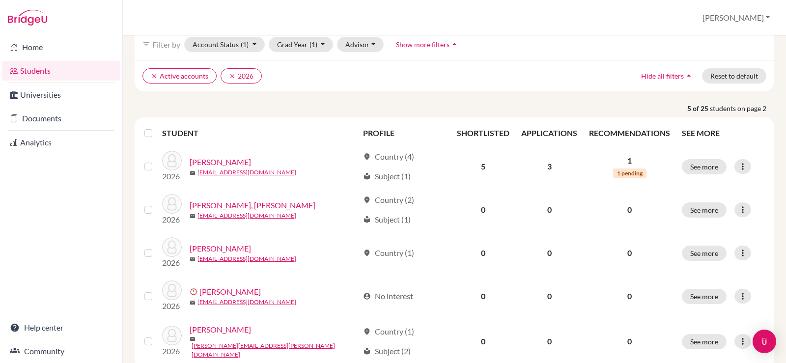
scroll to position [112, 0]
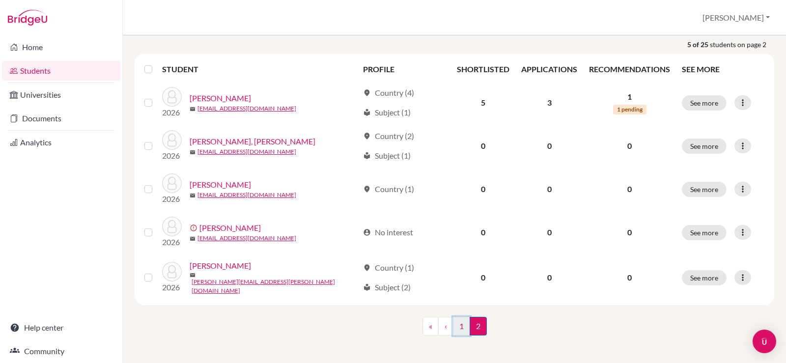
click at [453, 321] on link "1" at bounding box center [461, 326] width 17 height 19
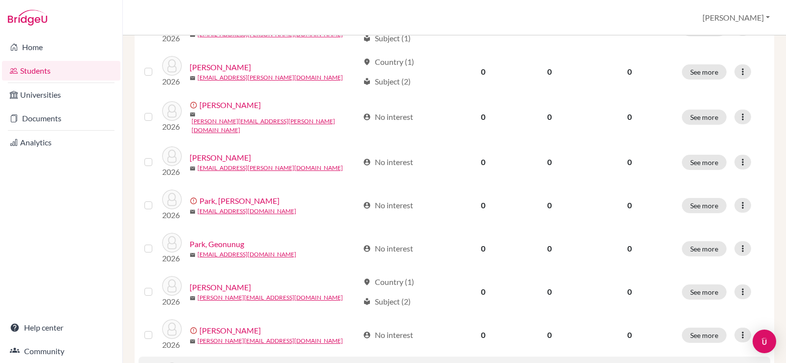
scroll to position [761, 0]
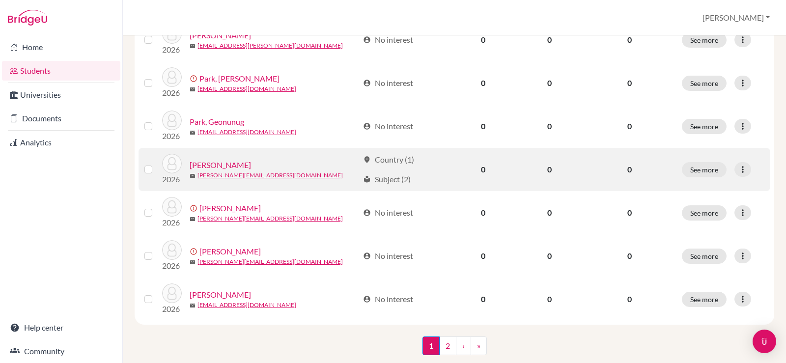
click at [220, 159] on link "Rublik, Julia" at bounding box center [220, 165] width 61 height 12
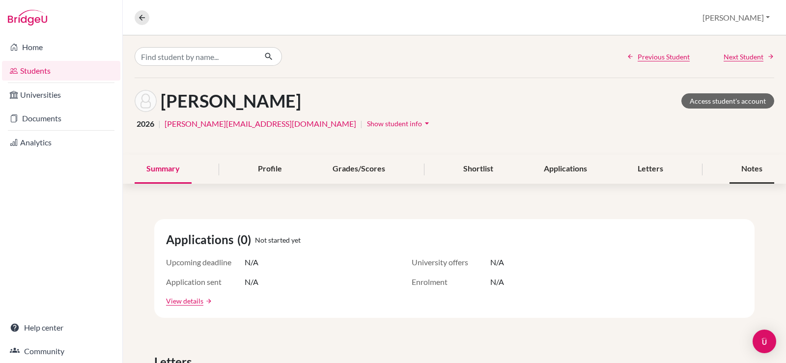
click at [738, 171] on div "Notes" at bounding box center [751, 169] width 45 height 29
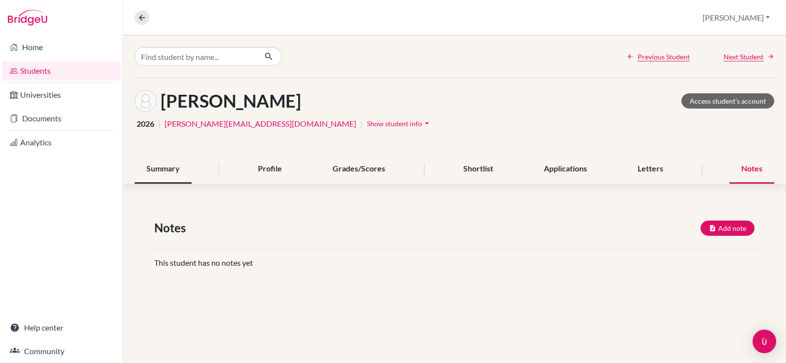
click at [164, 163] on div "Summary" at bounding box center [163, 169] width 57 height 29
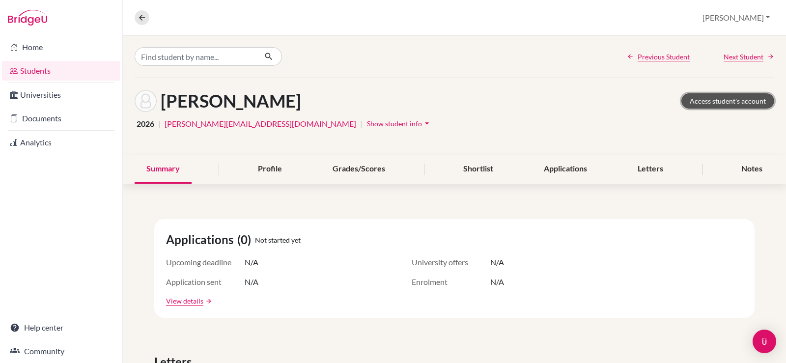
click at [692, 98] on link "Access student's account" at bounding box center [727, 100] width 93 height 15
